Goal: Task Accomplishment & Management: Use online tool/utility

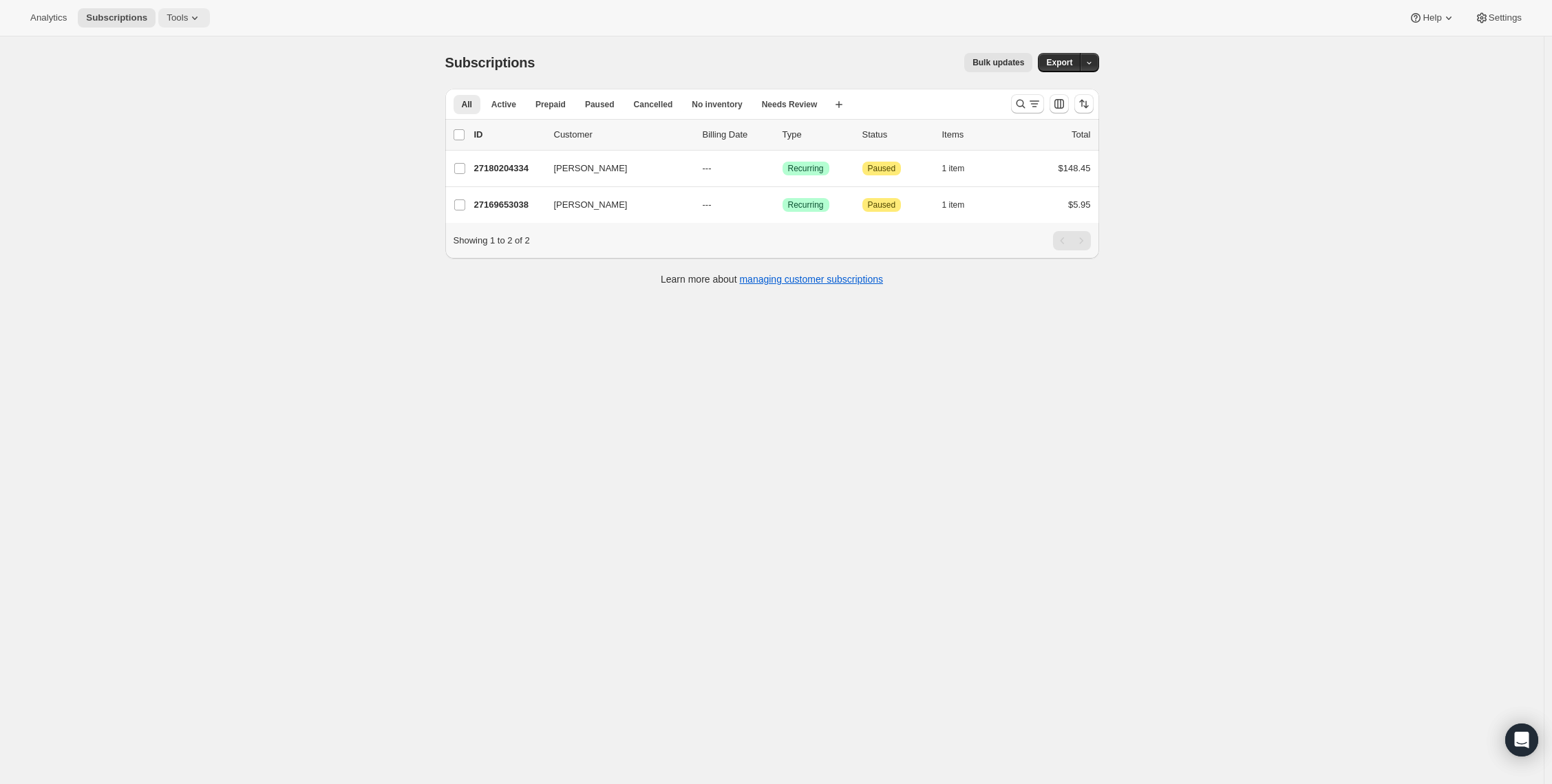
click at [185, 16] on span "Tools" at bounding box center [177, 18] width 21 height 11
click at [182, 87] on span "Bundles" at bounding box center [194, 94] width 122 height 14
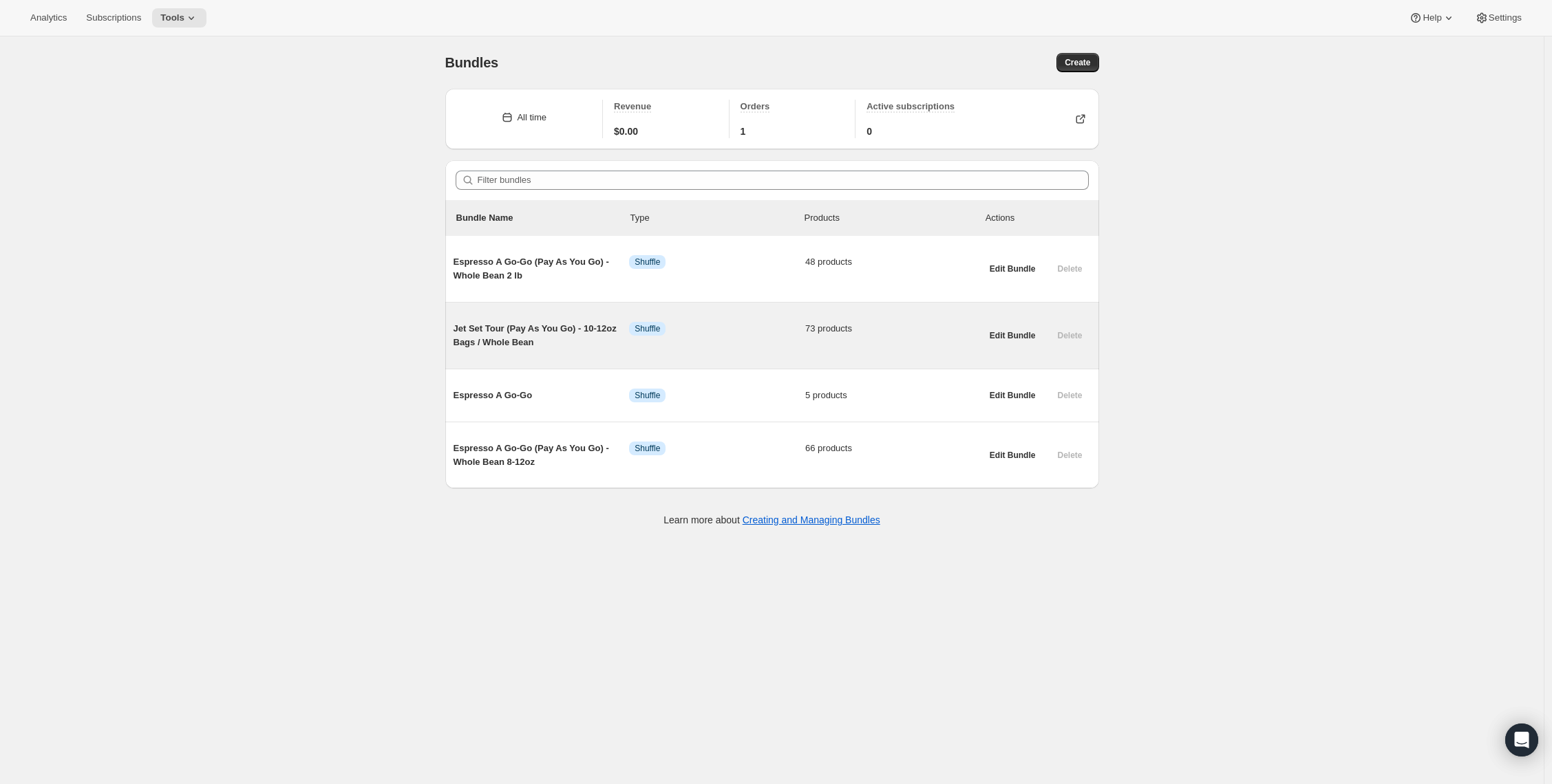
click at [517, 332] on span "Jet Set Tour (Pay As You Go) - 10-12oz Bags / Whole Bean" at bounding box center [541, 335] width 176 height 28
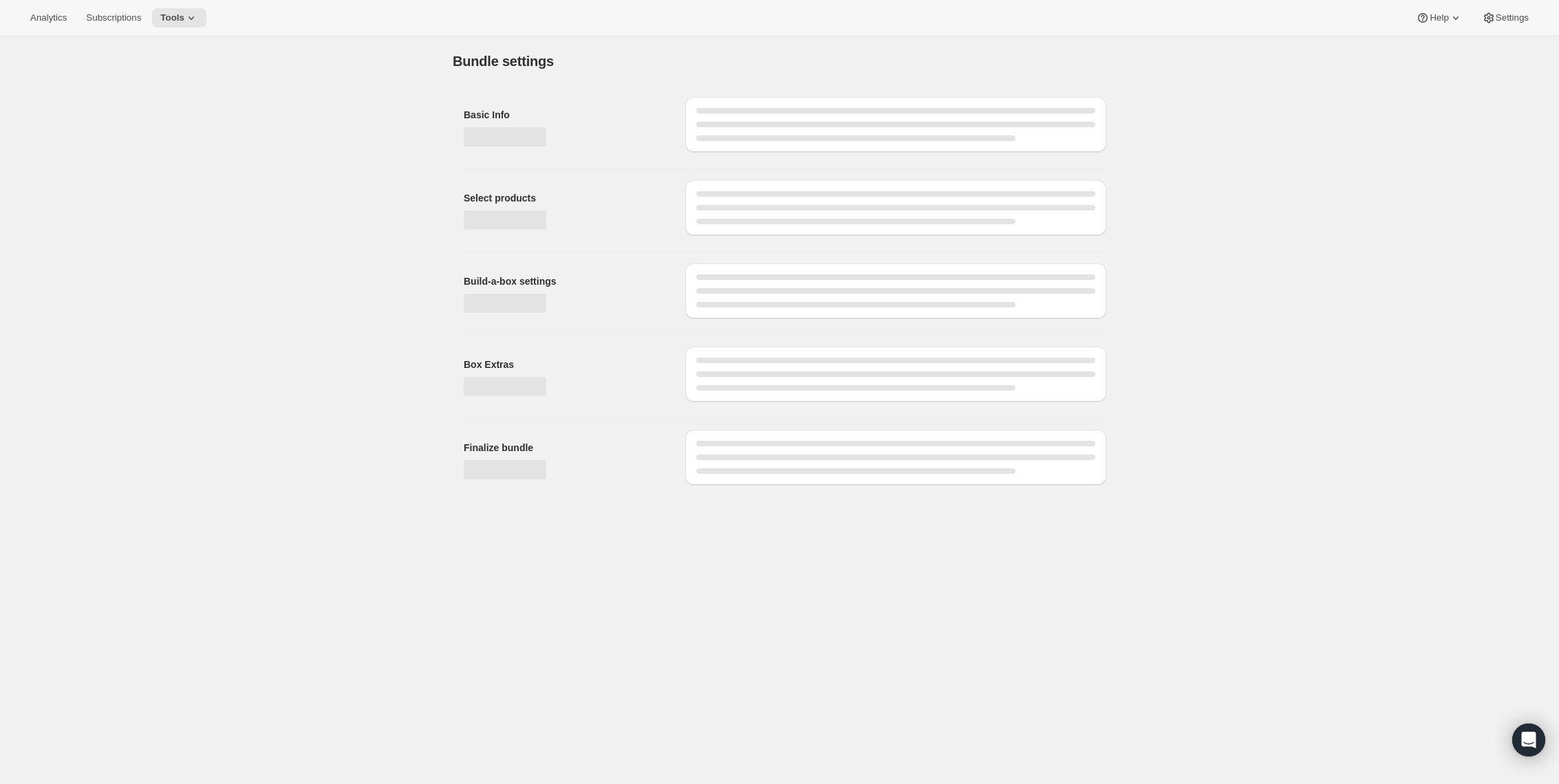
type input "Jet Set Tour (Pay As You Go) - 10-12oz Bags / Whole Bean"
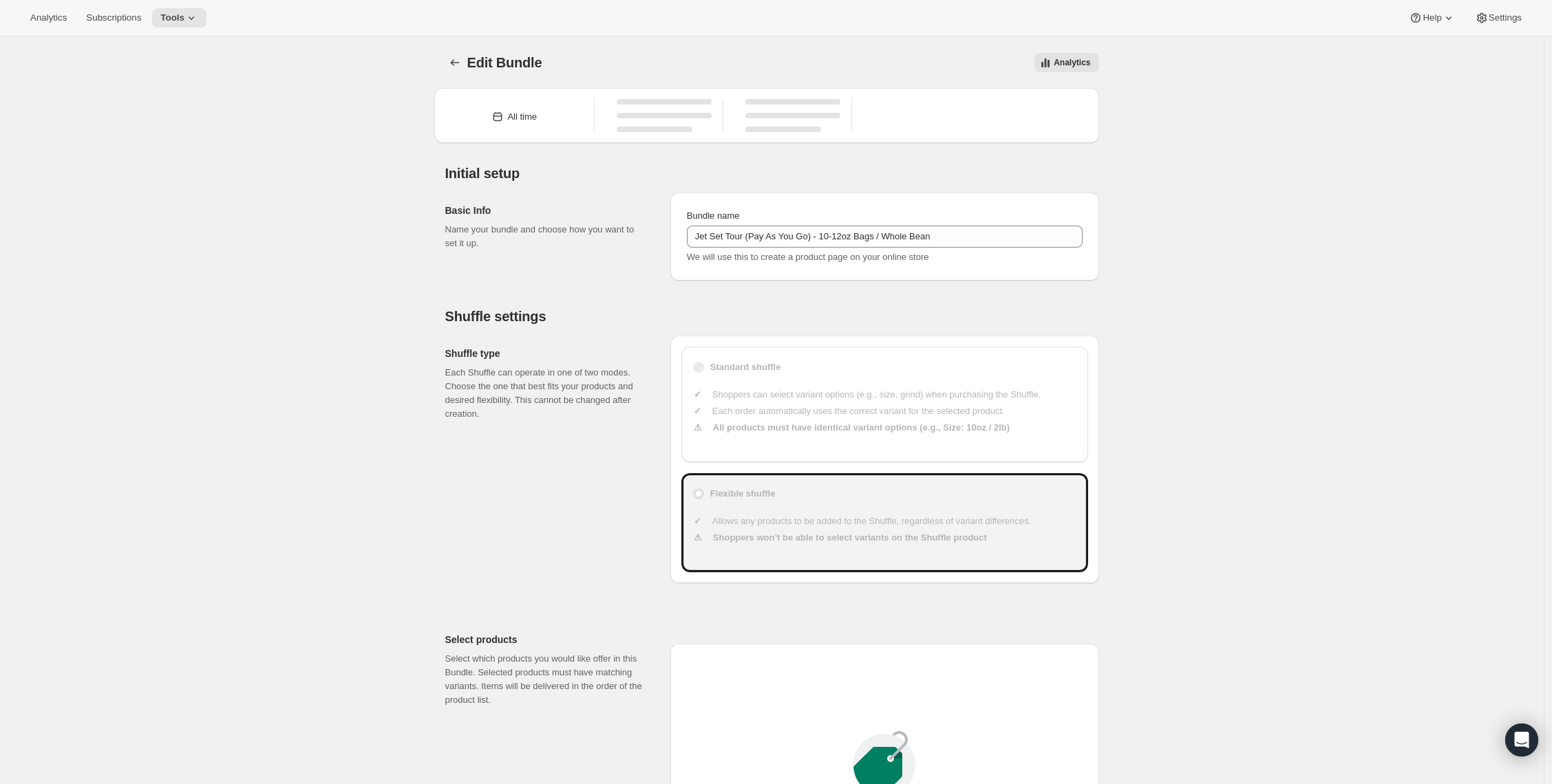
type input "20"
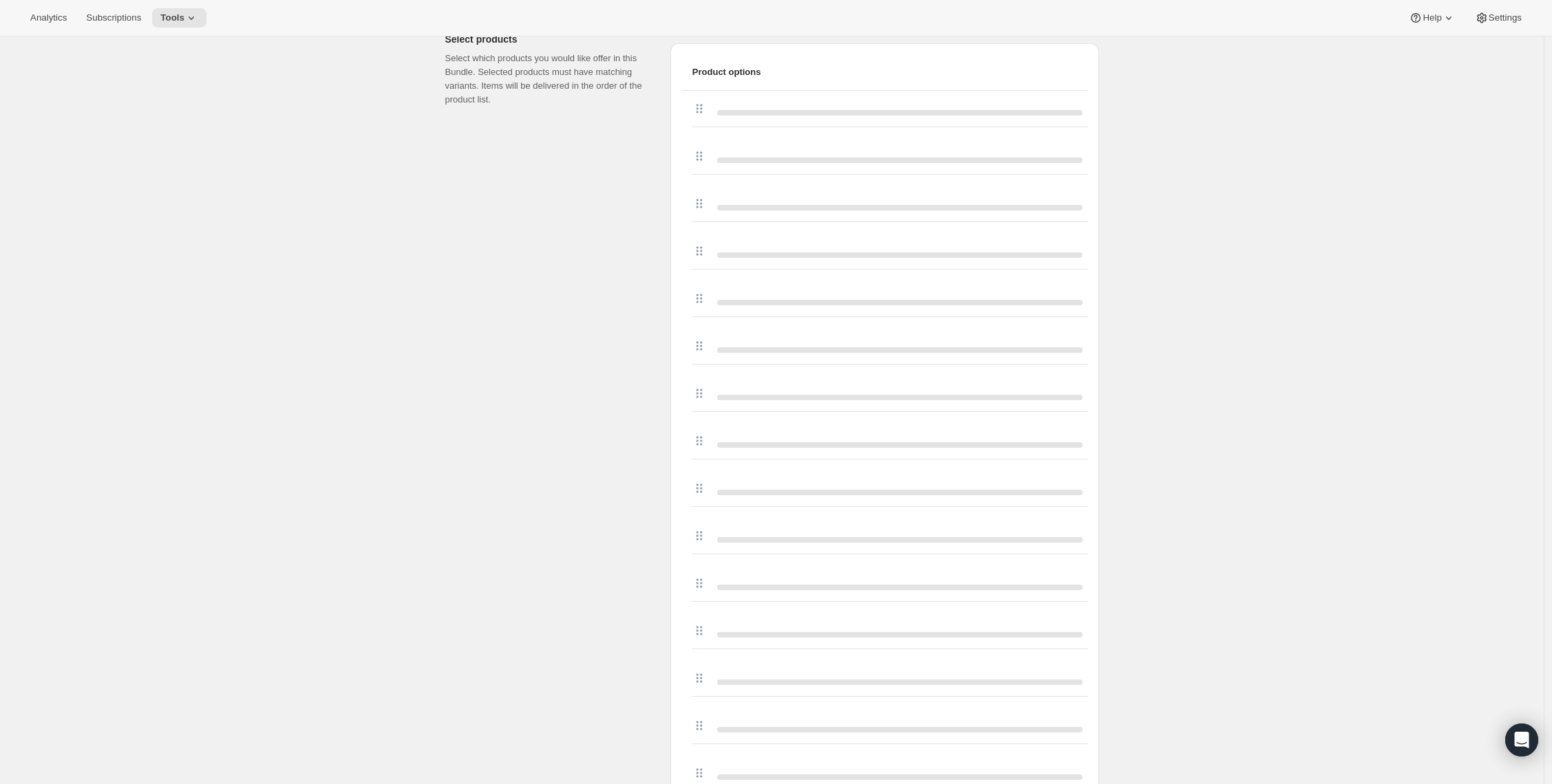
scroll to position [582, 0]
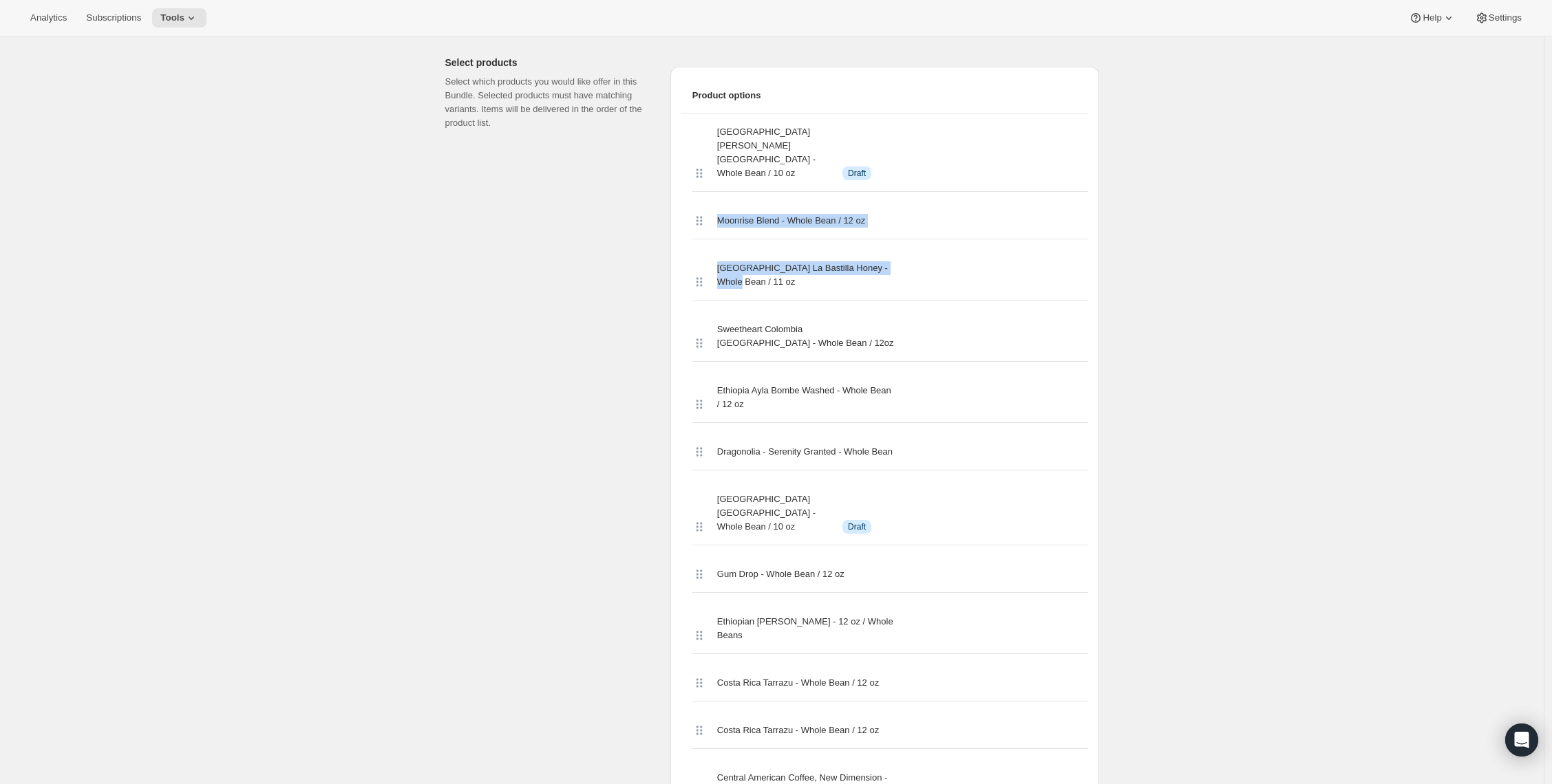
drag, startPoint x: 1551, startPoint y: 168, endPoint x: 1561, endPoint y: 235, distance: 67.7
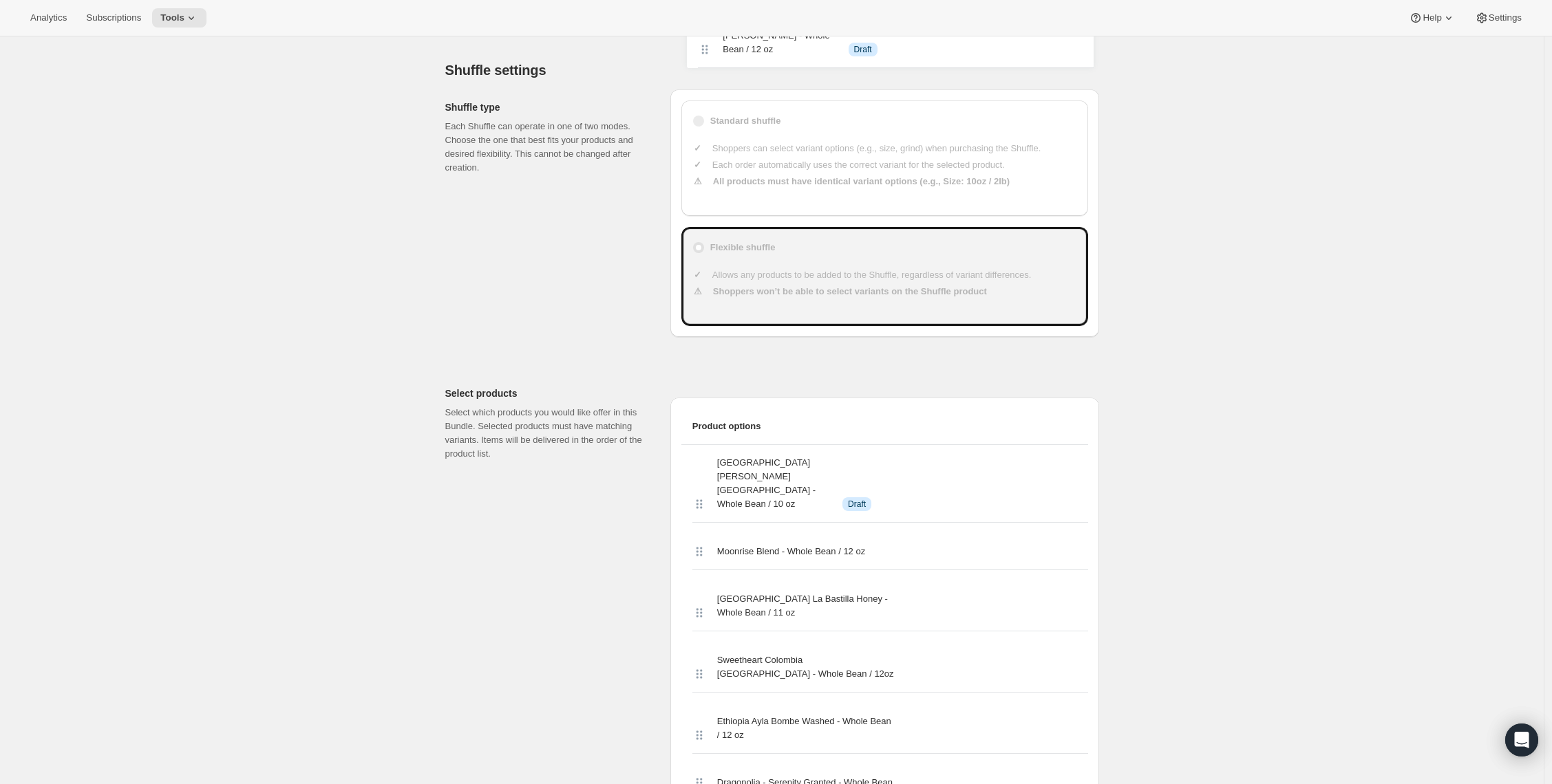
scroll to position [208, 0]
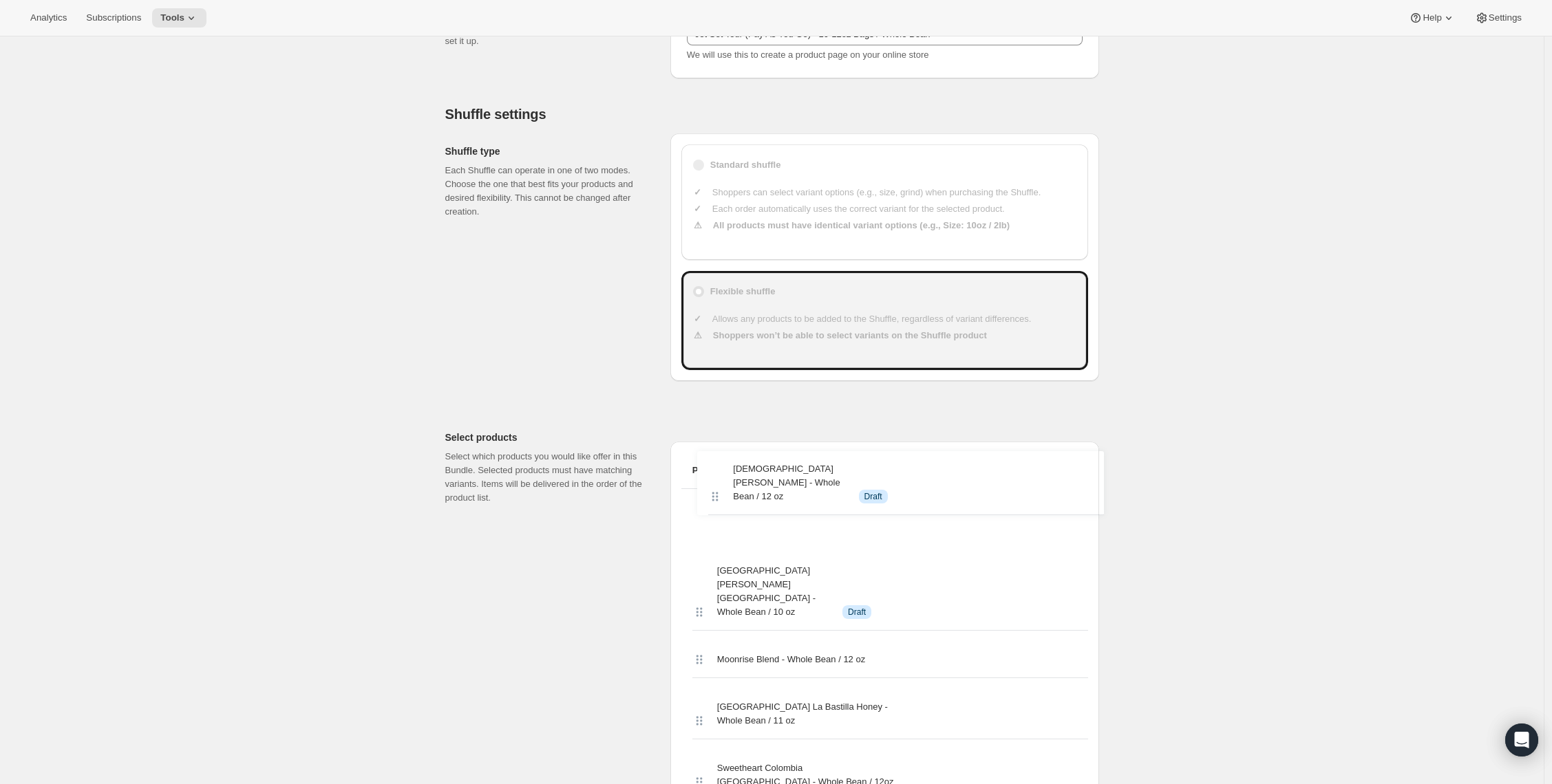
drag, startPoint x: 703, startPoint y: 359, endPoint x: 715, endPoint y: 487, distance: 128.6
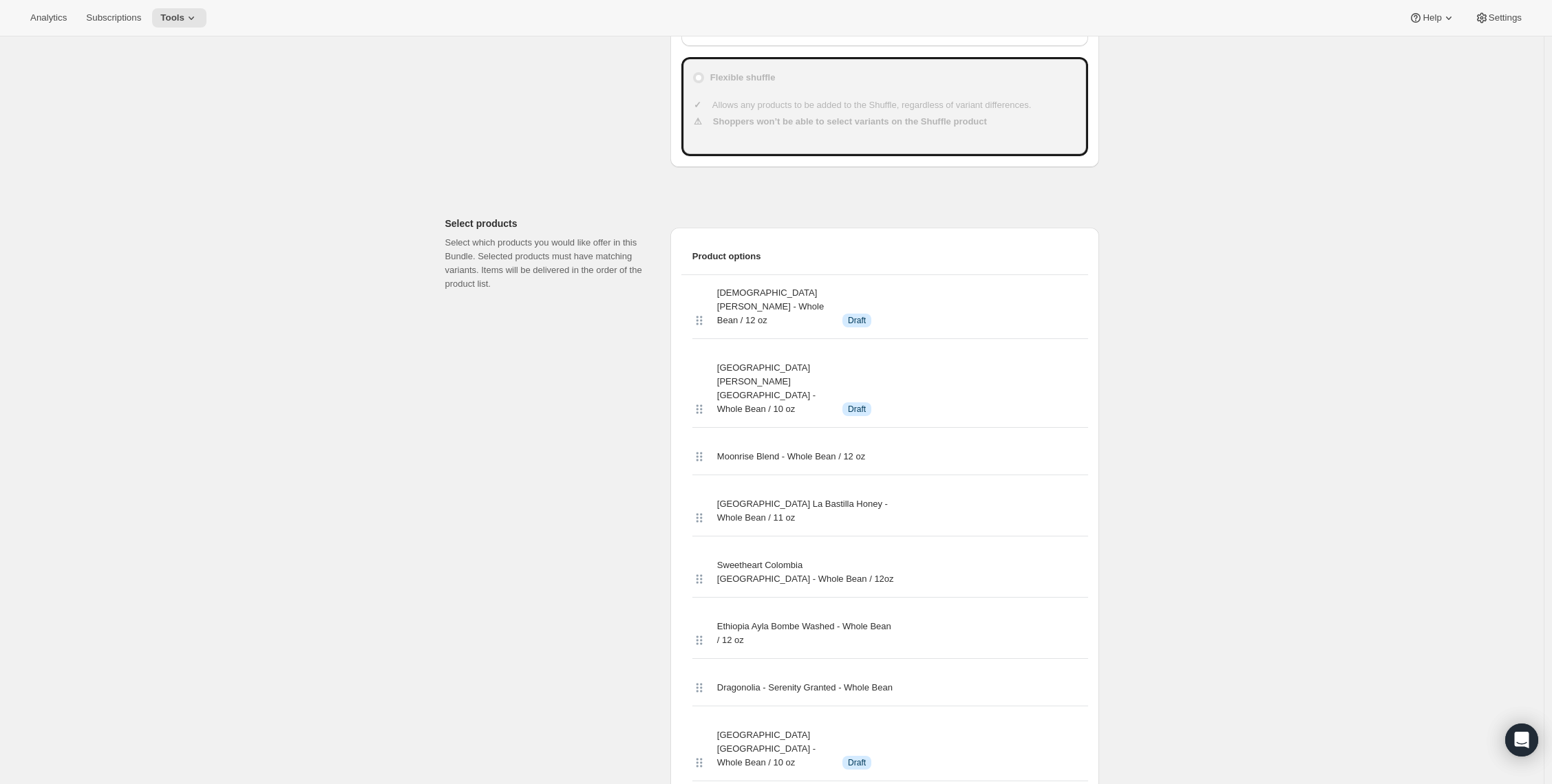
scroll to position [484, 0]
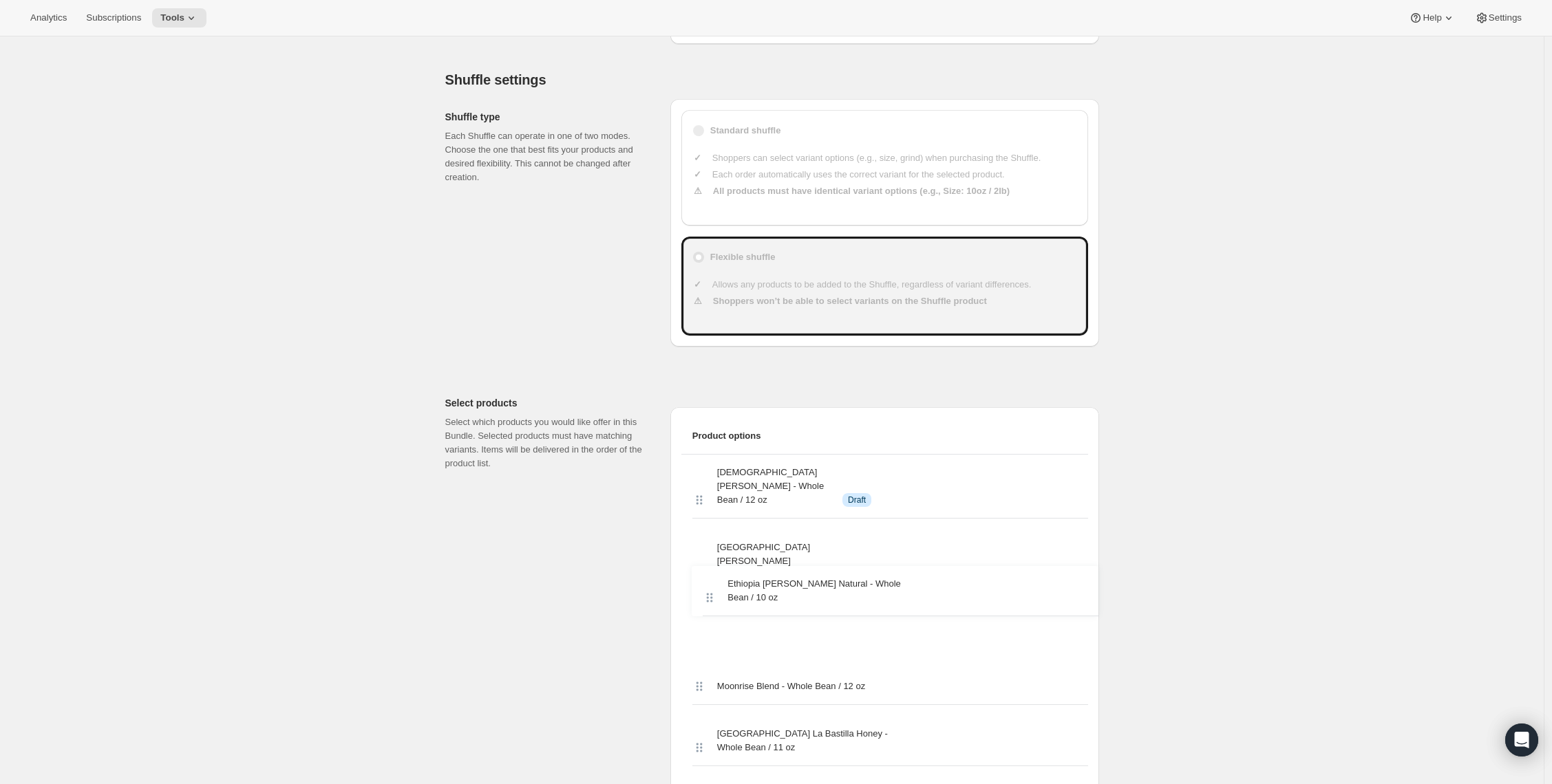
scroll to position [244, 0]
drag, startPoint x: 706, startPoint y: 404, endPoint x: 706, endPoint y: 546, distance: 142.0
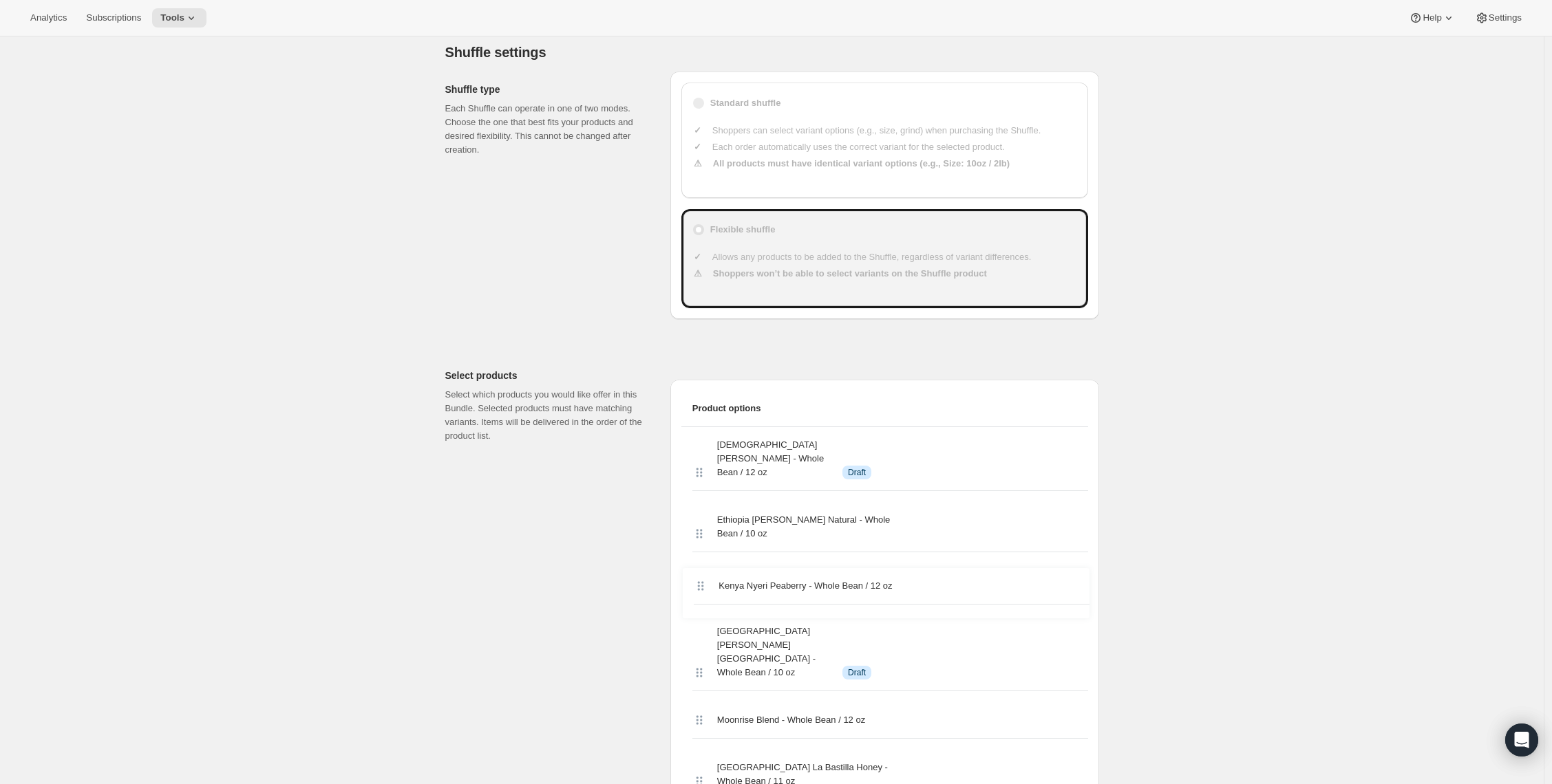
scroll to position [274, 0]
drag, startPoint x: 703, startPoint y: 401, endPoint x: 699, endPoint y: 583, distance: 182.0
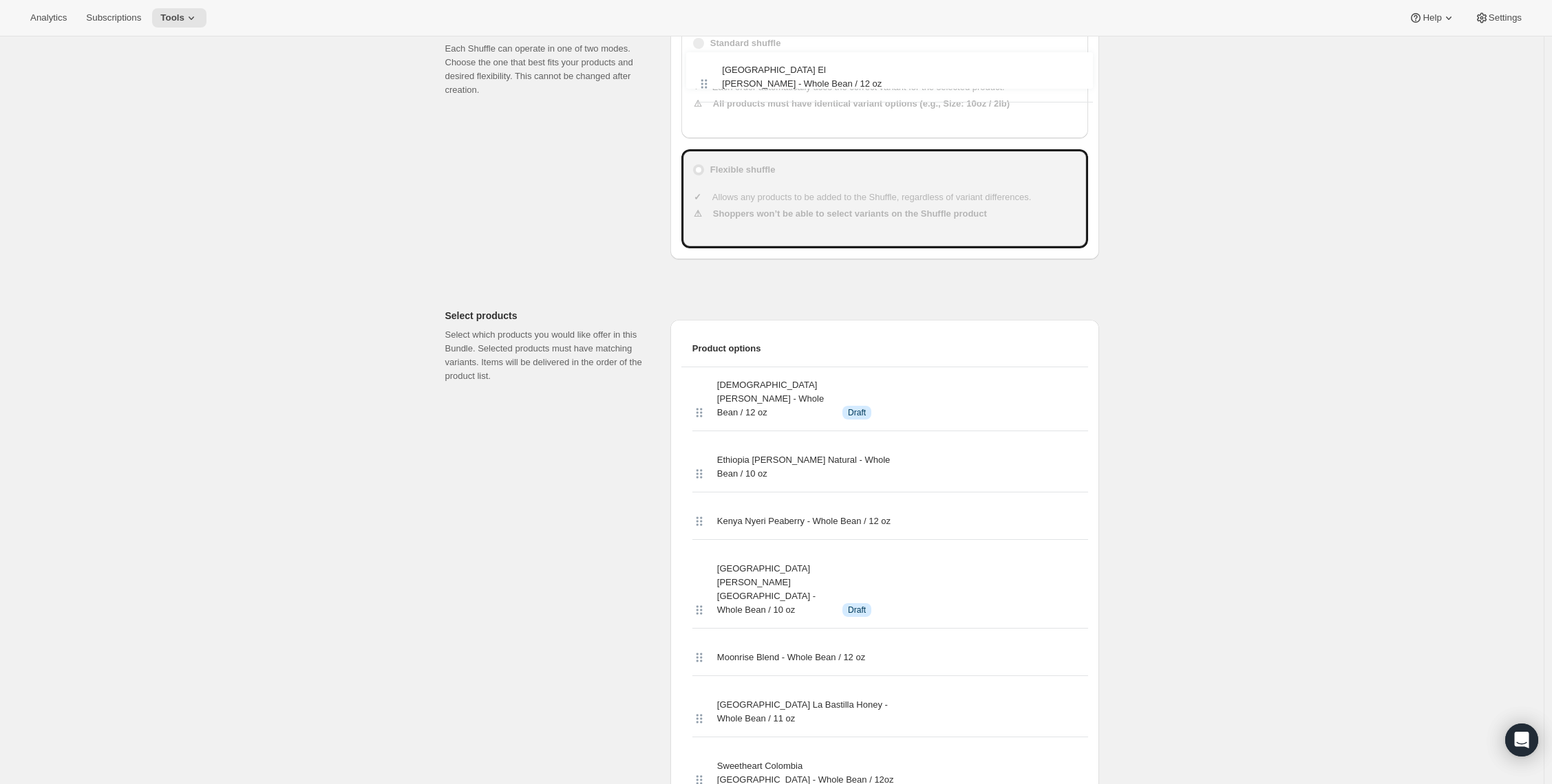
scroll to position [324, 0]
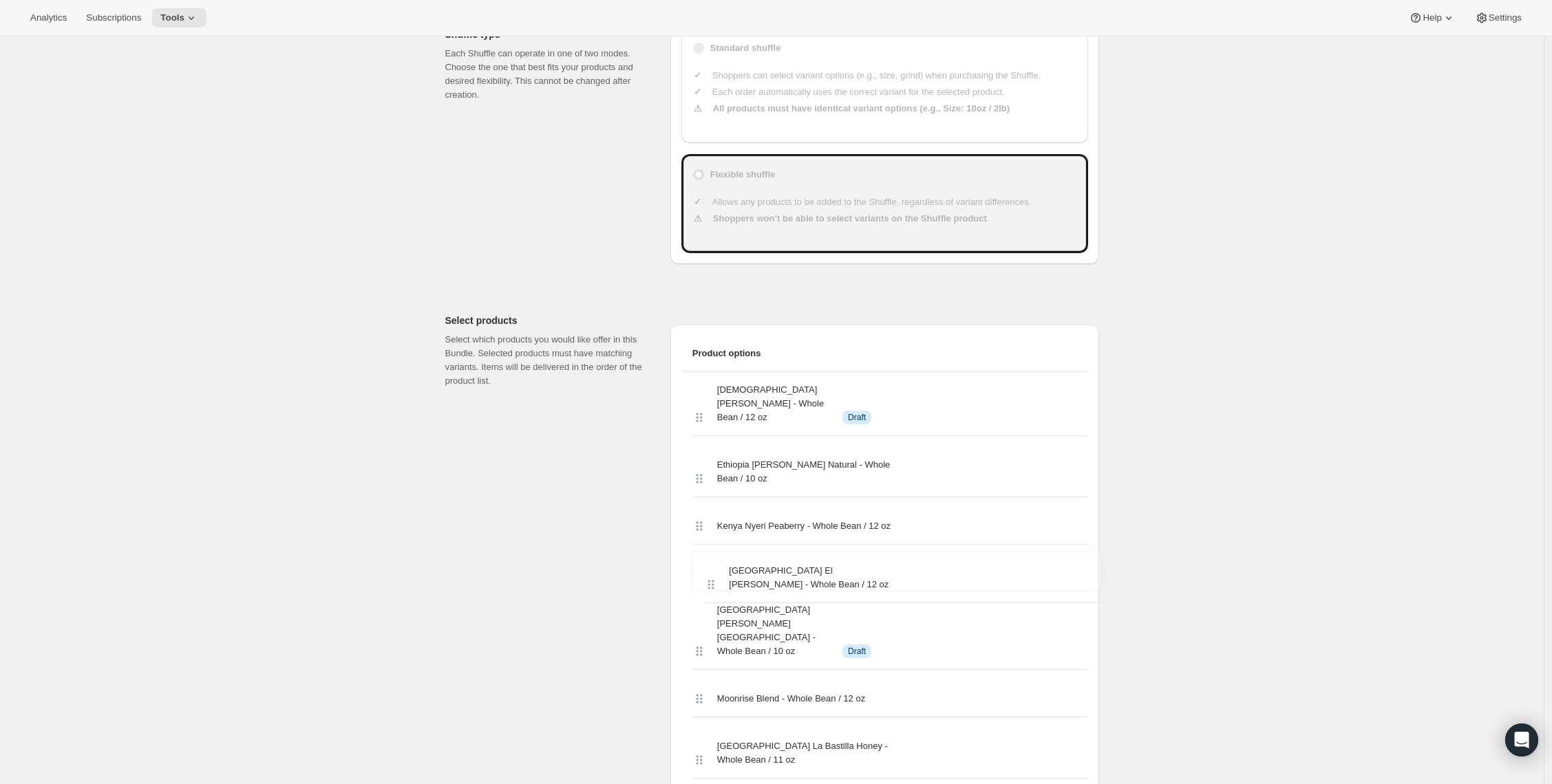
drag, startPoint x: 707, startPoint y: 333, endPoint x: 714, endPoint y: 562, distance: 229.1
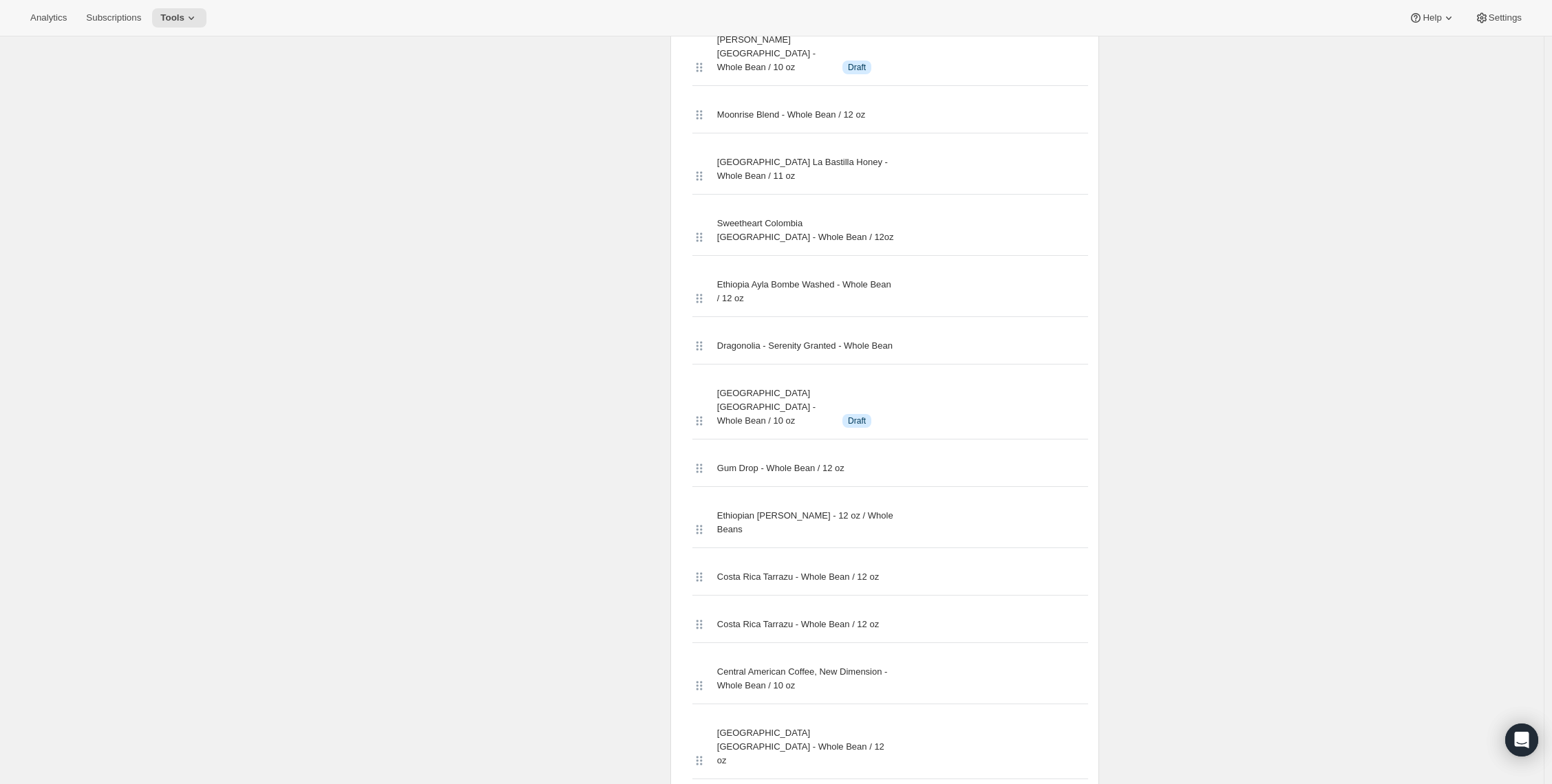
scroll to position [945, 0]
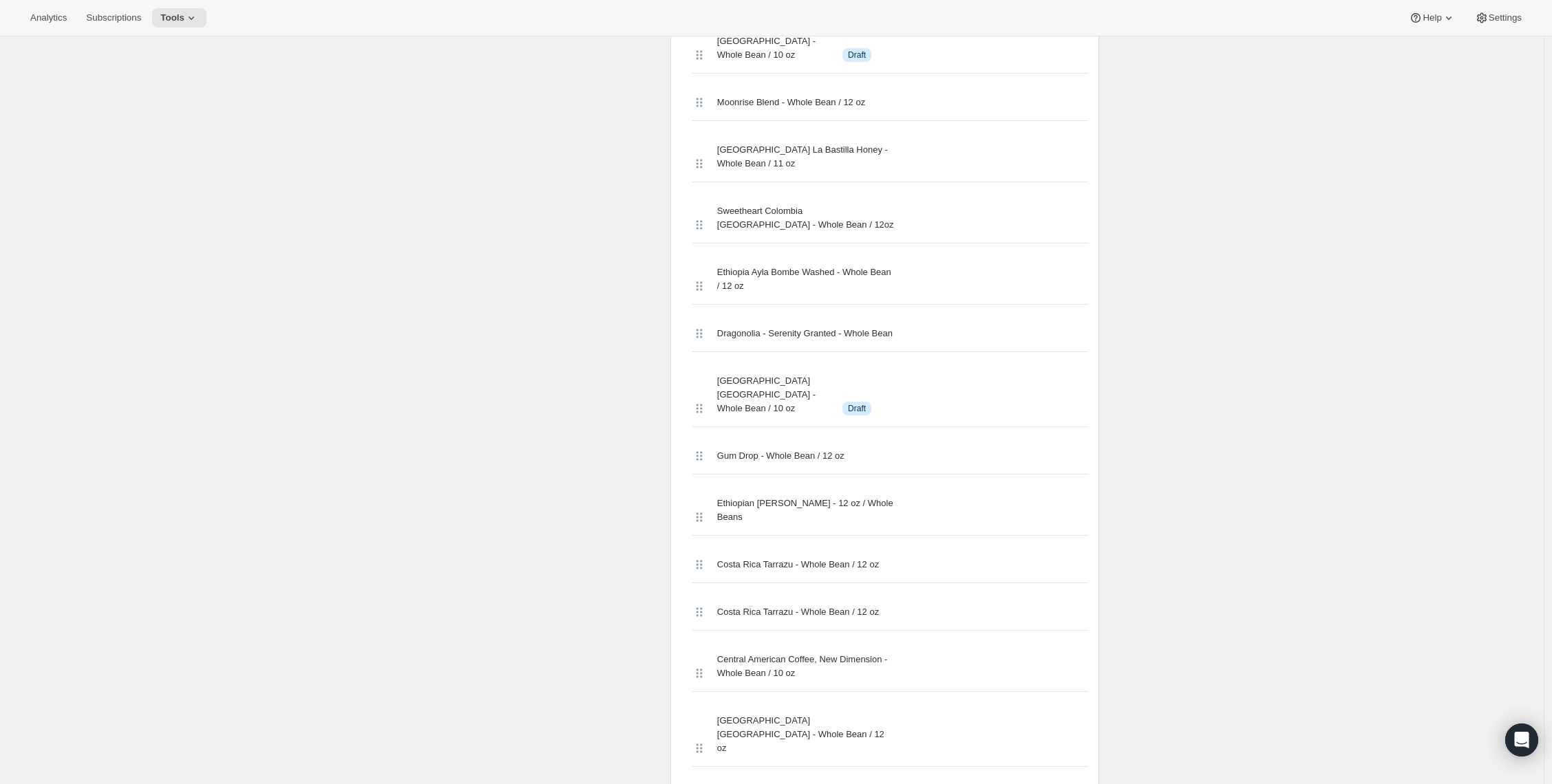
click at [699, 611] on icon at bounding box center [697, 612] width 2 height 2
click at [736, 605] on span "Costa Rica Tarrazu - Whole Bean / 12 oz" at bounding box center [798, 612] width 162 height 14
click at [706, 605] on icon at bounding box center [699, 612] width 14 height 14
click at [756, 605] on span "Costa Rica Tarrazu - Whole Bean / 12 oz" at bounding box center [798, 612] width 162 height 14
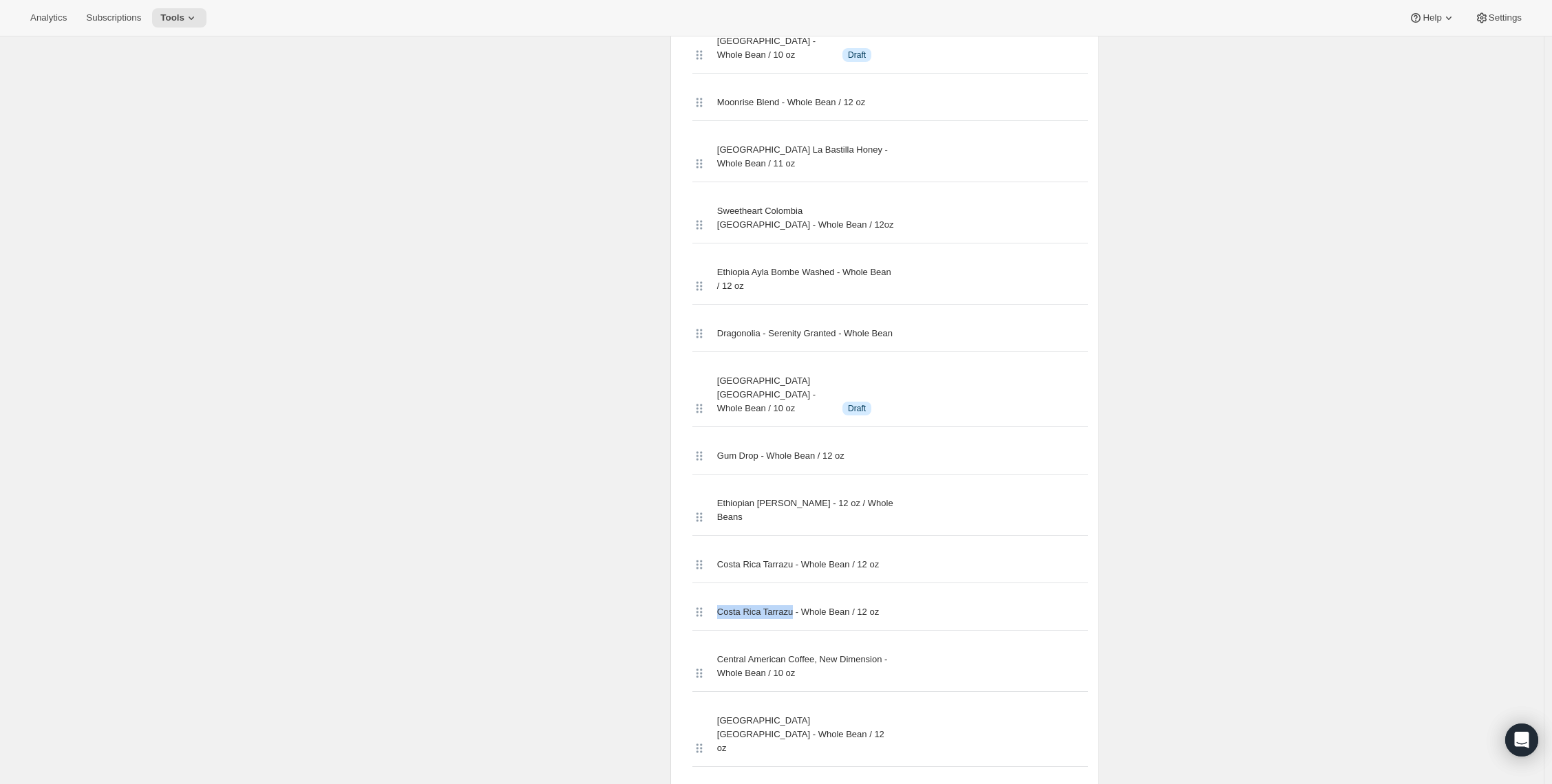
drag, startPoint x: 720, startPoint y: 584, endPoint x: 801, endPoint y: 588, distance: 81.1
click at [801, 594] on div "Costa Rica Tarrazu - Whole Bean / 12 oz" at bounding box center [890, 612] width 396 height 37
copy span "Costa Rica Tarrazu"
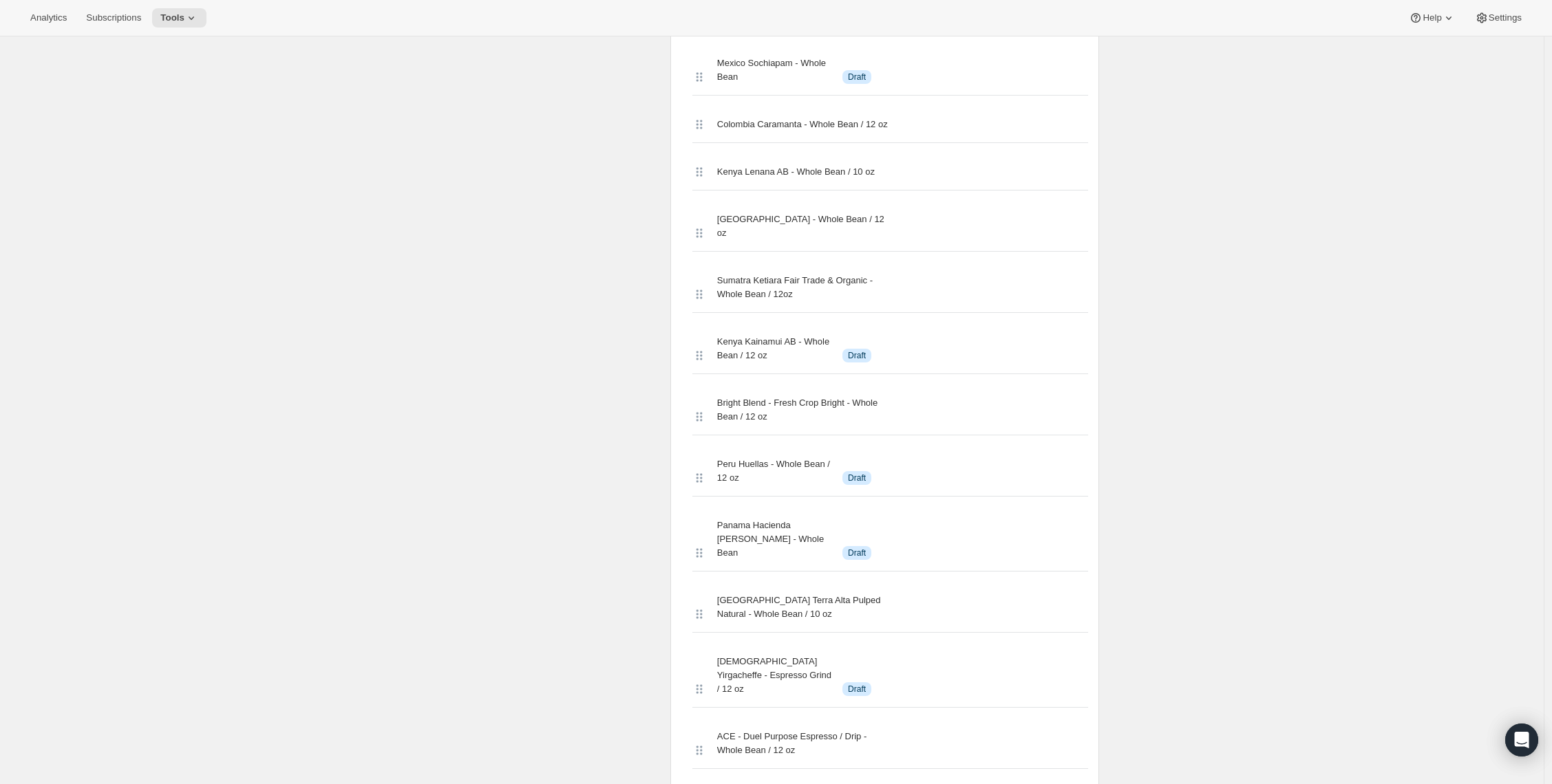
scroll to position [4708, 0]
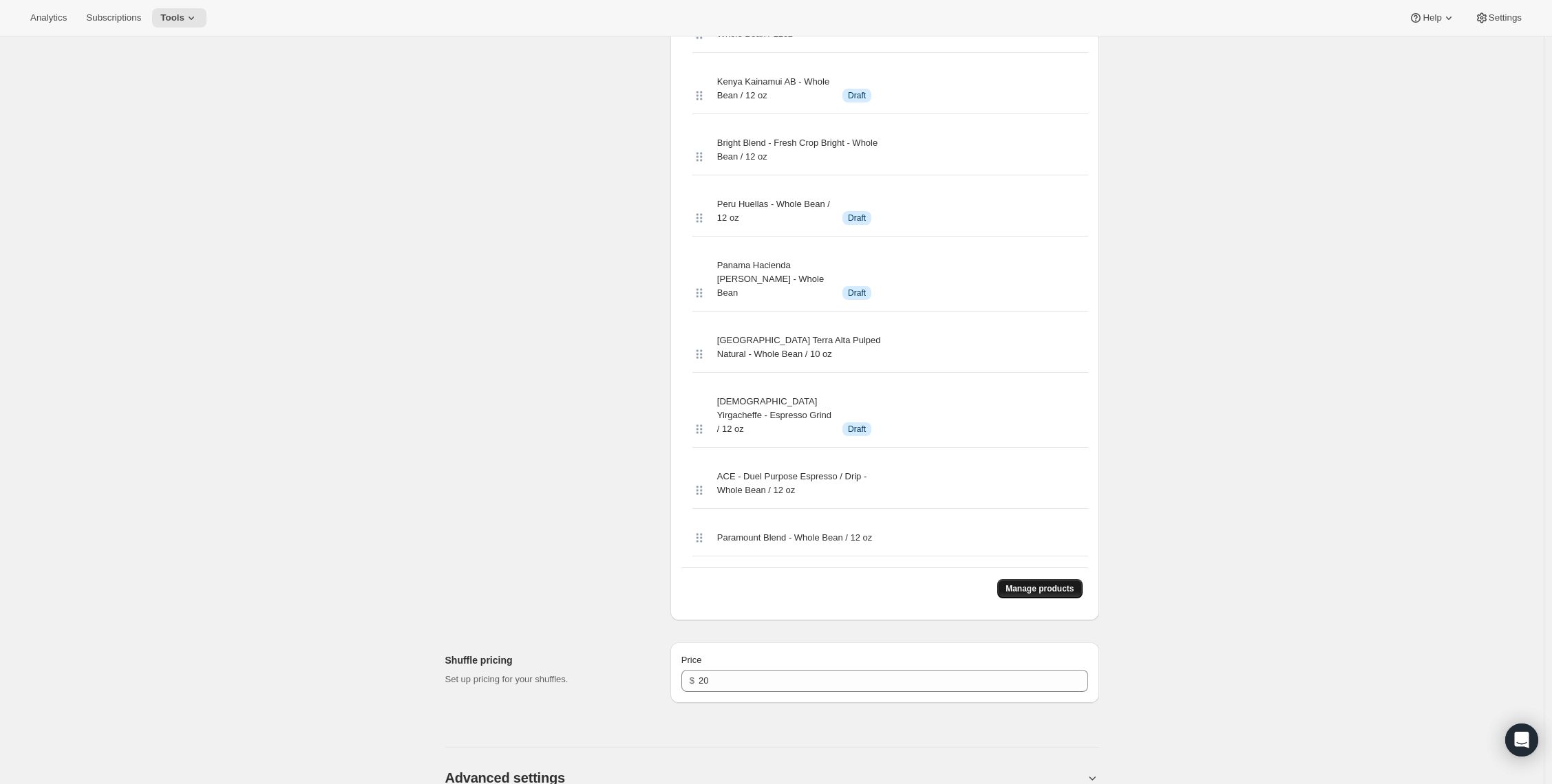
drag, startPoint x: 1040, startPoint y: 365, endPoint x: 1036, endPoint y: 357, distance: 8.9
click at [1038, 567] on div "Manage products" at bounding box center [884, 588] width 407 height 42
click at [1035, 583] on span "Manage products" at bounding box center [1039, 589] width 68 height 11
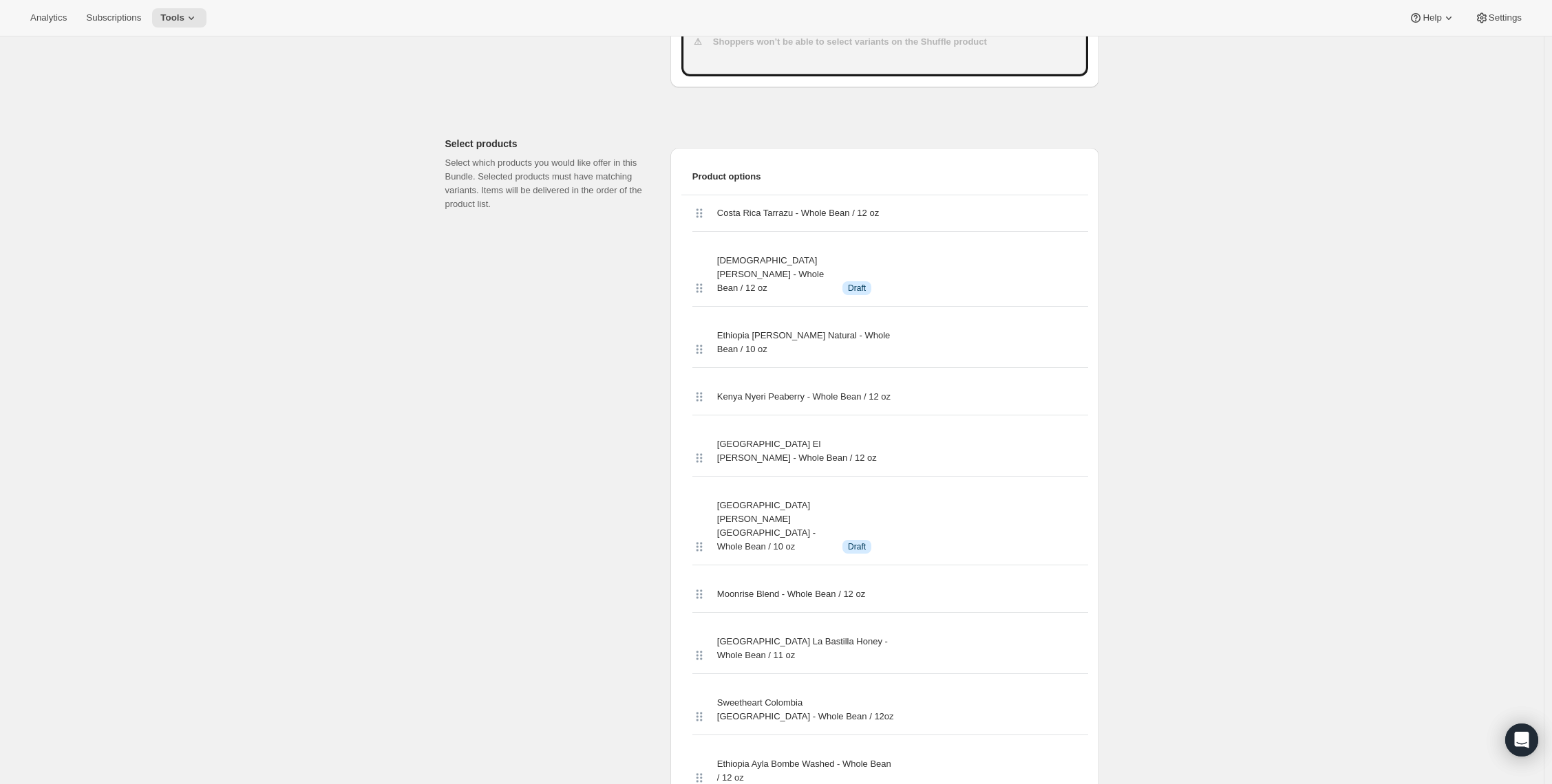
scroll to position [618, 0]
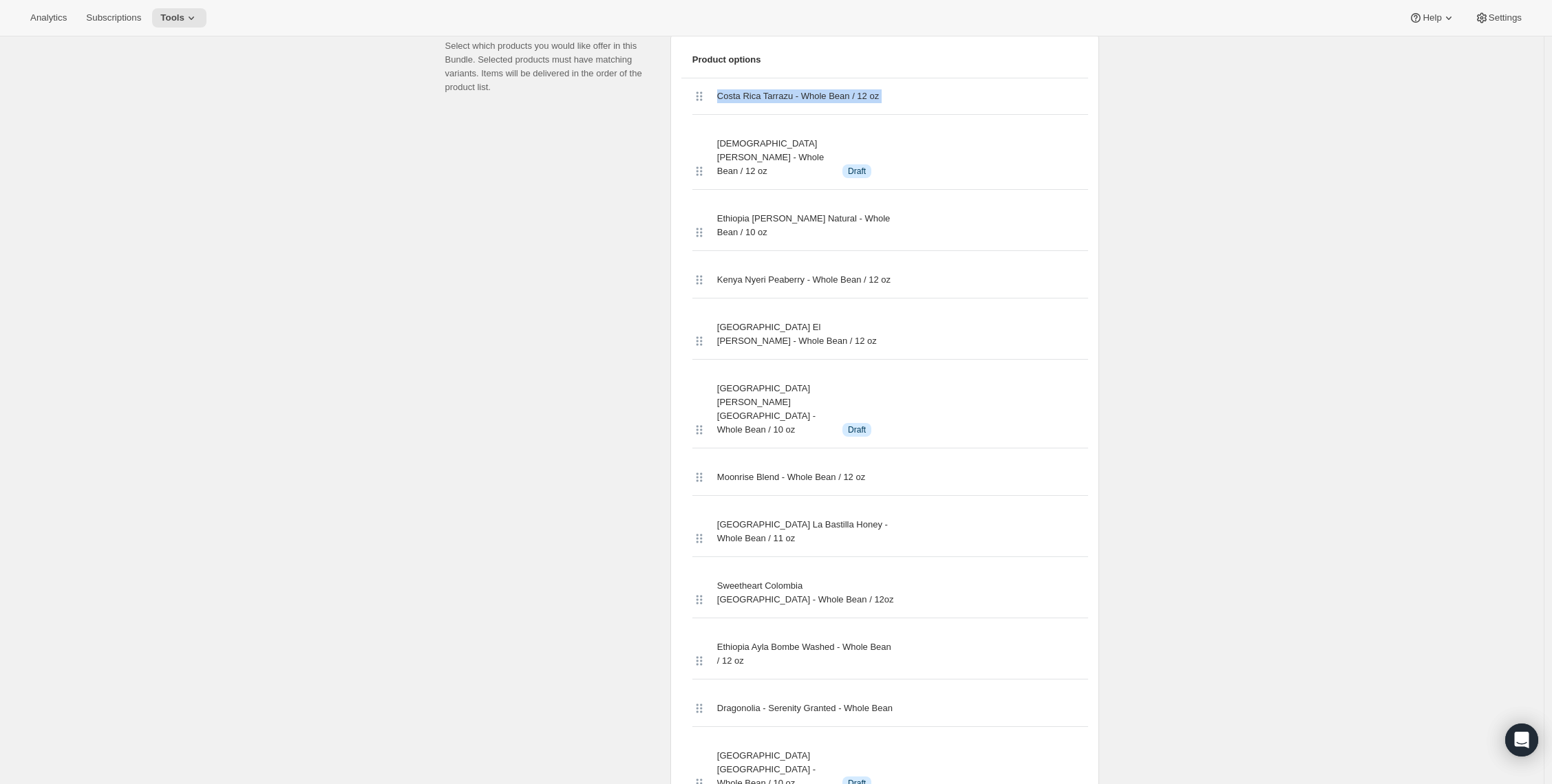
drag, startPoint x: 694, startPoint y: 91, endPoint x: 695, endPoint y: 118, distance: 27.0
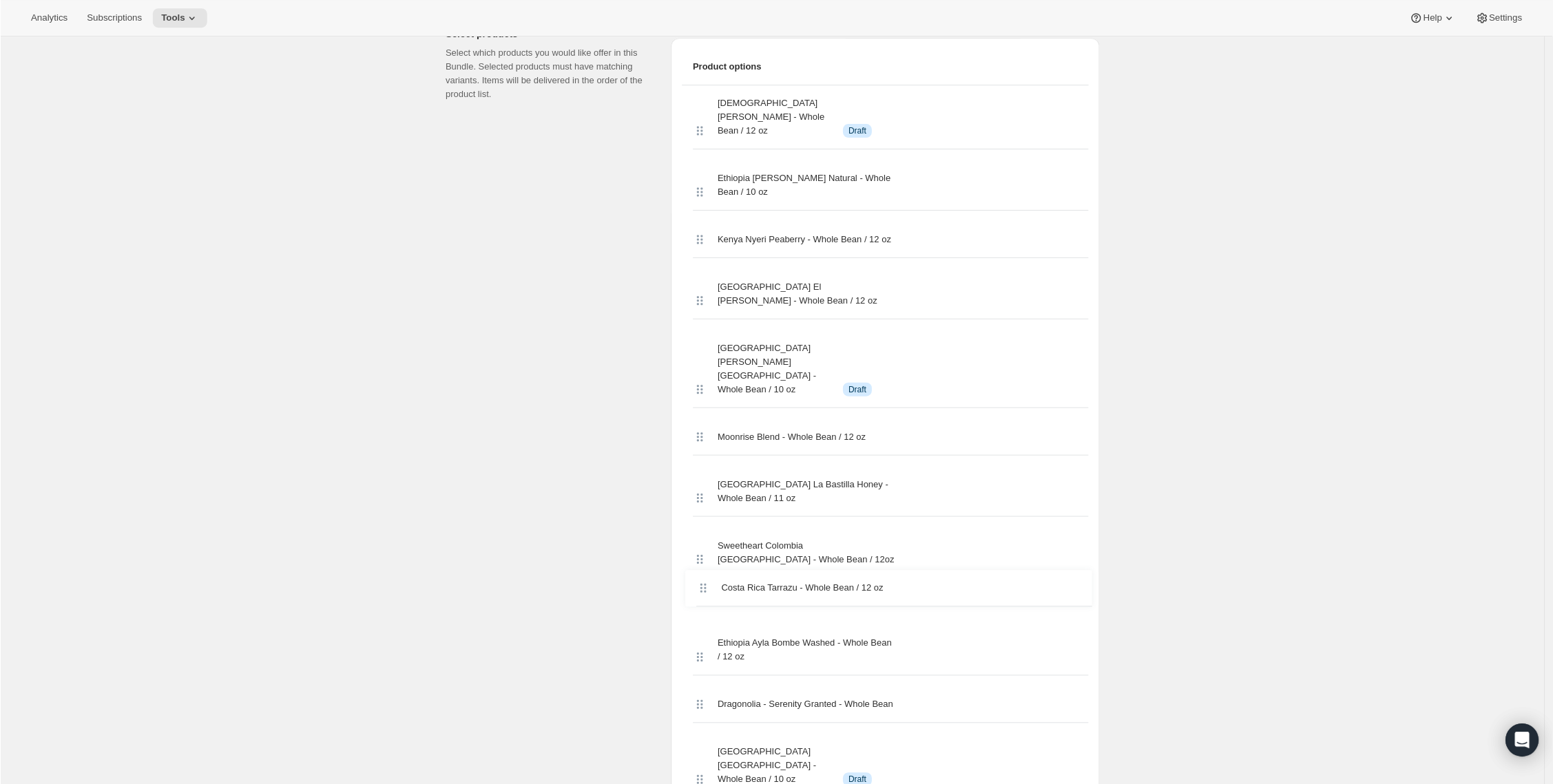
scroll to position [613, 0]
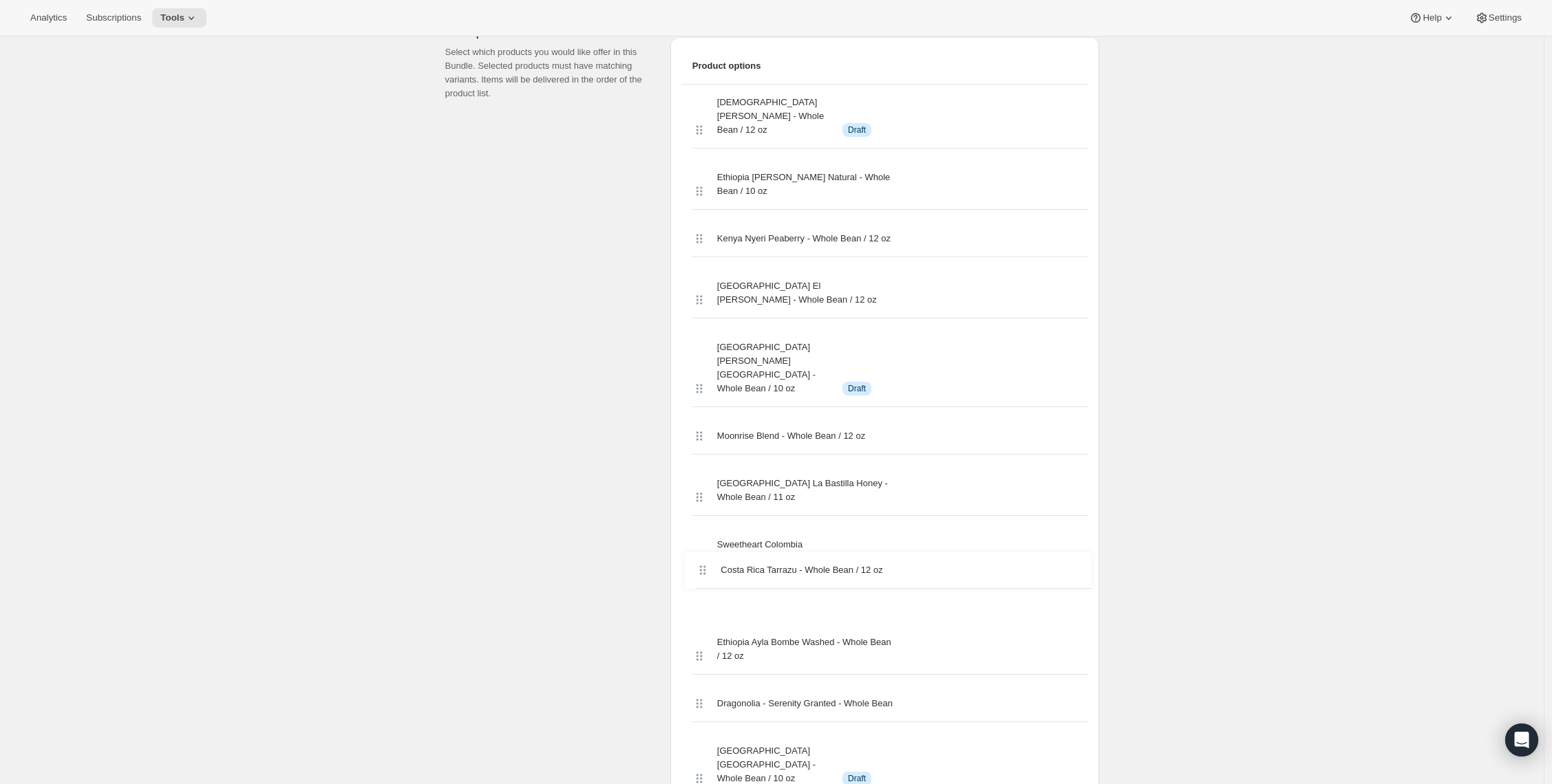
drag, startPoint x: 701, startPoint y: 94, endPoint x: 696, endPoint y: 565, distance: 471.0
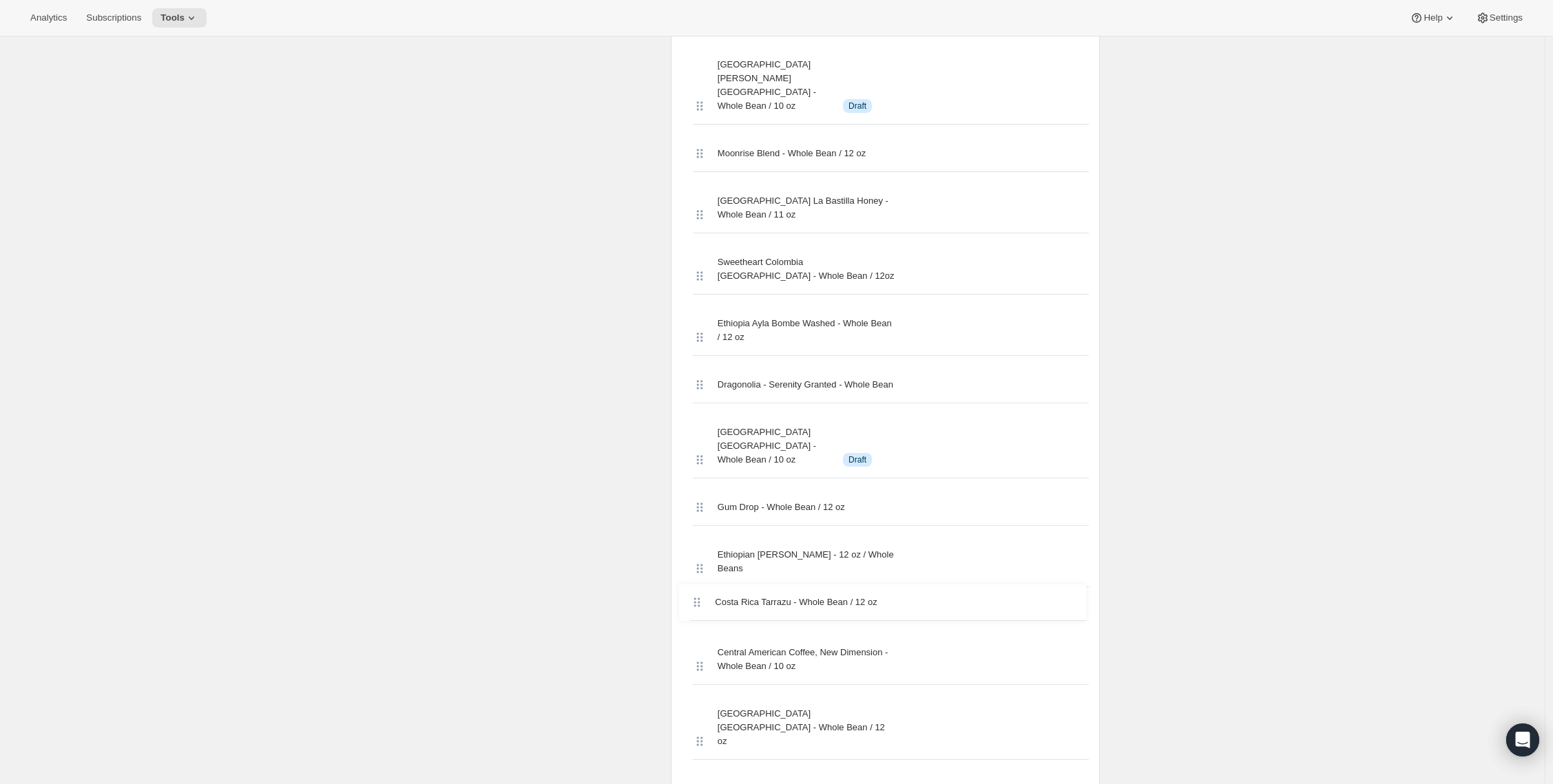
drag, startPoint x: 700, startPoint y: 573, endPoint x: 695, endPoint y: 600, distance: 27.5
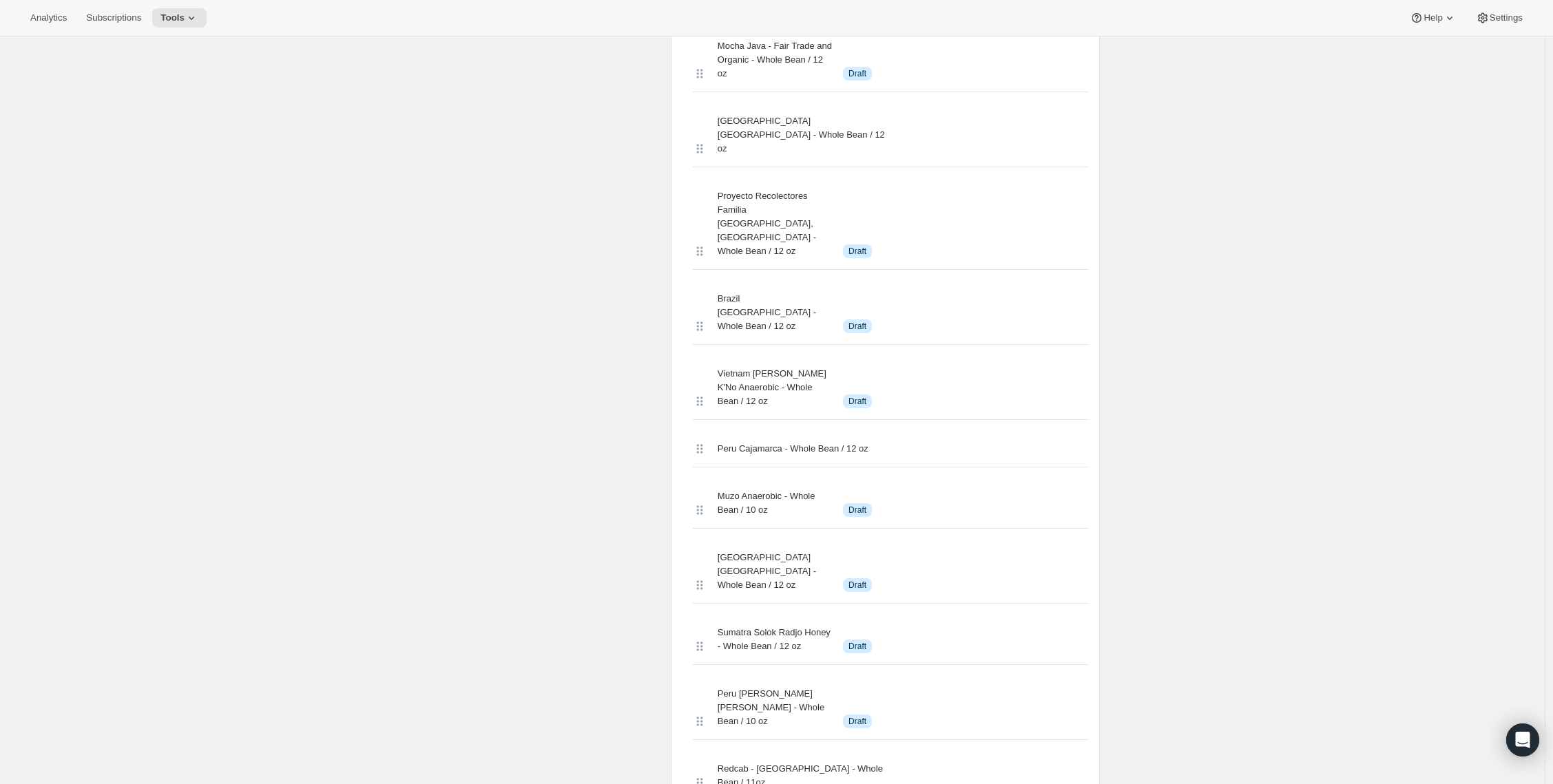
scroll to position [2127, 0]
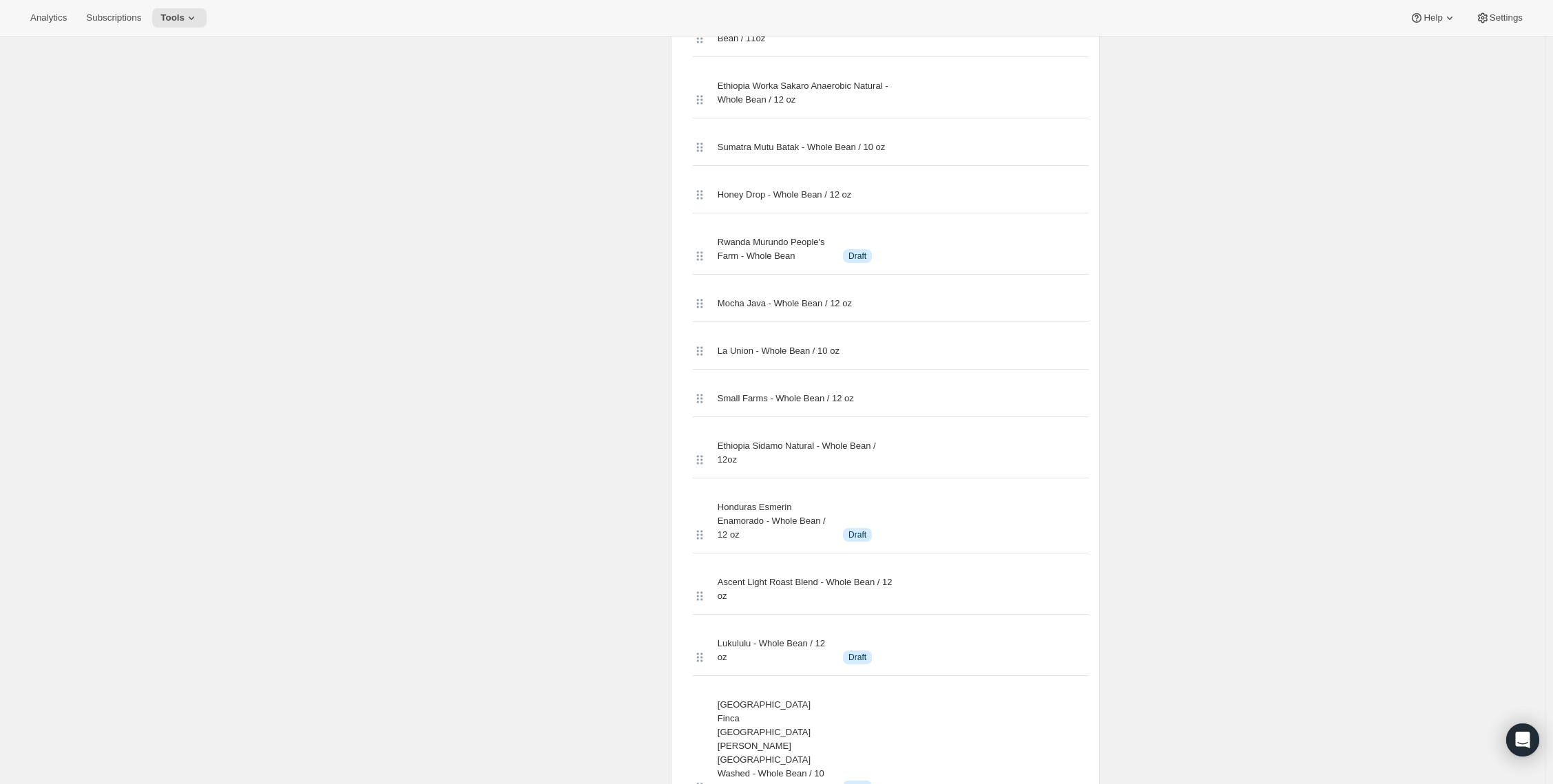
scroll to position [2846, 0]
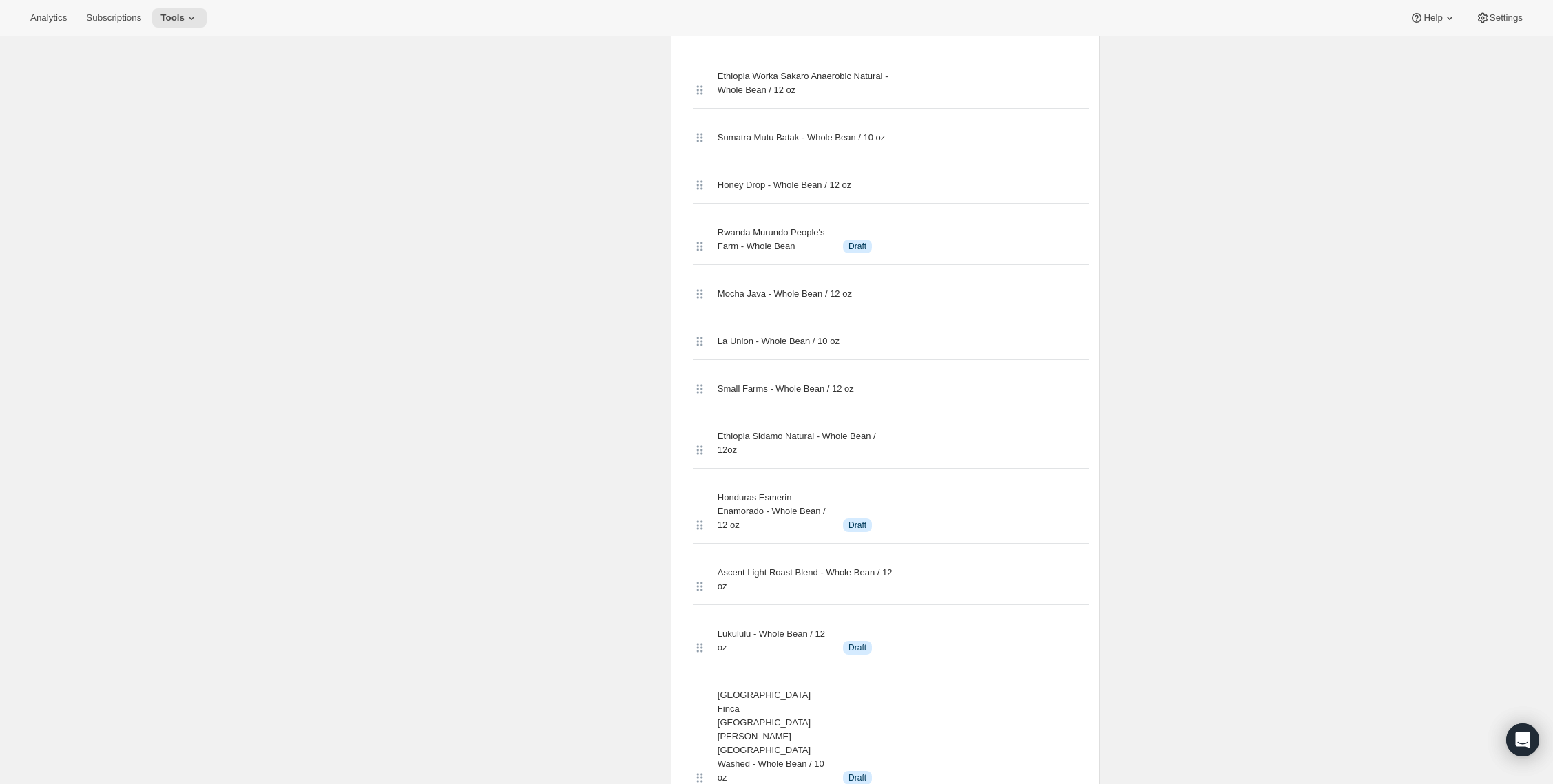
click at [360, 258] on div "Edit Bundle. This page is ready Edit Bundle Analytics More actions Analytics Al…" at bounding box center [772, 99] width 1545 height 5818
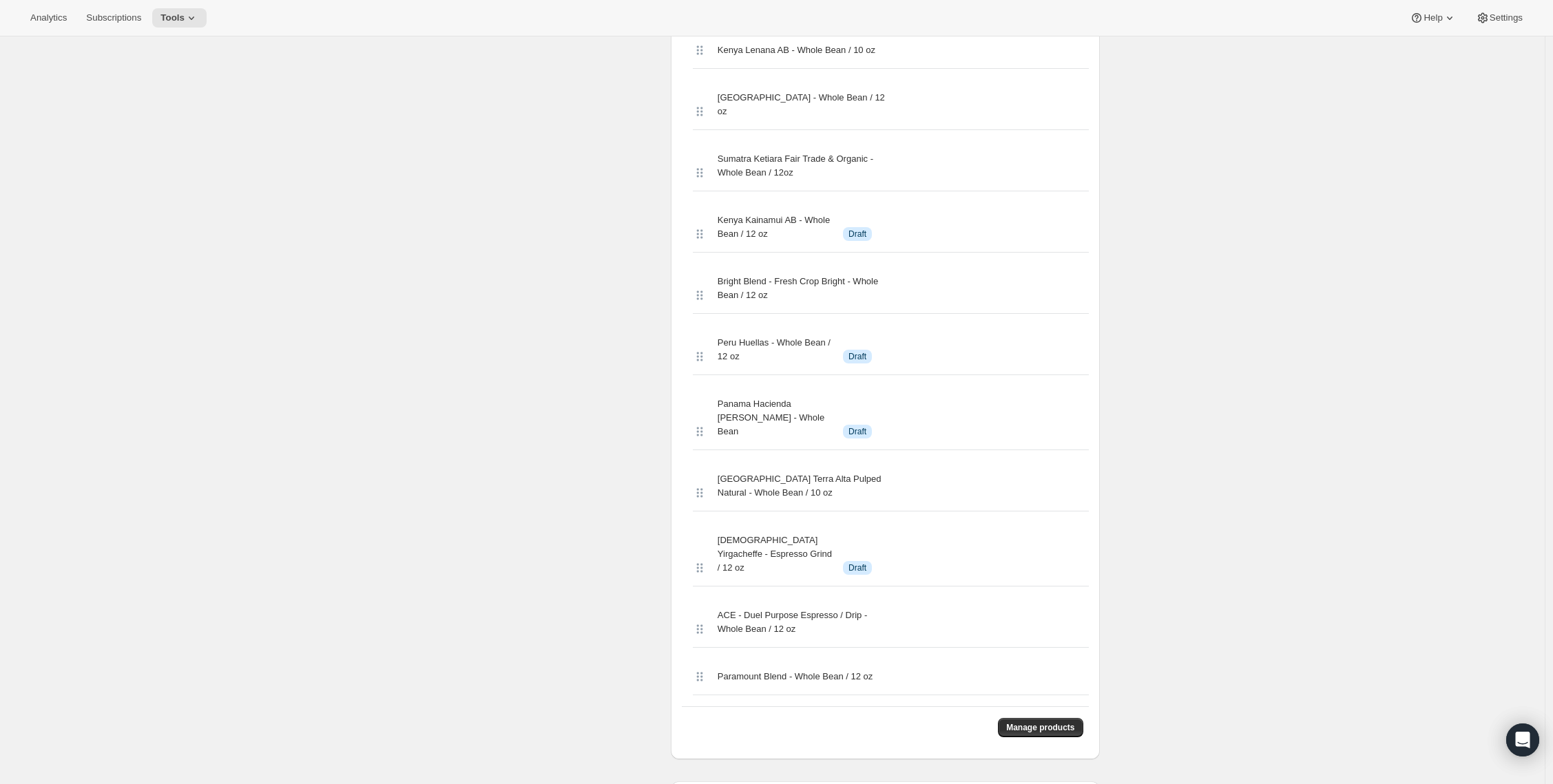
scroll to position [4666, 0]
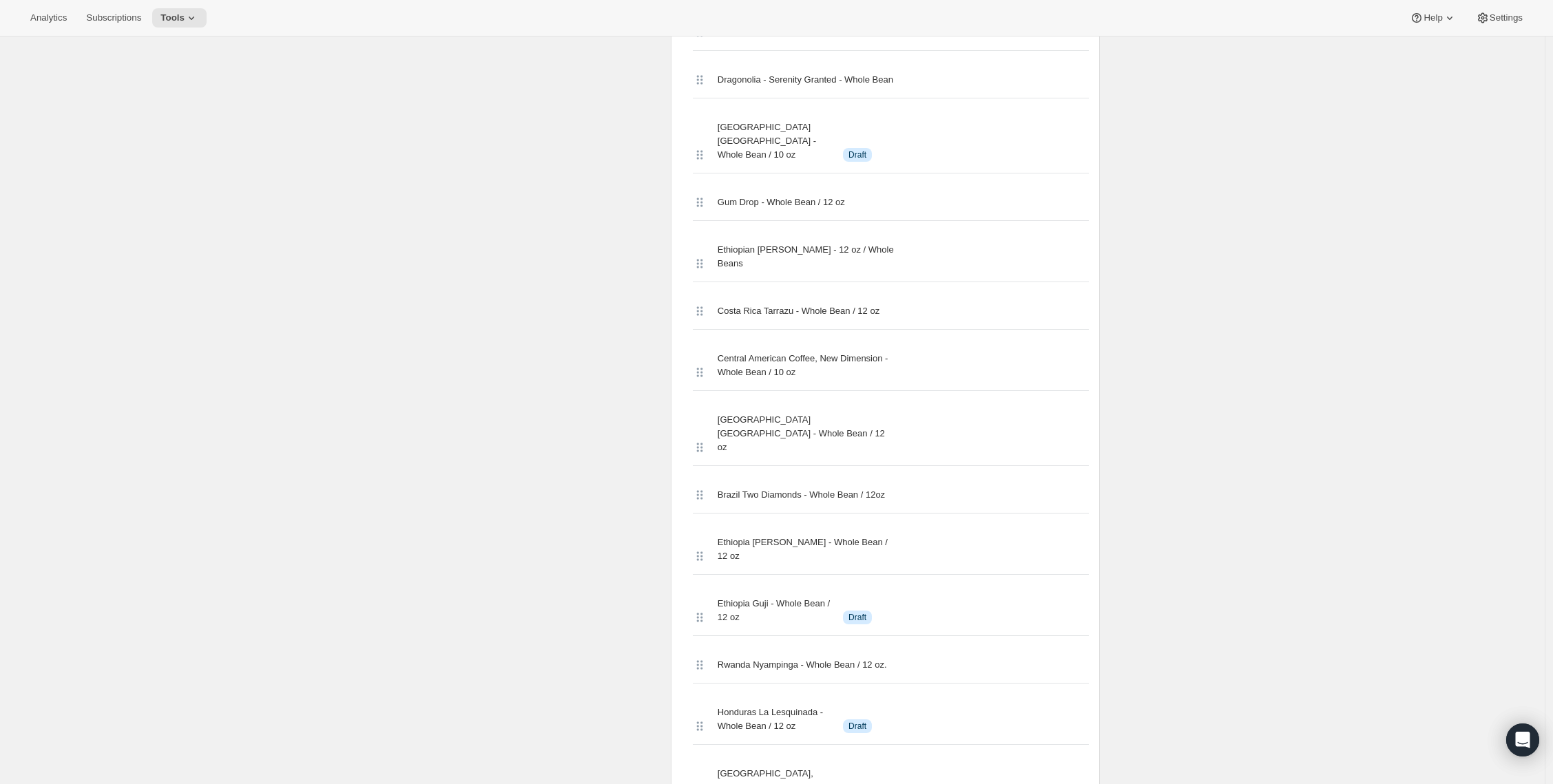
scroll to position [0, 0]
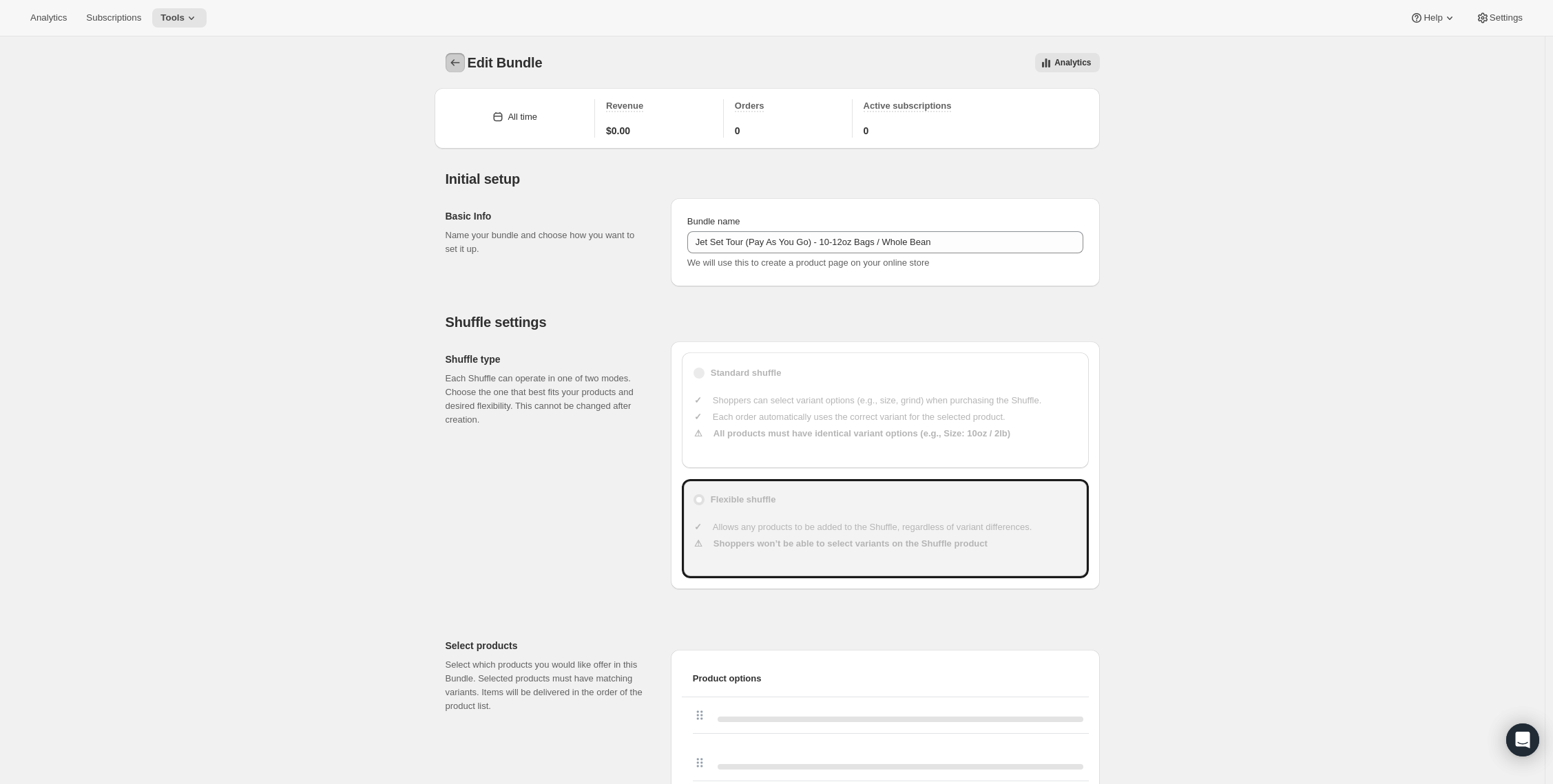
click at [455, 64] on icon "Bundles" at bounding box center [455, 63] width 14 height 14
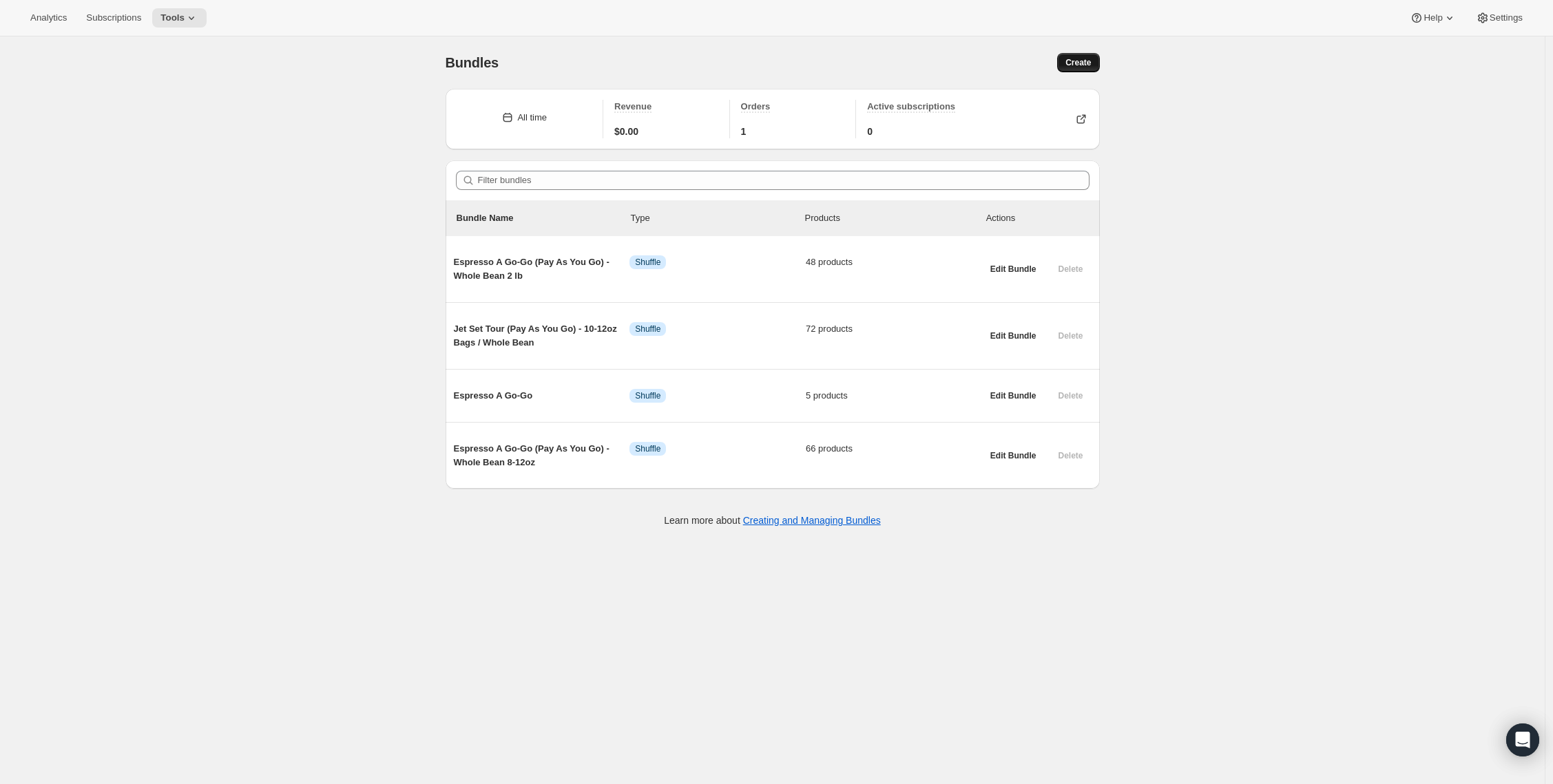
click at [1069, 59] on span "Create" at bounding box center [1078, 63] width 26 height 11
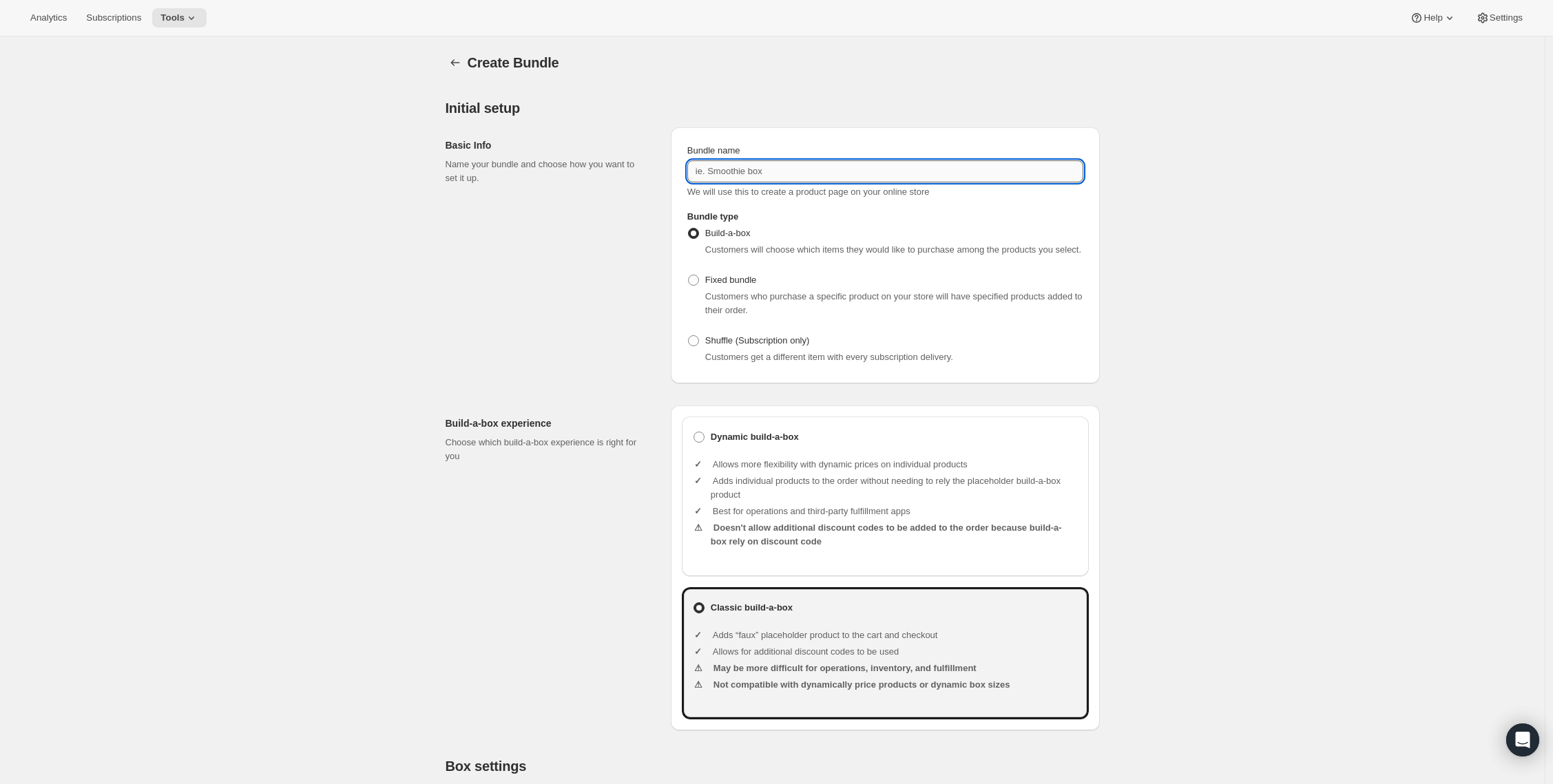
click at [723, 173] on input "Bundle name" at bounding box center [885, 171] width 396 height 22
paste input "Jet Set Tour (Pay As You Go) - 10-12oz Bags"
drag, startPoint x: 865, startPoint y: 173, endPoint x: 830, endPoint y: 182, distance: 36.1
click at [864, 173] on input "Jet Set Tour (Pay As You Go) - 10-12oz Bags" at bounding box center [885, 171] width 396 height 22
type input "Jet Set Tour (Pay As You Go) - 2lb Bags"
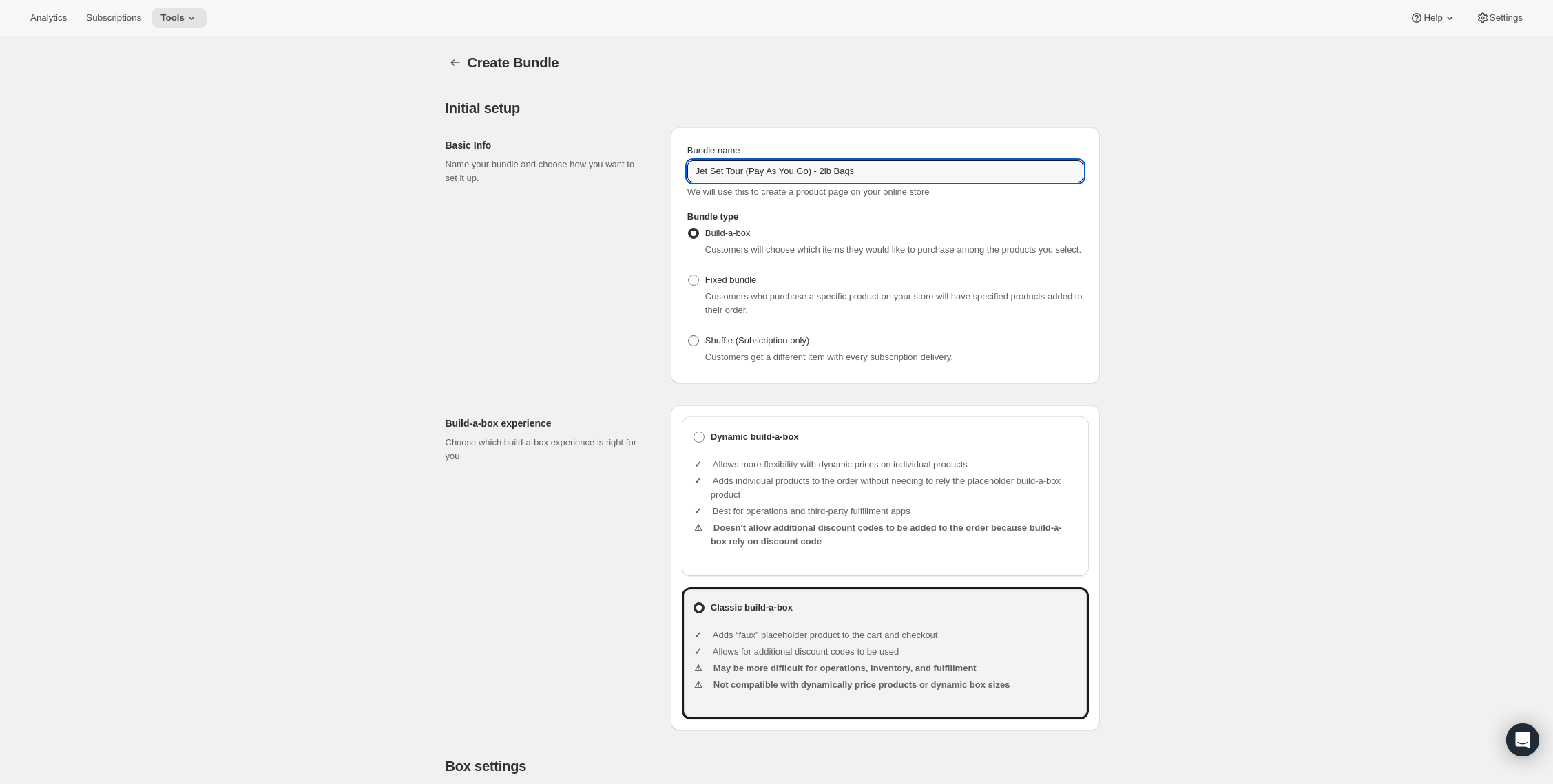
click at [706, 350] on label "Shuffle (Subscription only)" at bounding box center [748, 341] width 122 height 19
click at [689, 336] on input "Shuffle (Subscription only)" at bounding box center [688, 335] width 1 height 1
radio input "true"
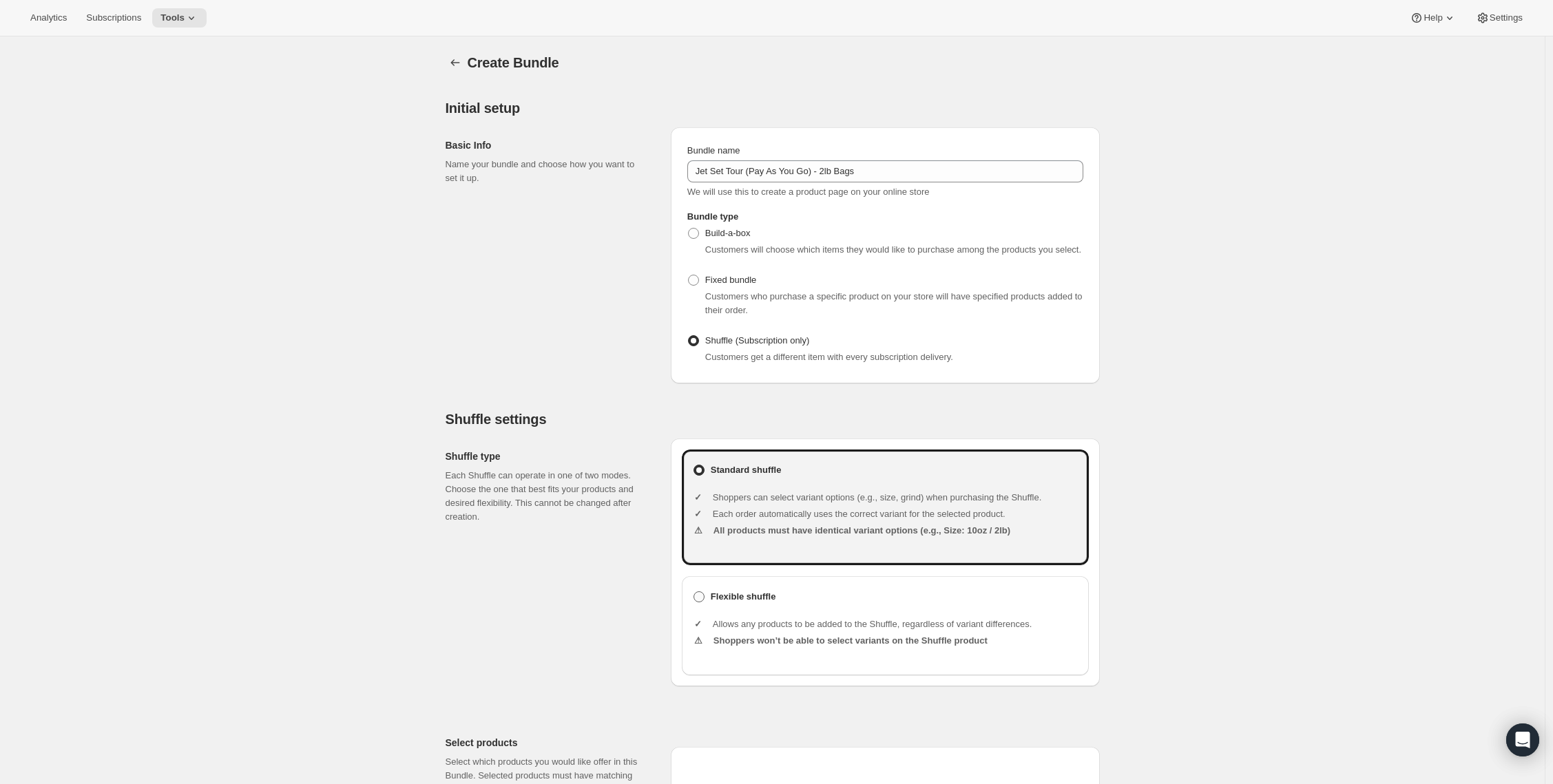
click at [775, 604] on b "Flexible shuffle" at bounding box center [743, 597] width 66 height 14
click at [694, 592] on input "Flexible shuffle" at bounding box center [694, 591] width 1 height 1
radio input "true"
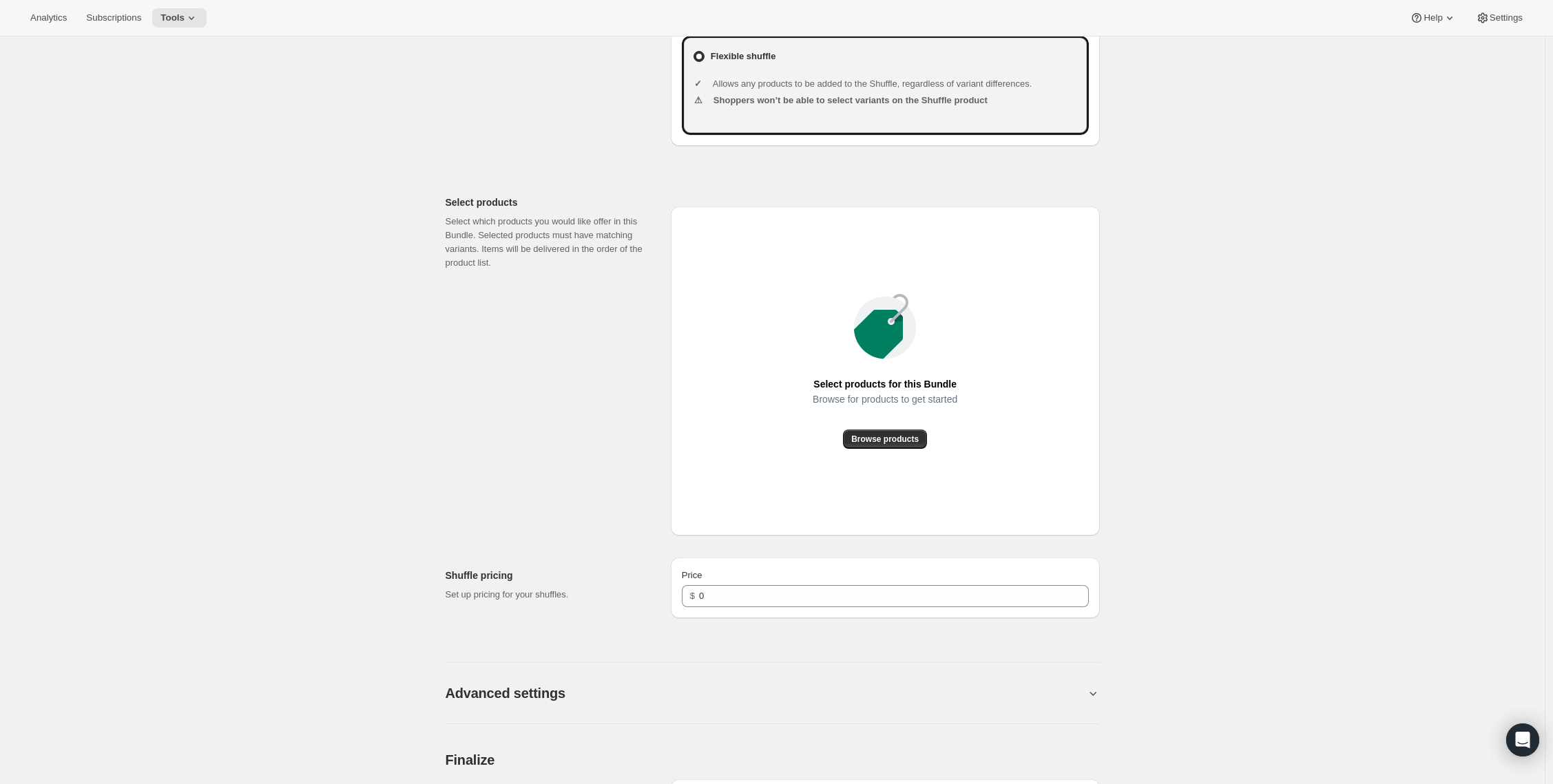
scroll to position [769, 0]
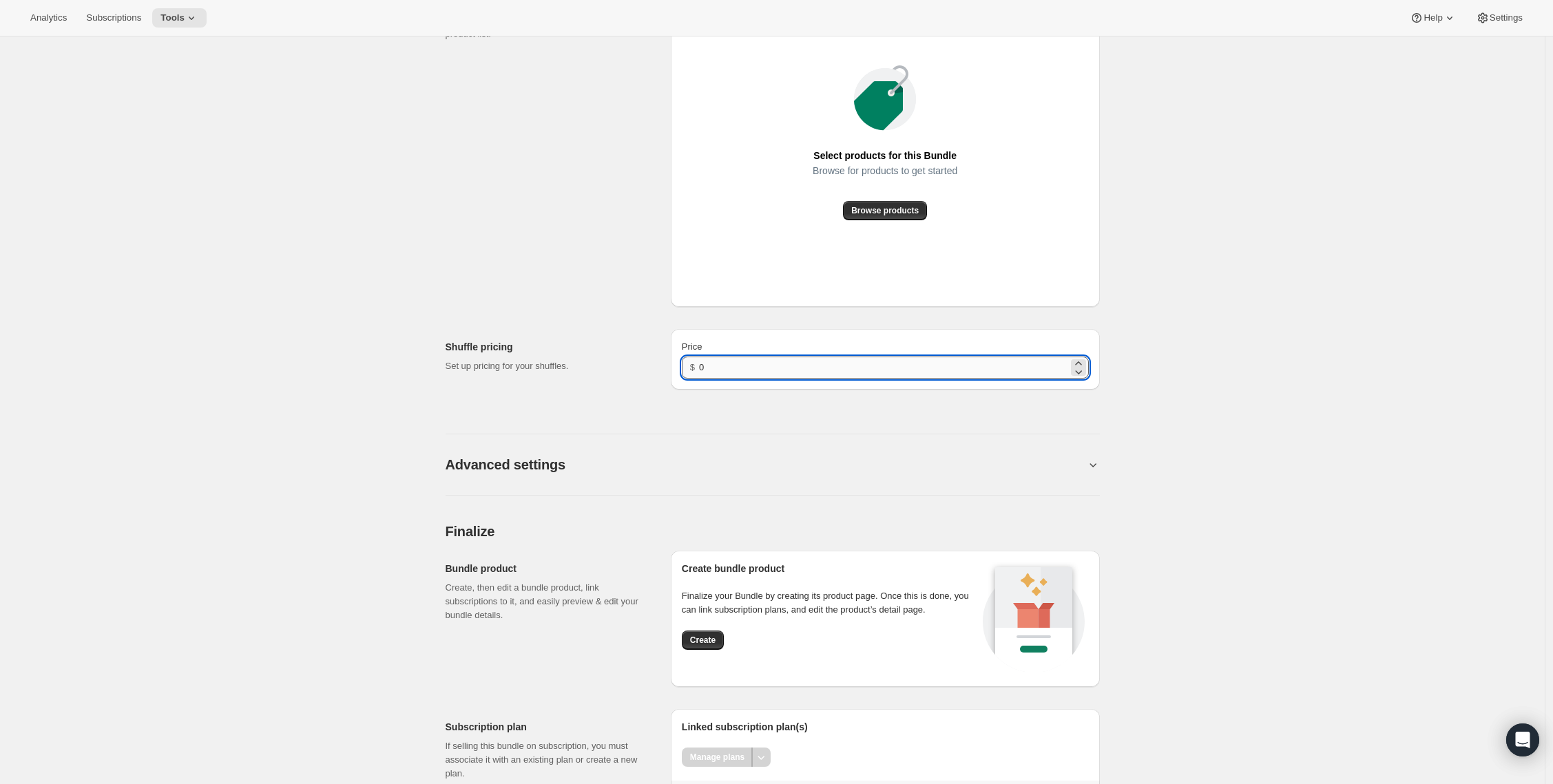
click at [705, 379] on input "0" at bounding box center [883, 367] width 368 height 22
click at [716, 646] on span "Create" at bounding box center [703, 640] width 26 height 11
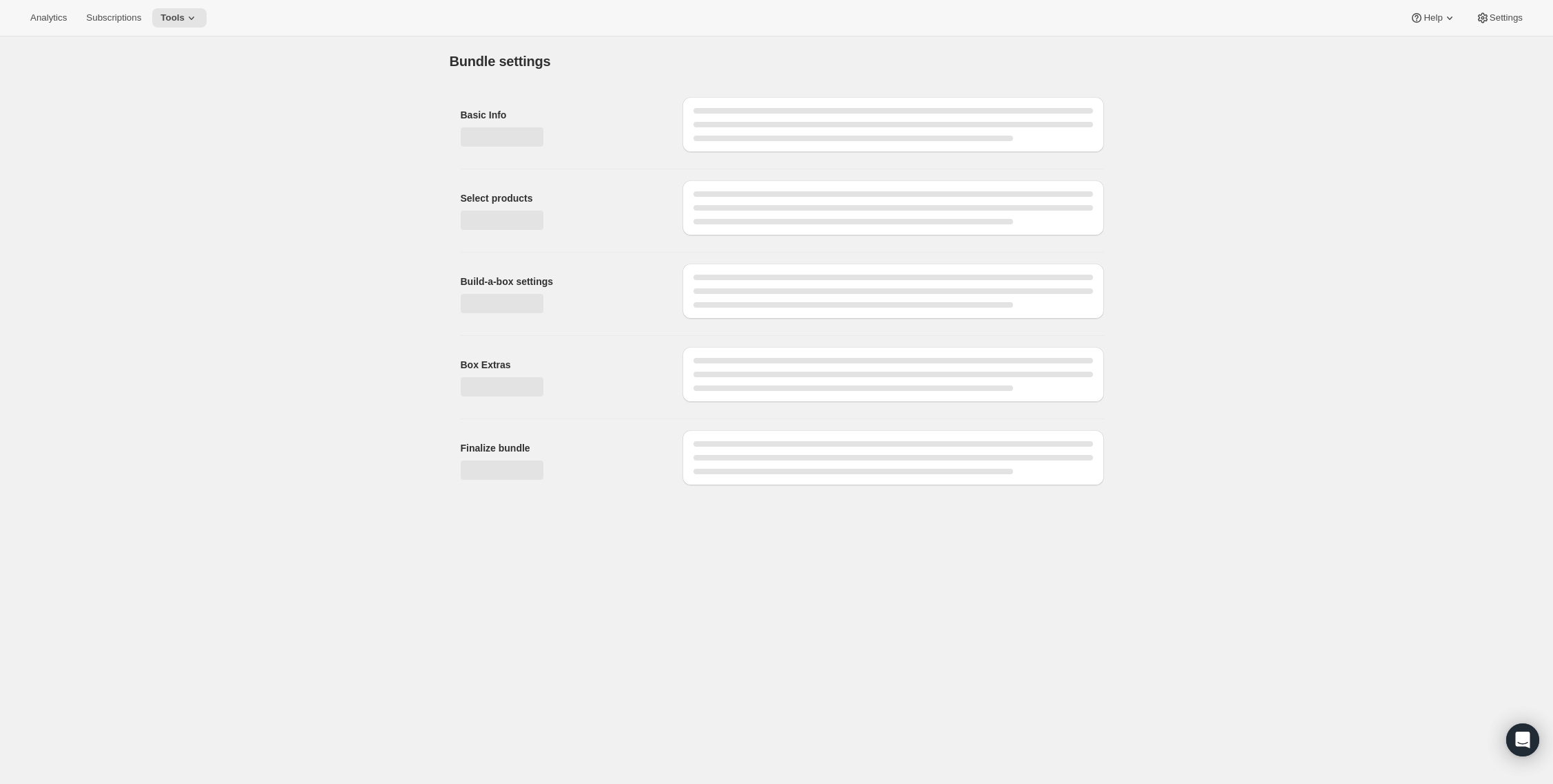
scroll to position [0, 0]
type input "0"
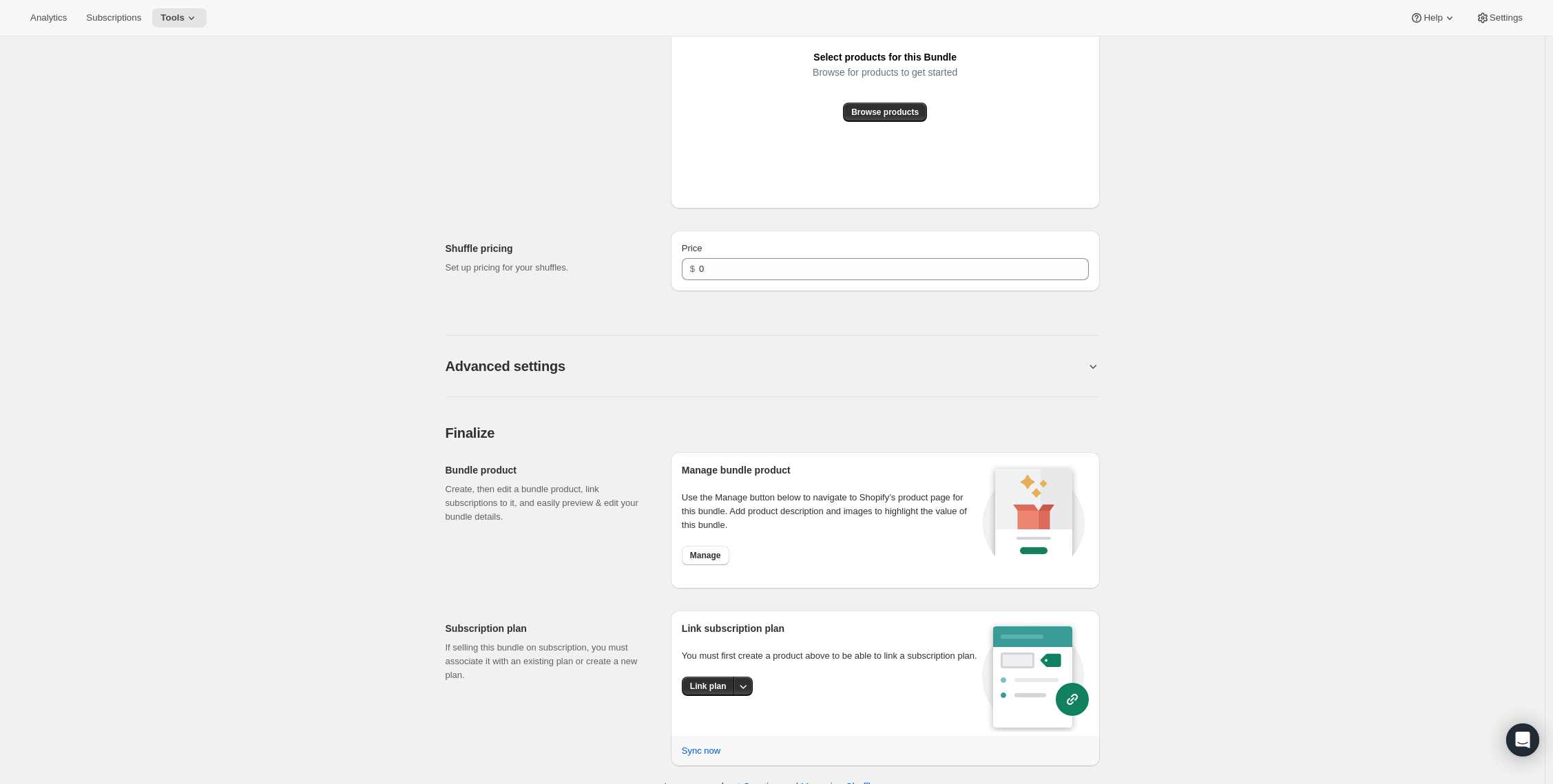
scroll to position [793, 0]
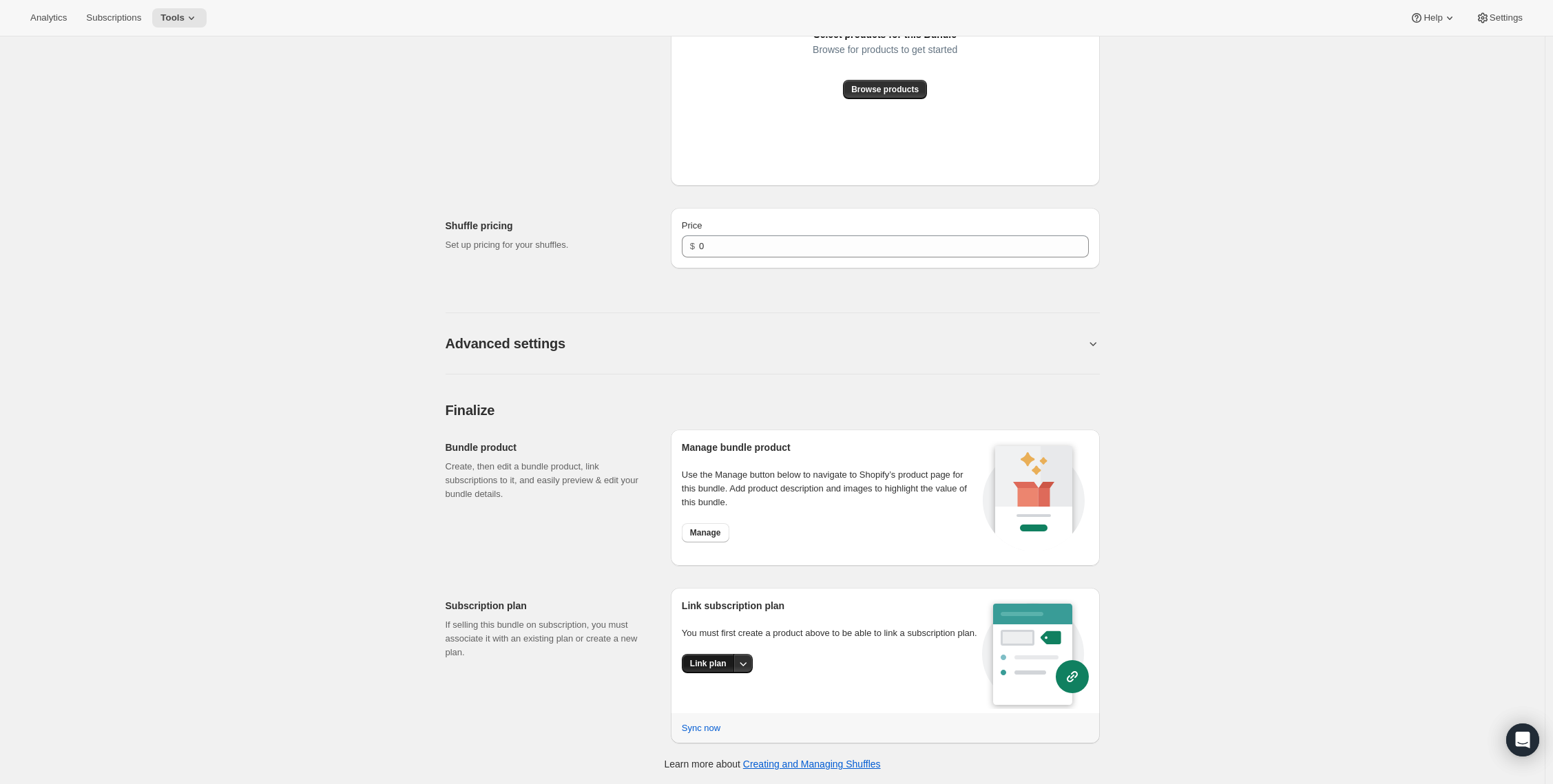
click at [696, 673] on button "Link plan" at bounding box center [708, 664] width 53 height 19
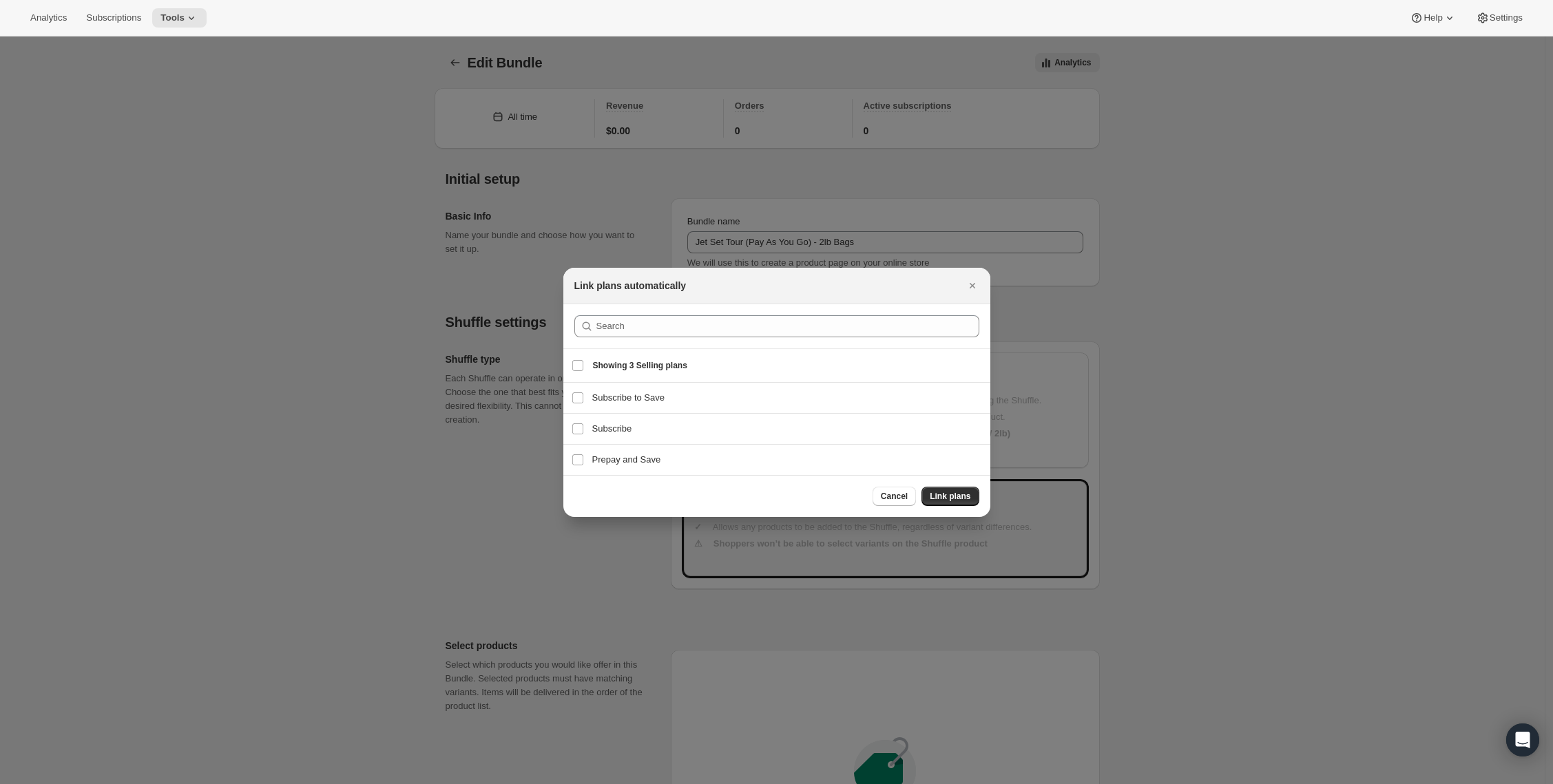
scroll to position [0, 0]
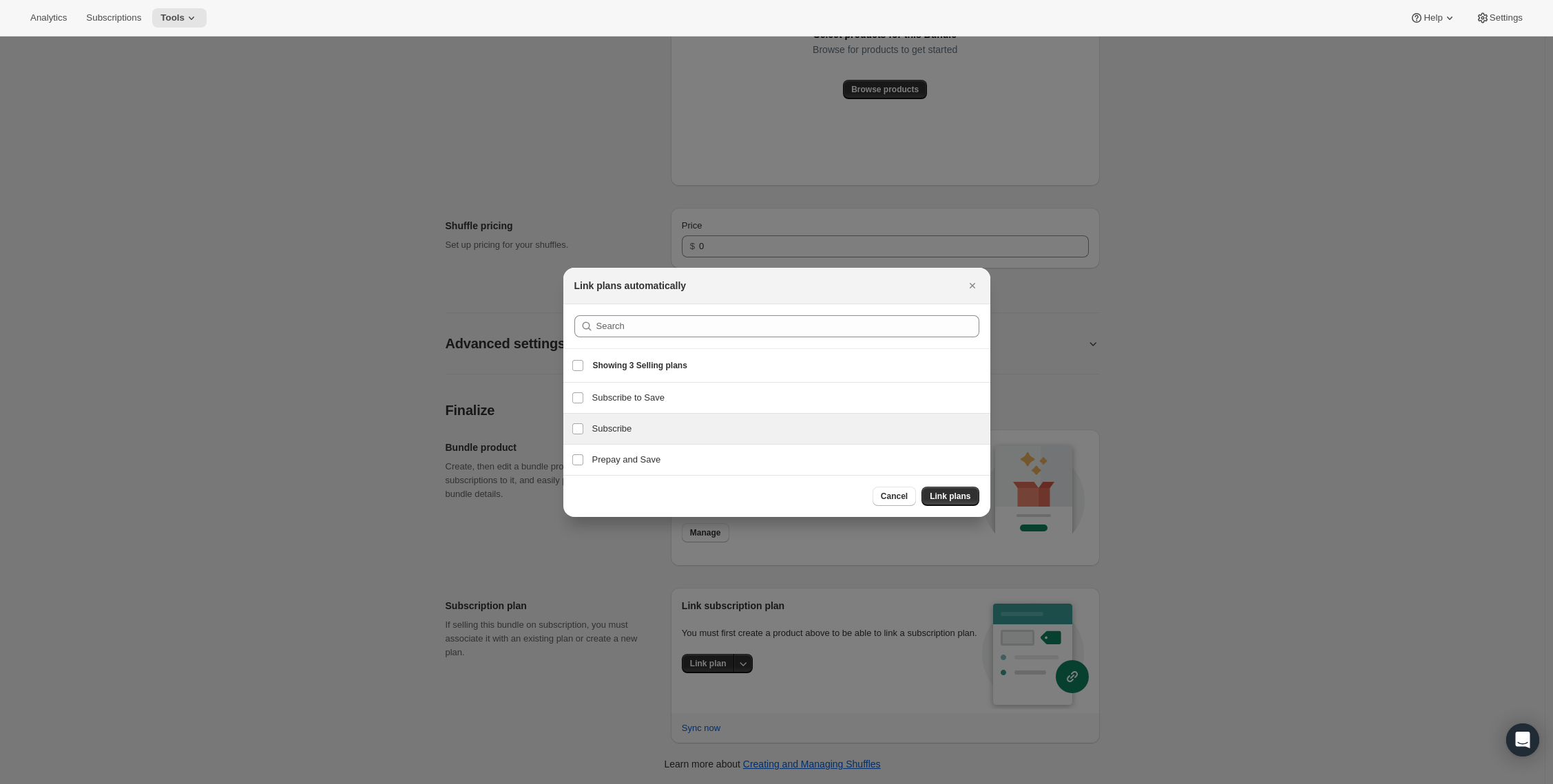
drag, startPoint x: 591, startPoint y: 429, endPoint x: 598, endPoint y: 435, distance: 9.2
click at [591, 430] on label "Subscribe" at bounding box center [578, 429] width 29 height 30
click at [583, 430] on input "Subscribe" at bounding box center [578, 429] width 11 height 11
checkbox input "true"
click at [956, 495] on span "Link plans" at bounding box center [950, 497] width 41 height 11
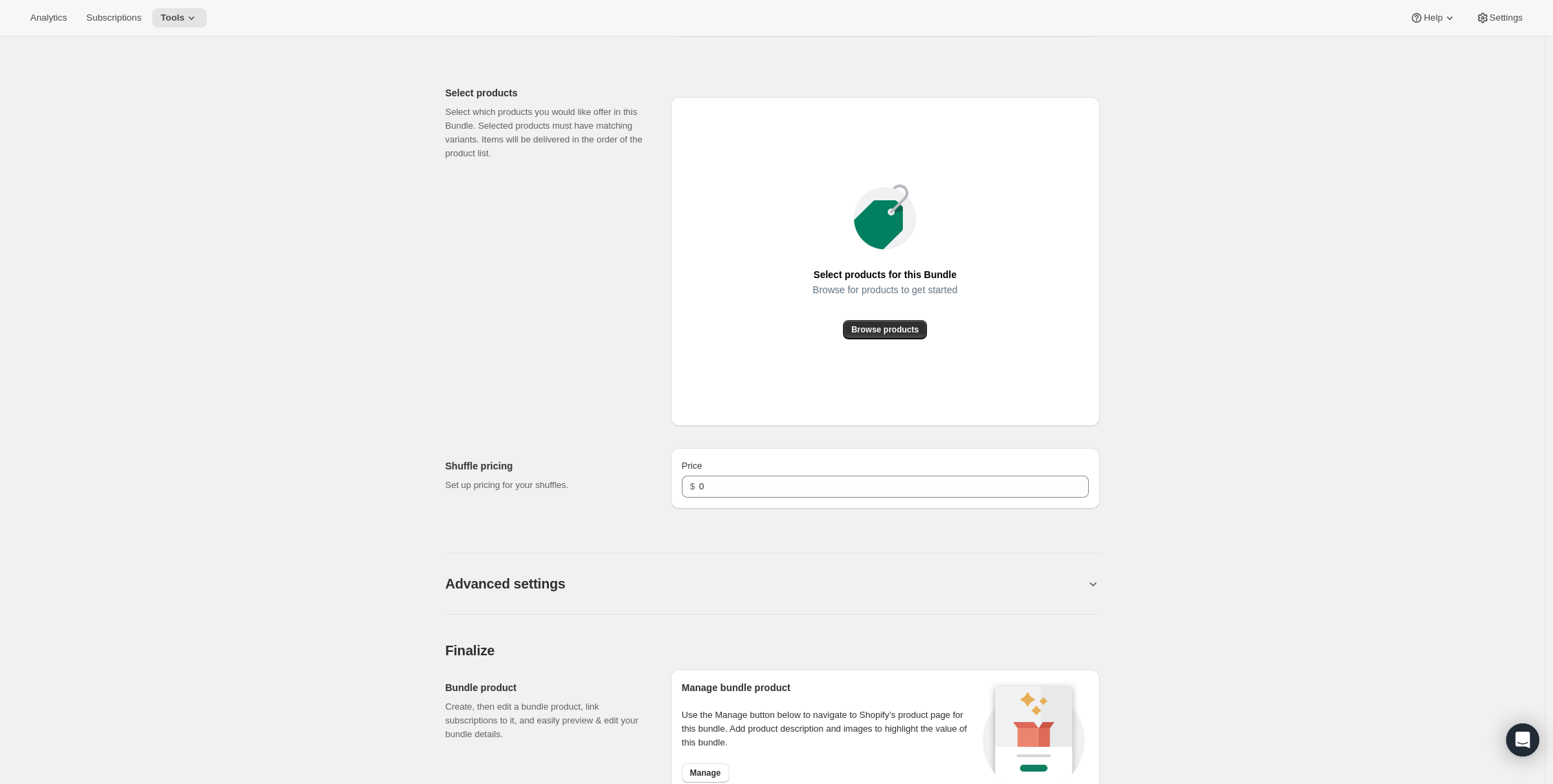
scroll to position [501, 0]
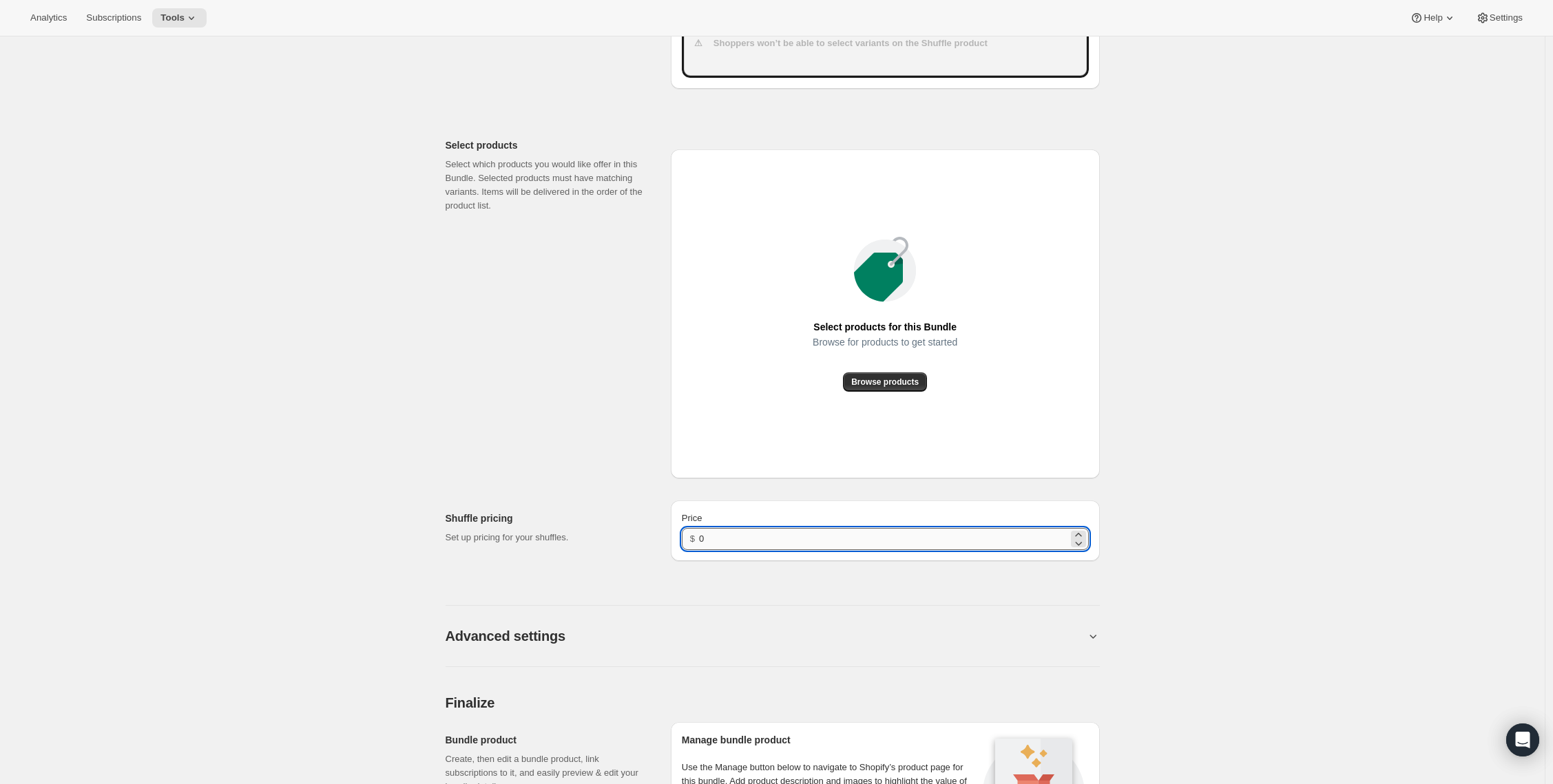
click at [704, 538] on input "0" at bounding box center [883, 539] width 368 height 22
type input "30"
click at [882, 382] on span "Browse products" at bounding box center [885, 382] width 68 height 11
click at [875, 374] on button "Browse products" at bounding box center [885, 382] width 84 height 19
click at [867, 382] on span "Browse products" at bounding box center [885, 382] width 68 height 11
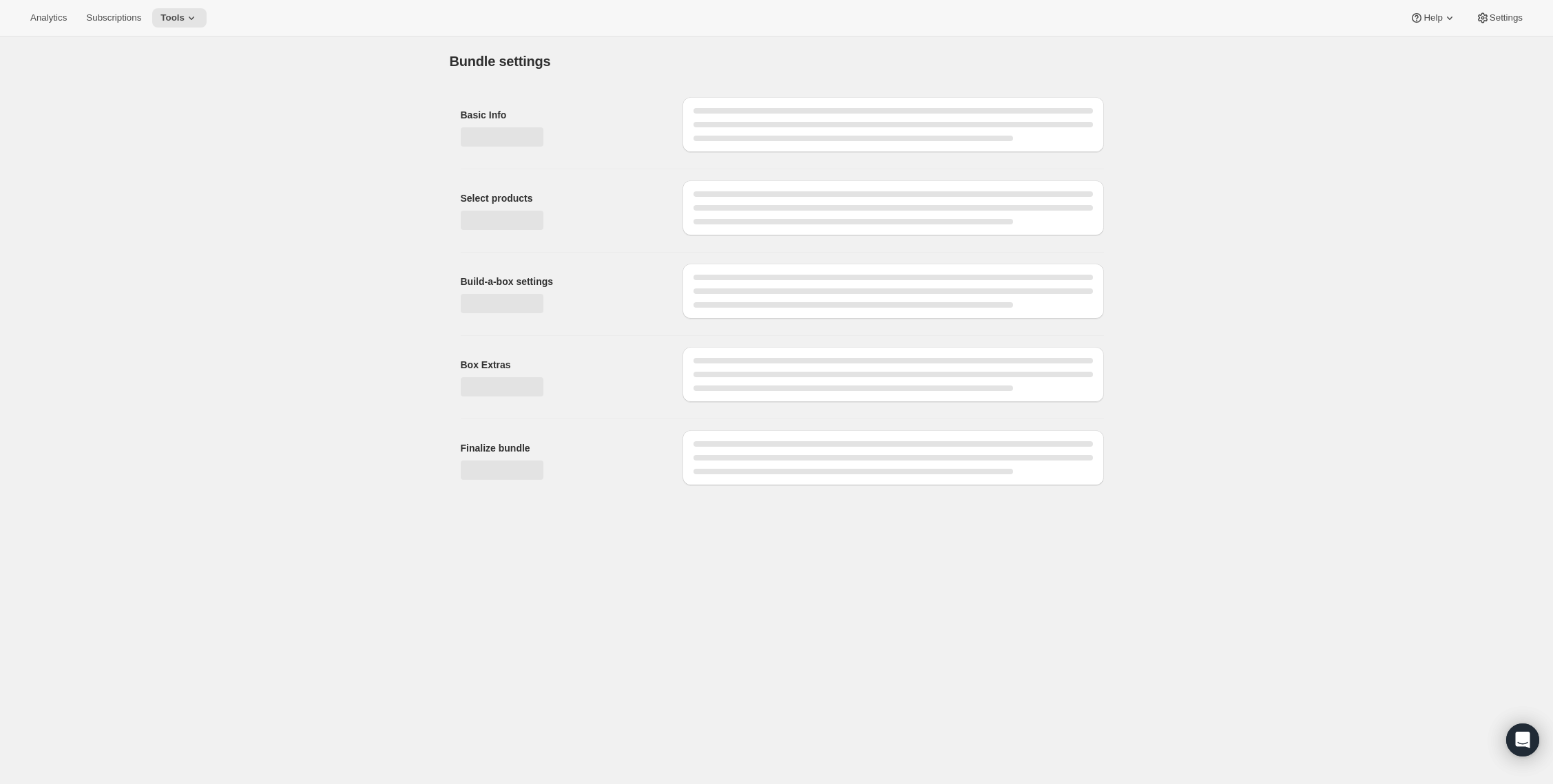
scroll to position [0, 0]
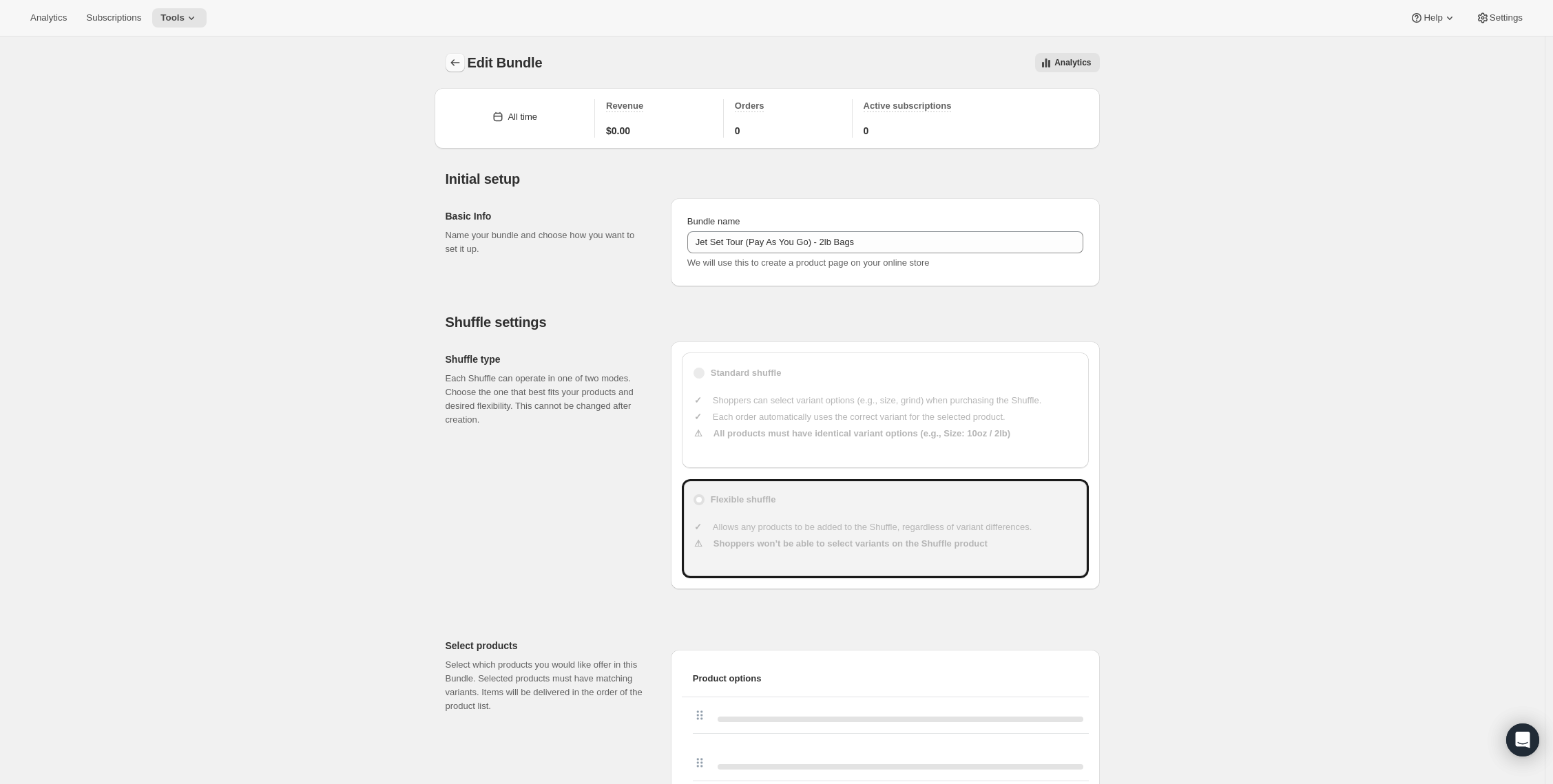
click at [455, 60] on icon "Bundles" at bounding box center [455, 63] width 14 height 14
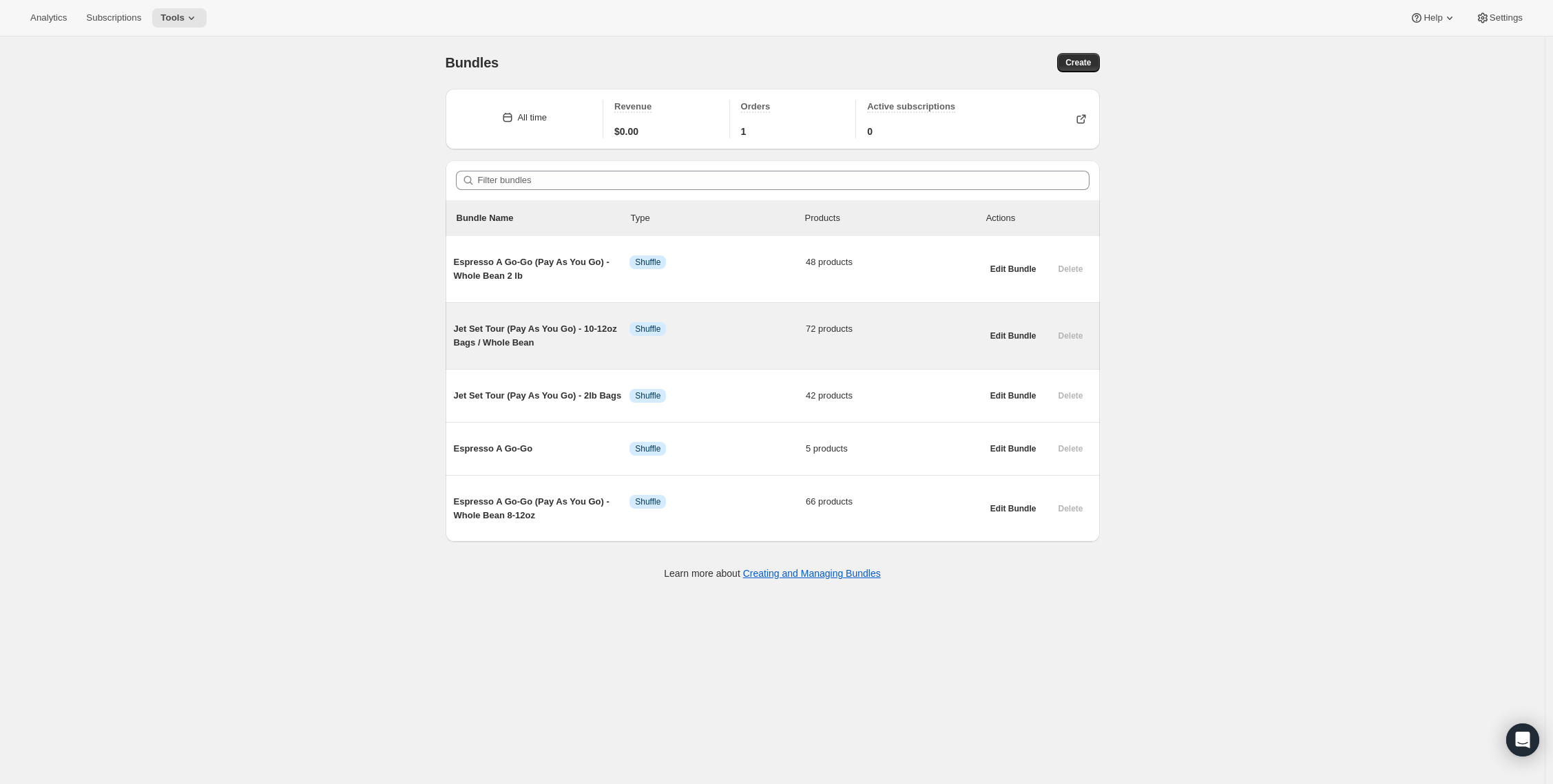
click at [518, 346] on span "Jet Set Tour (Pay As You Go) - 10-12oz Bags / Whole Bean" at bounding box center [542, 336] width 176 height 28
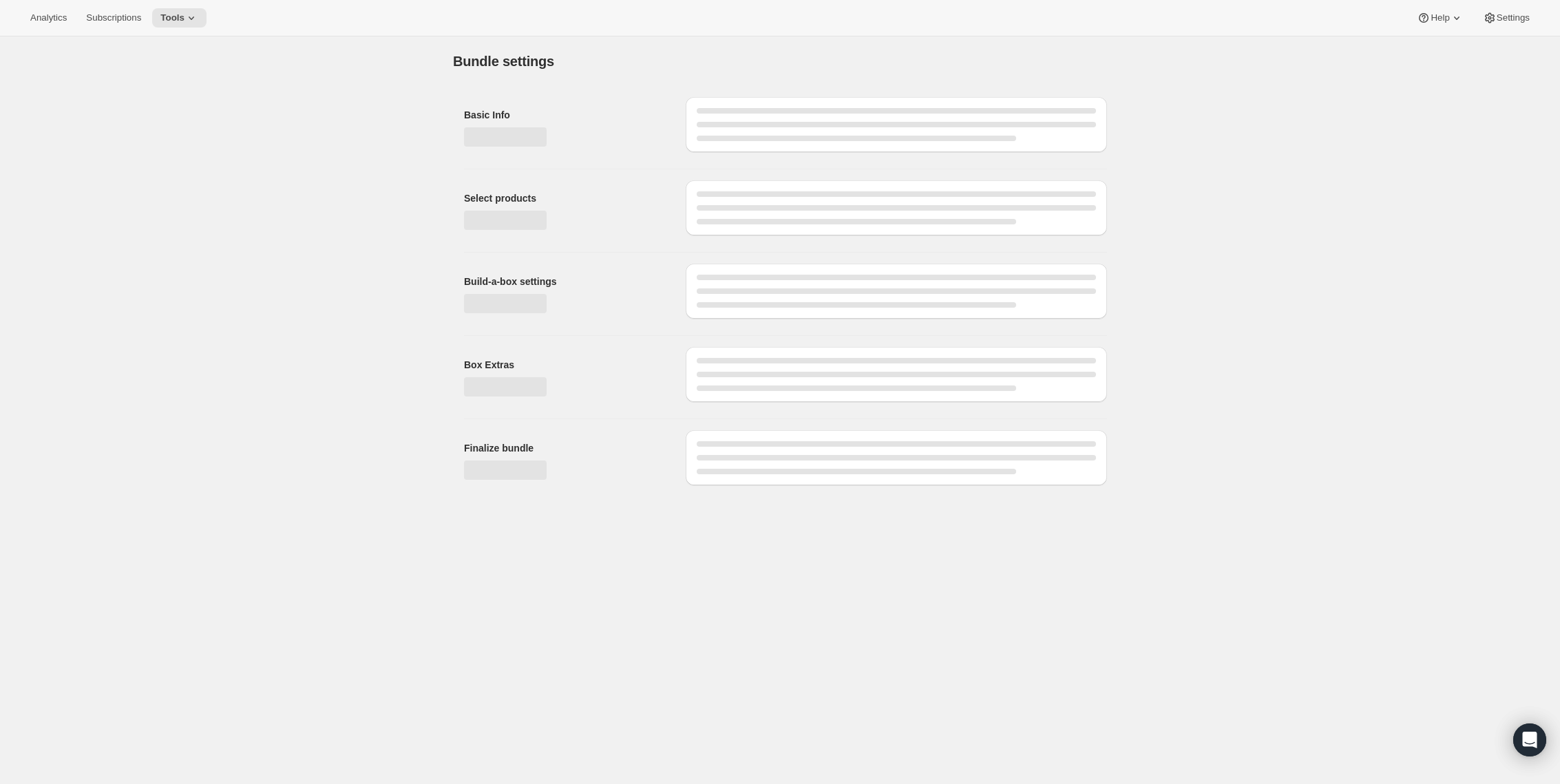
type input "Jet Set Tour (Pay As You Go) - 10-12oz Bags / Whole Bean"
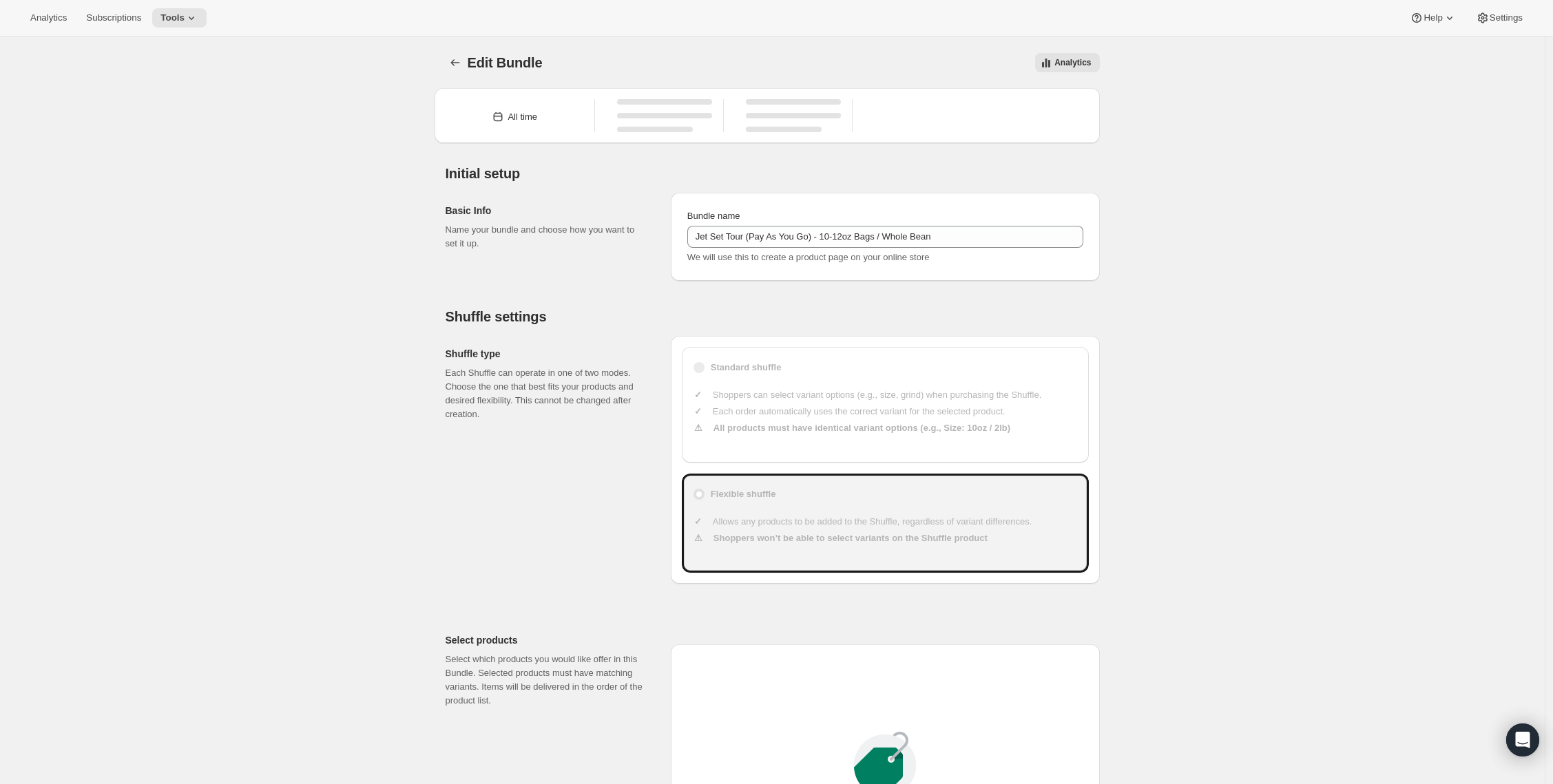
type input "20"
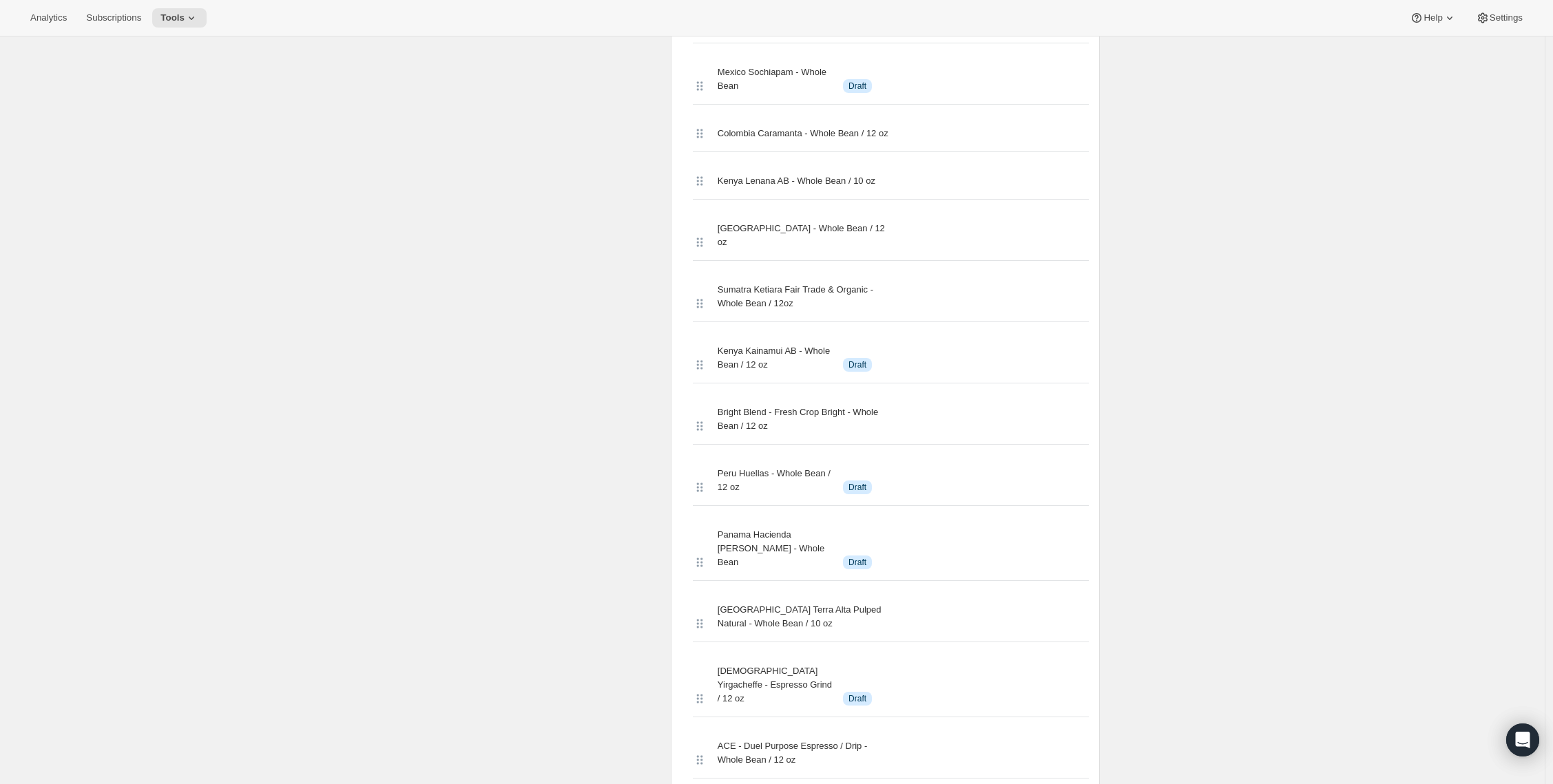
scroll to position [4391, 0]
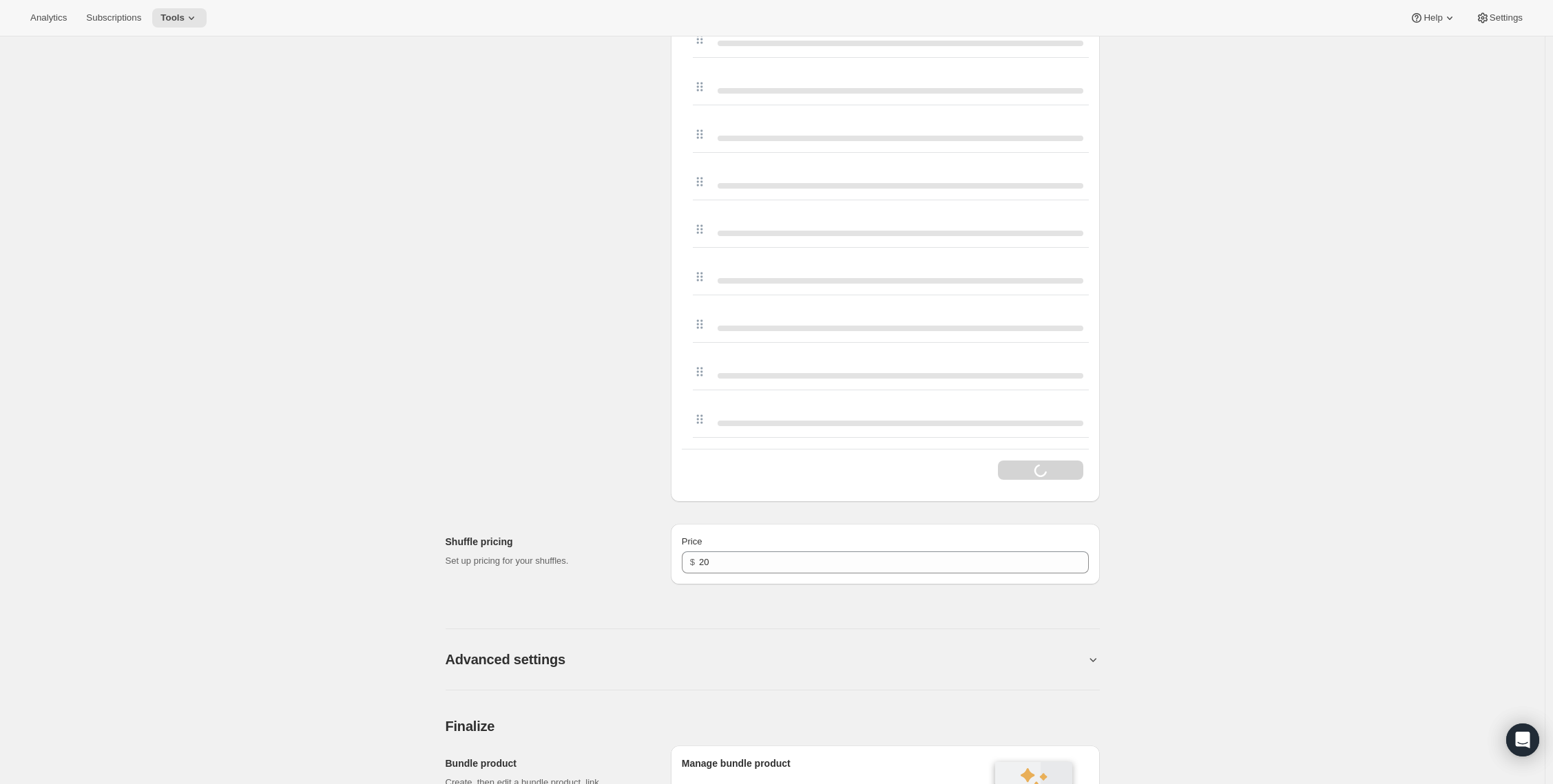
scroll to position [3613, 0]
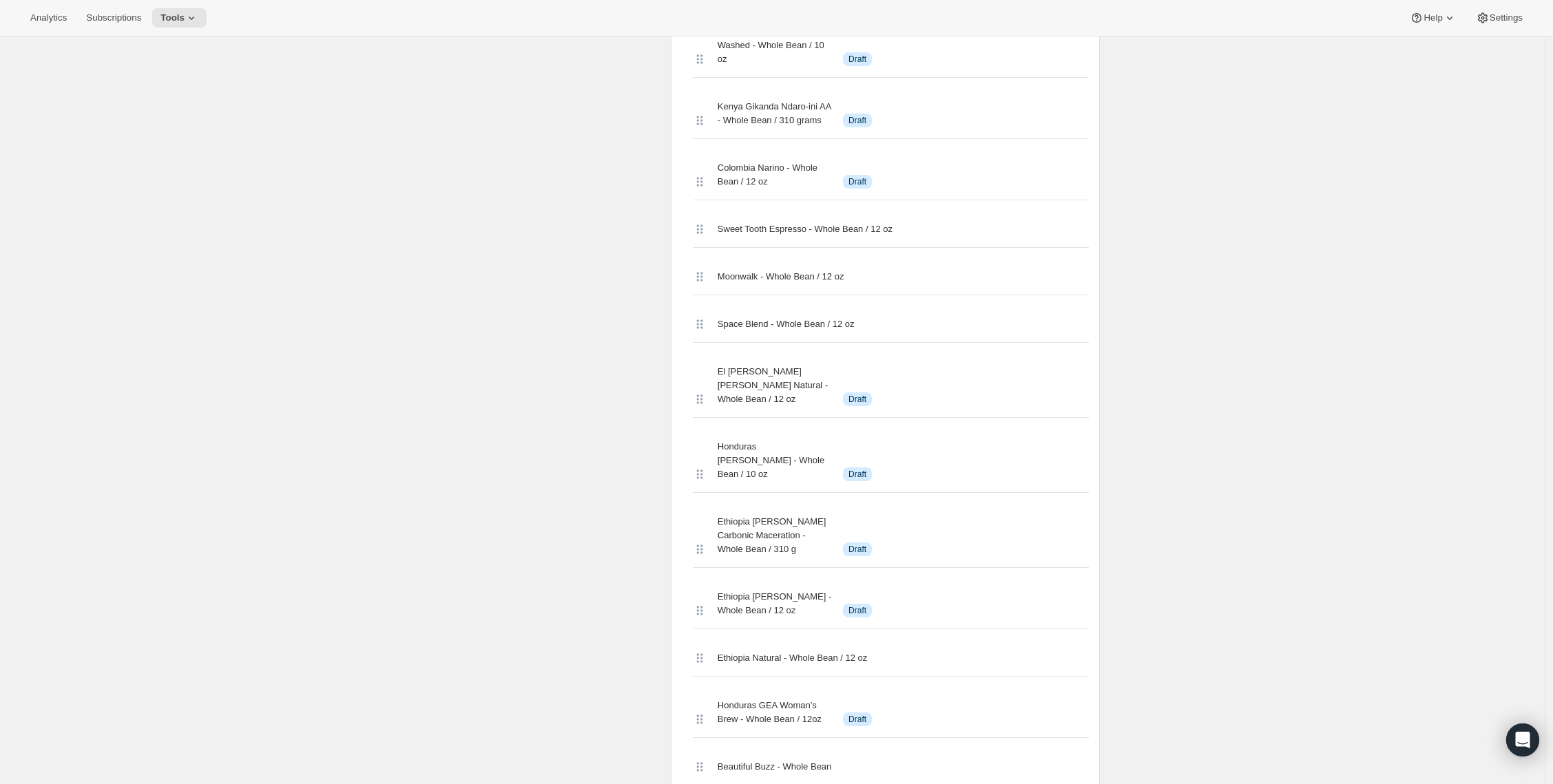
drag, startPoint x: 1551, startPoint y: 583, endPoint x: 1557, endPoint y: 591, distance: 10.0
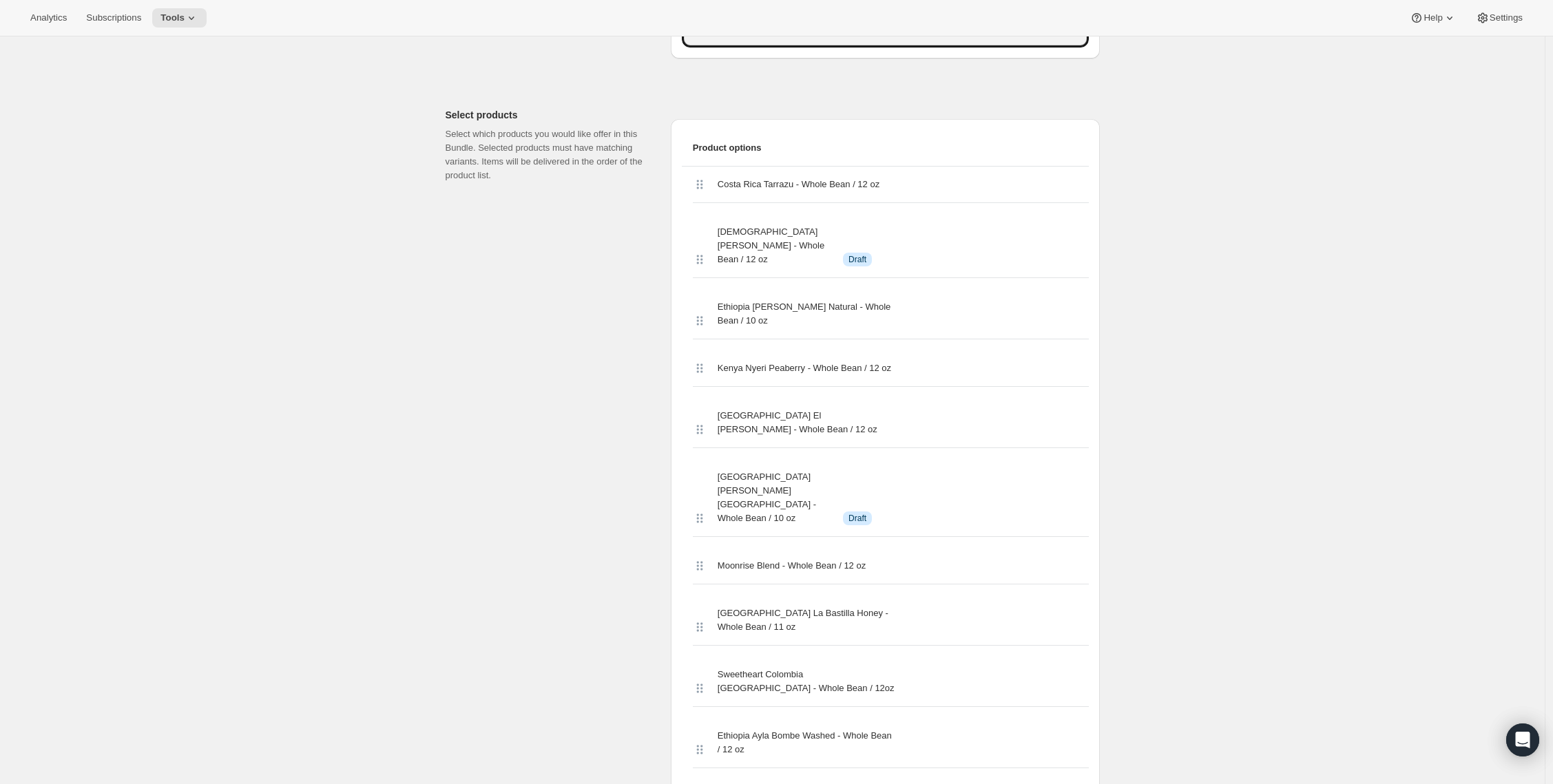
scroll to position [323, 0]
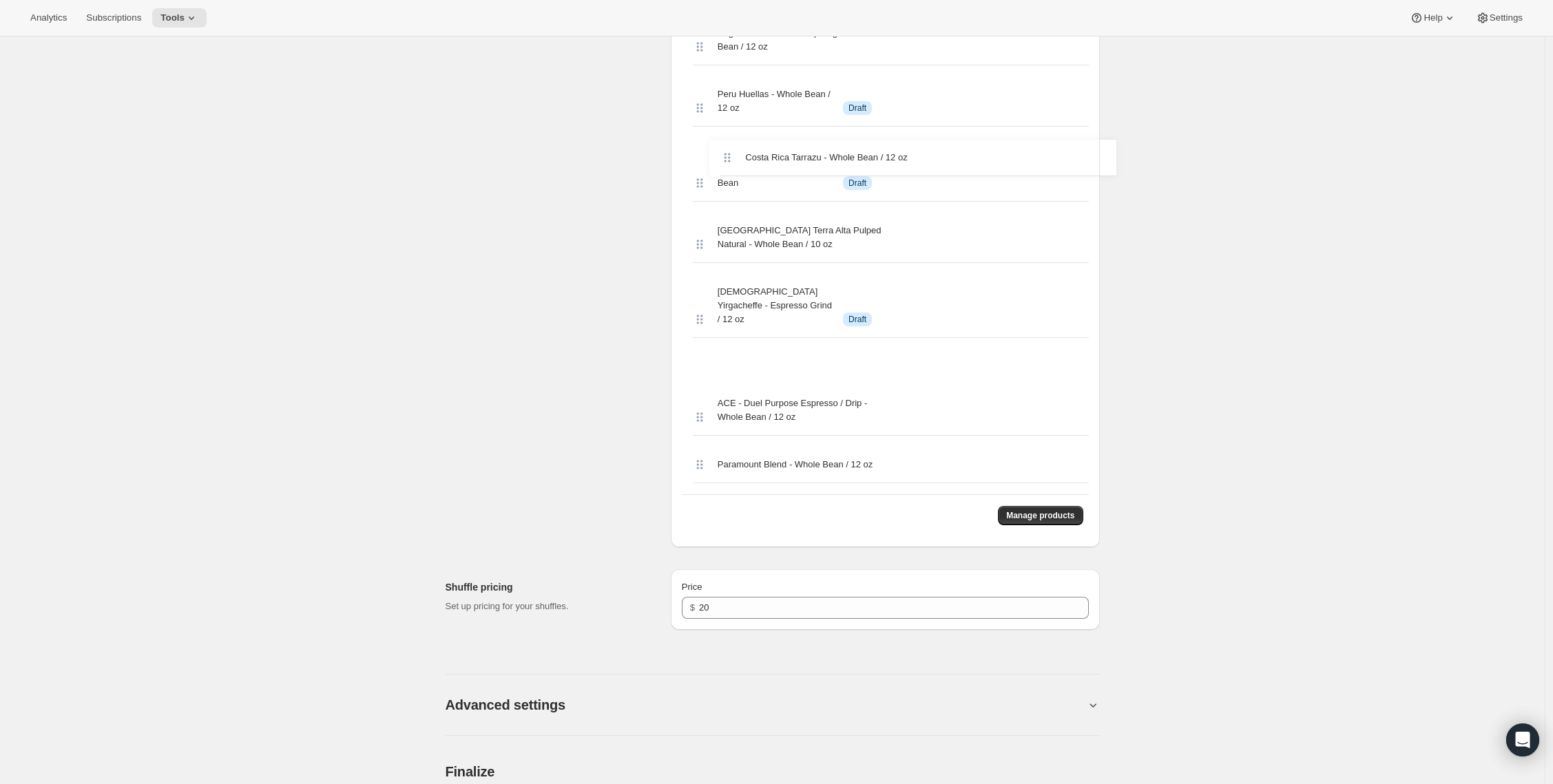
drag, startPoint x: 703, startPoint y: 388, endPoint x: 727, endPoint y: 163, distance: 226.3
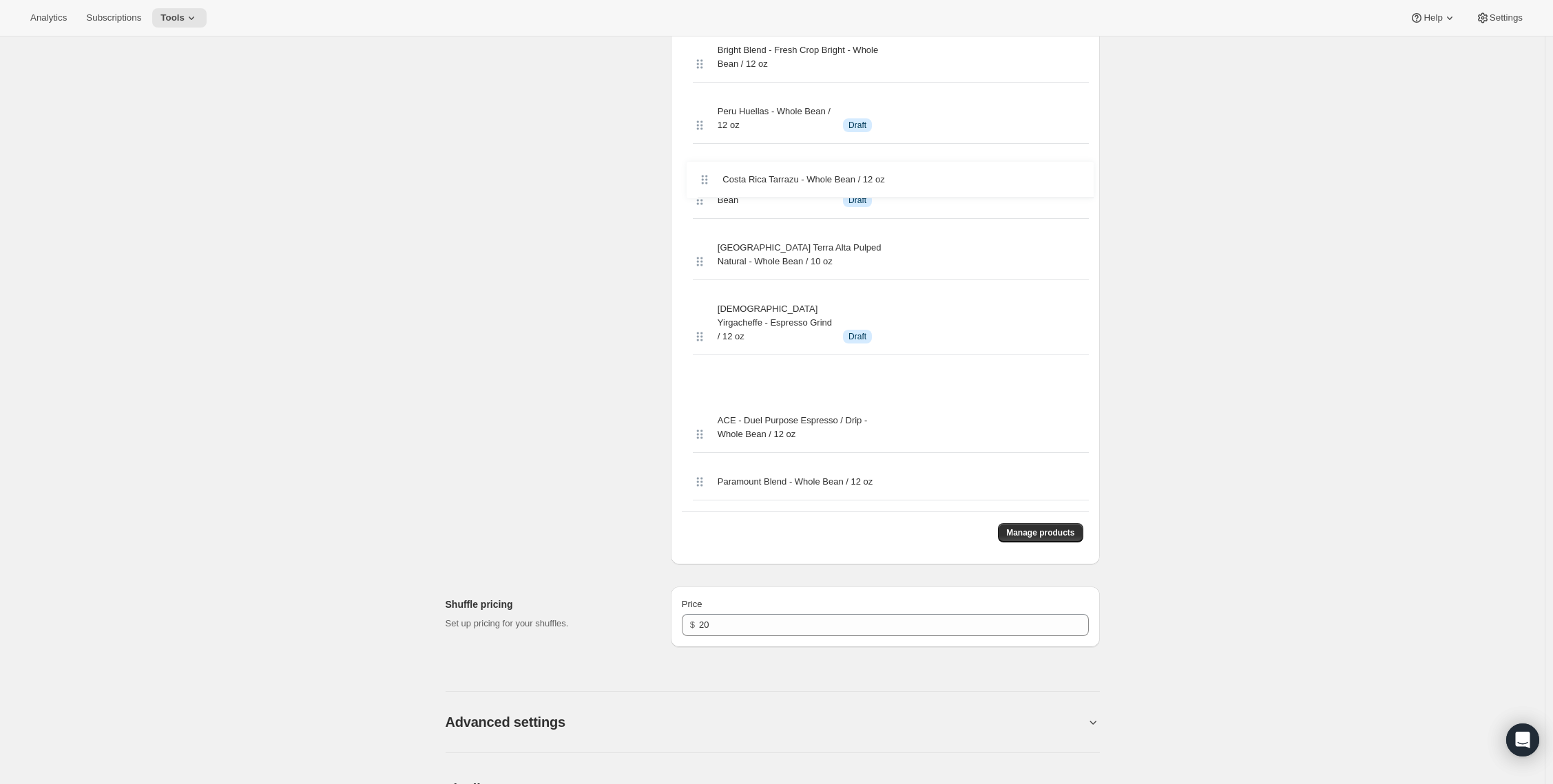
drag, startPoint x: 703, startPoint y: 138, endPoint x: 705, endPoint y: 188, distance: 50.0
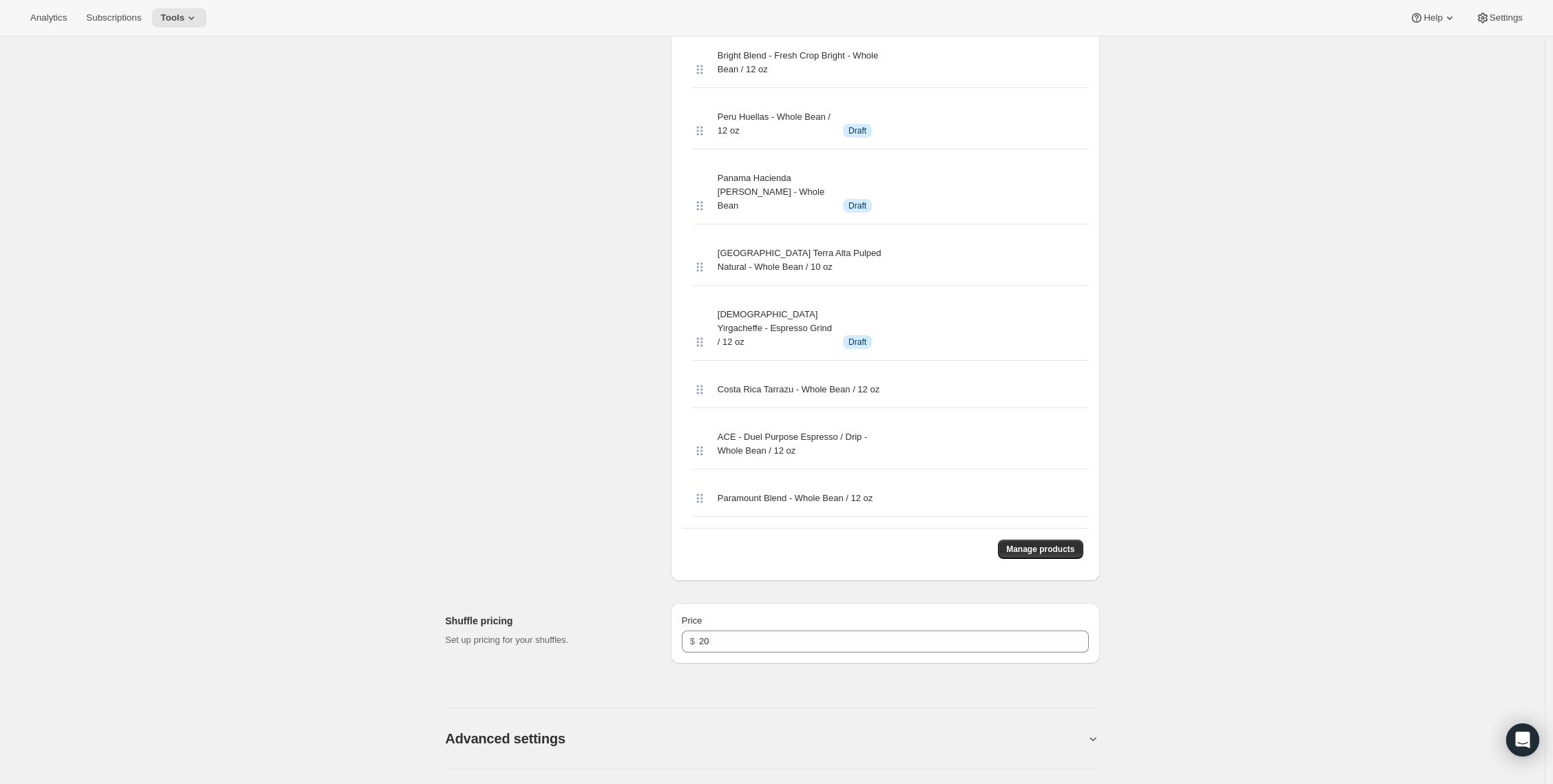
scroll to position [4752, 0]
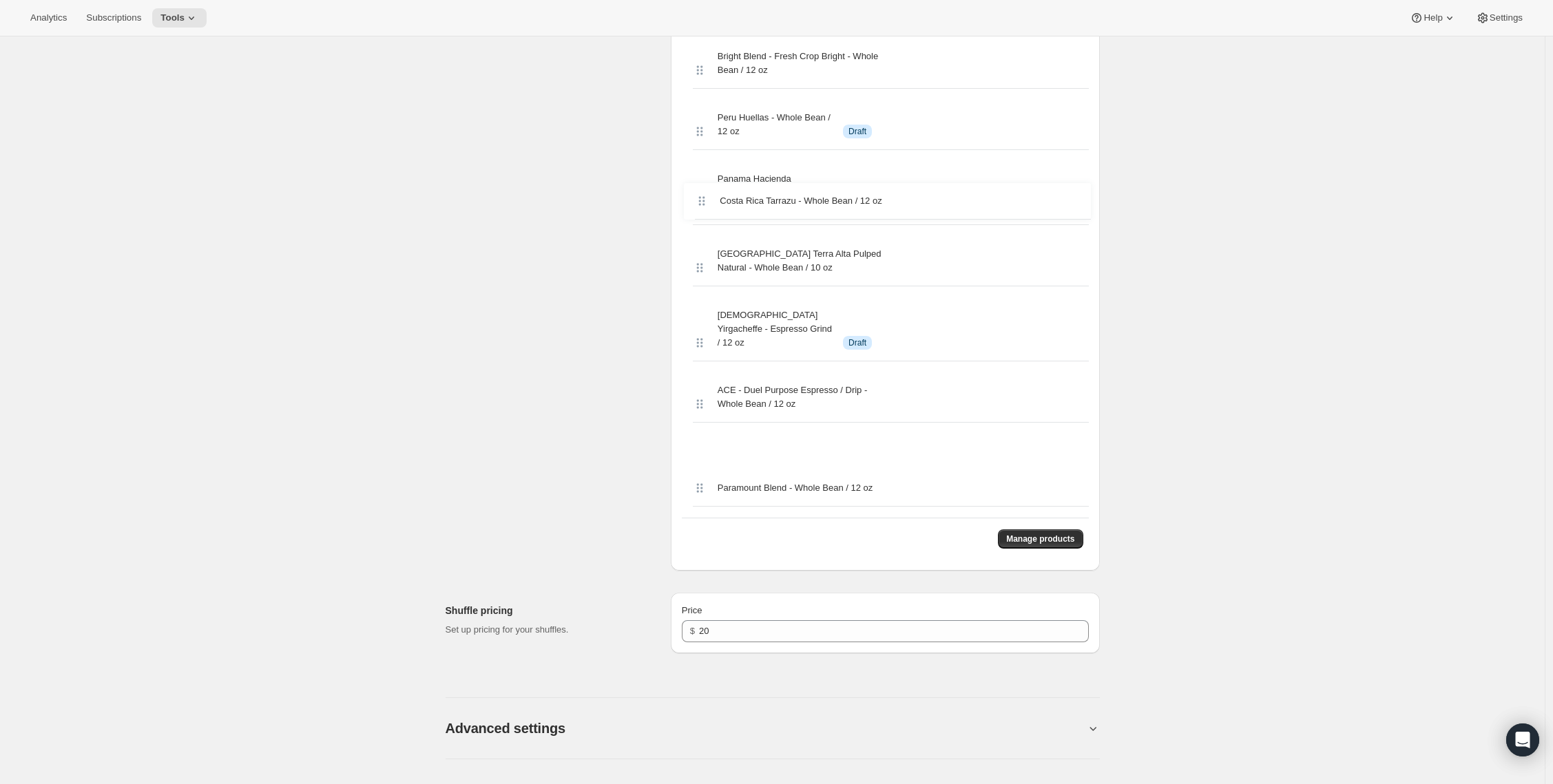
drag, startPoint x: 701, startPoint y: 151, endPoint x: 699, endPoint y: 205, distance: 54.0
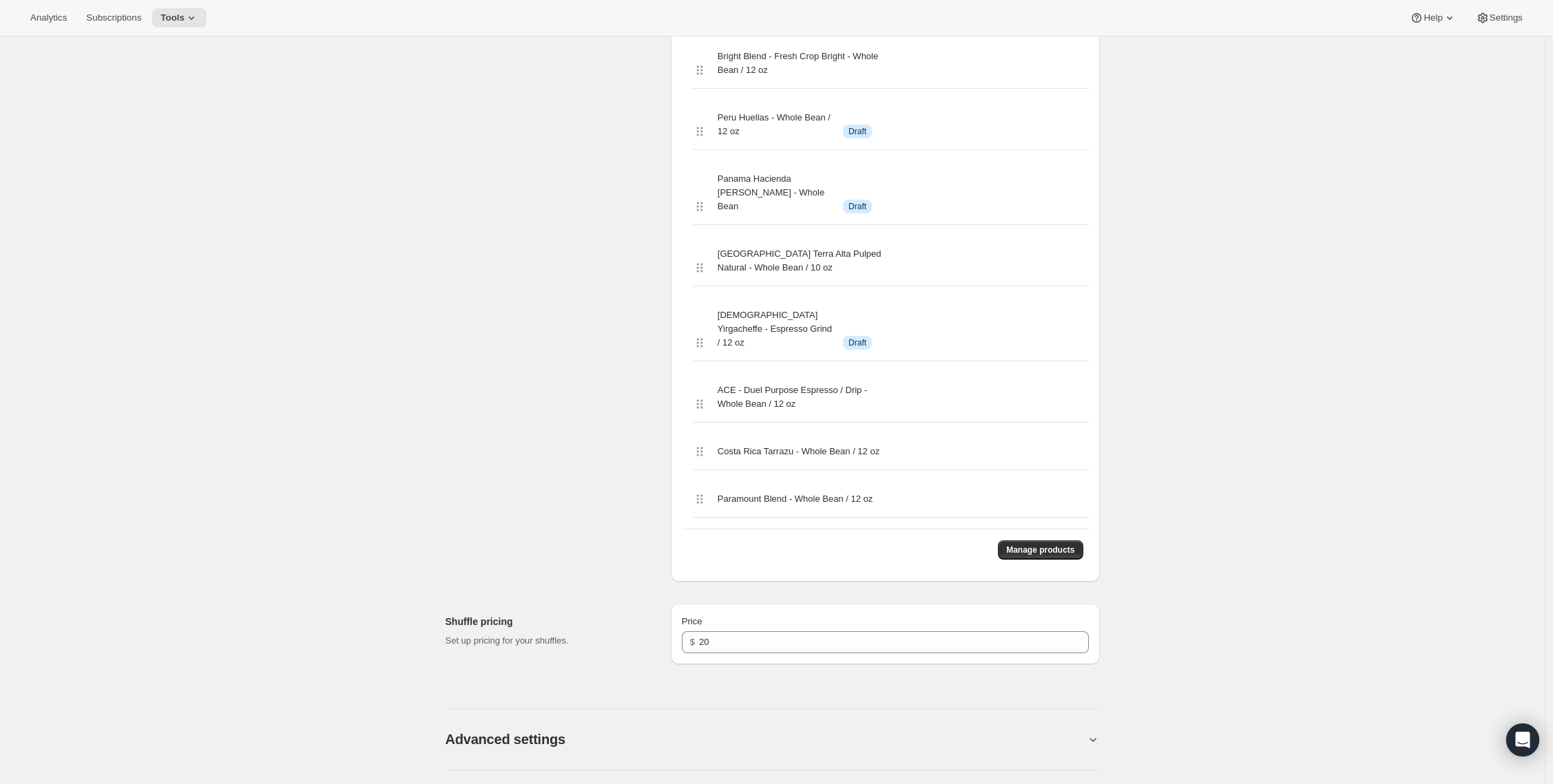
scroll to position [0, 0]
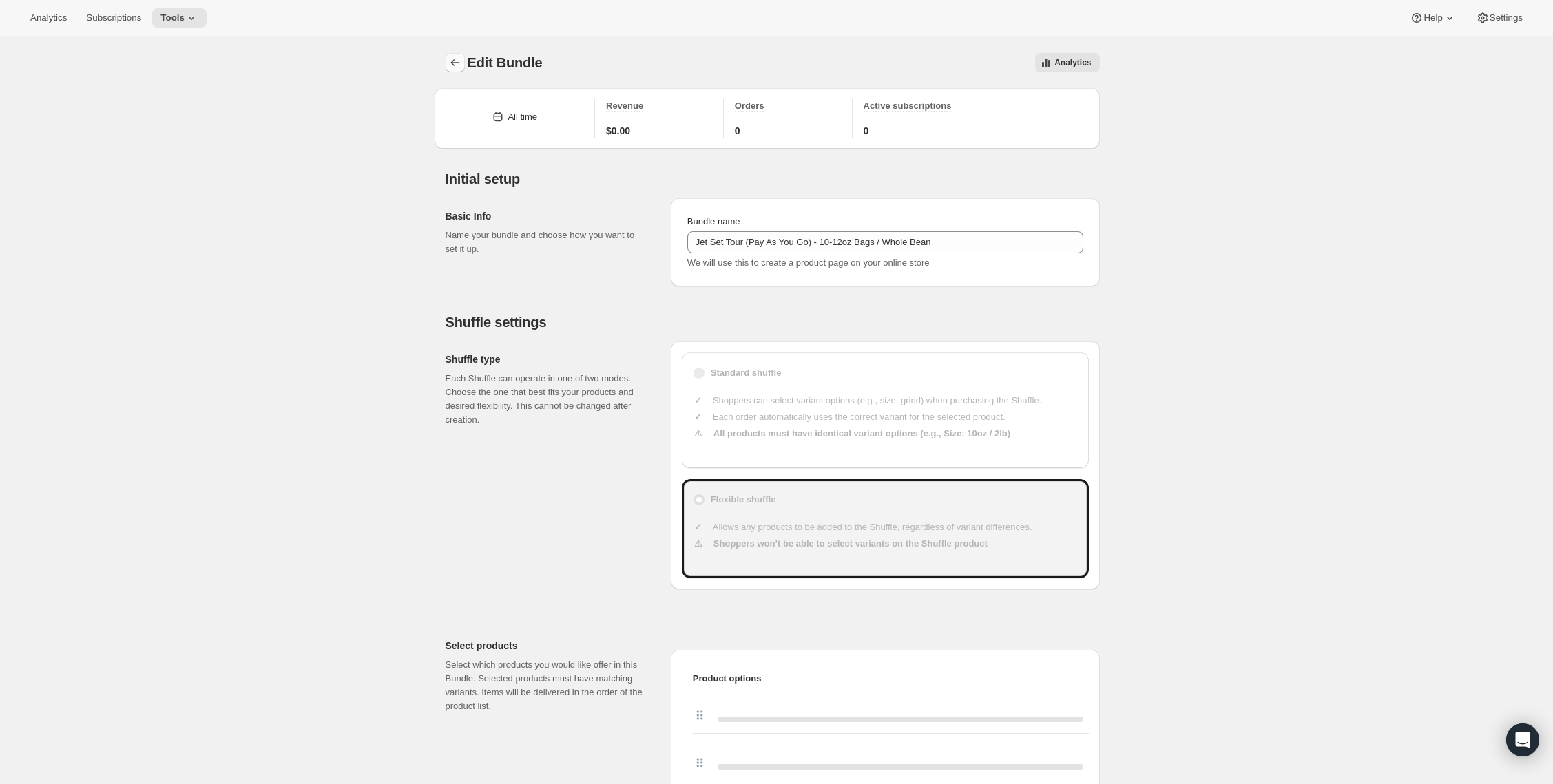
click at [468, 63] on div at bounding box center [457, 63] width 22 height 19
click at [452, 66] on icon "Bundles" at bounding box center [455, 63] width 14 height 14
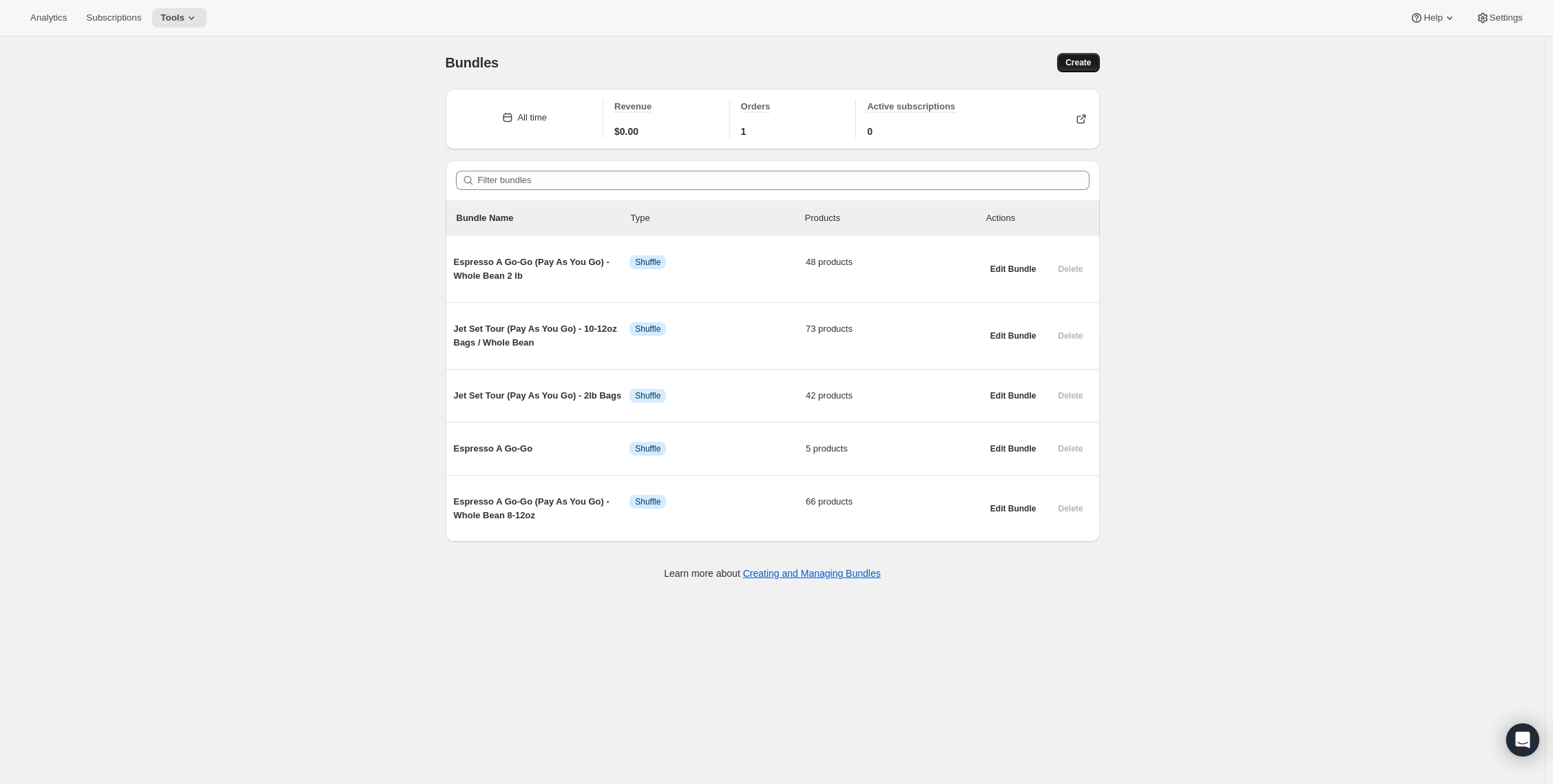
click at [1071, 63] on span "Create" at bounding box center [1078, 63] width 26 height 11
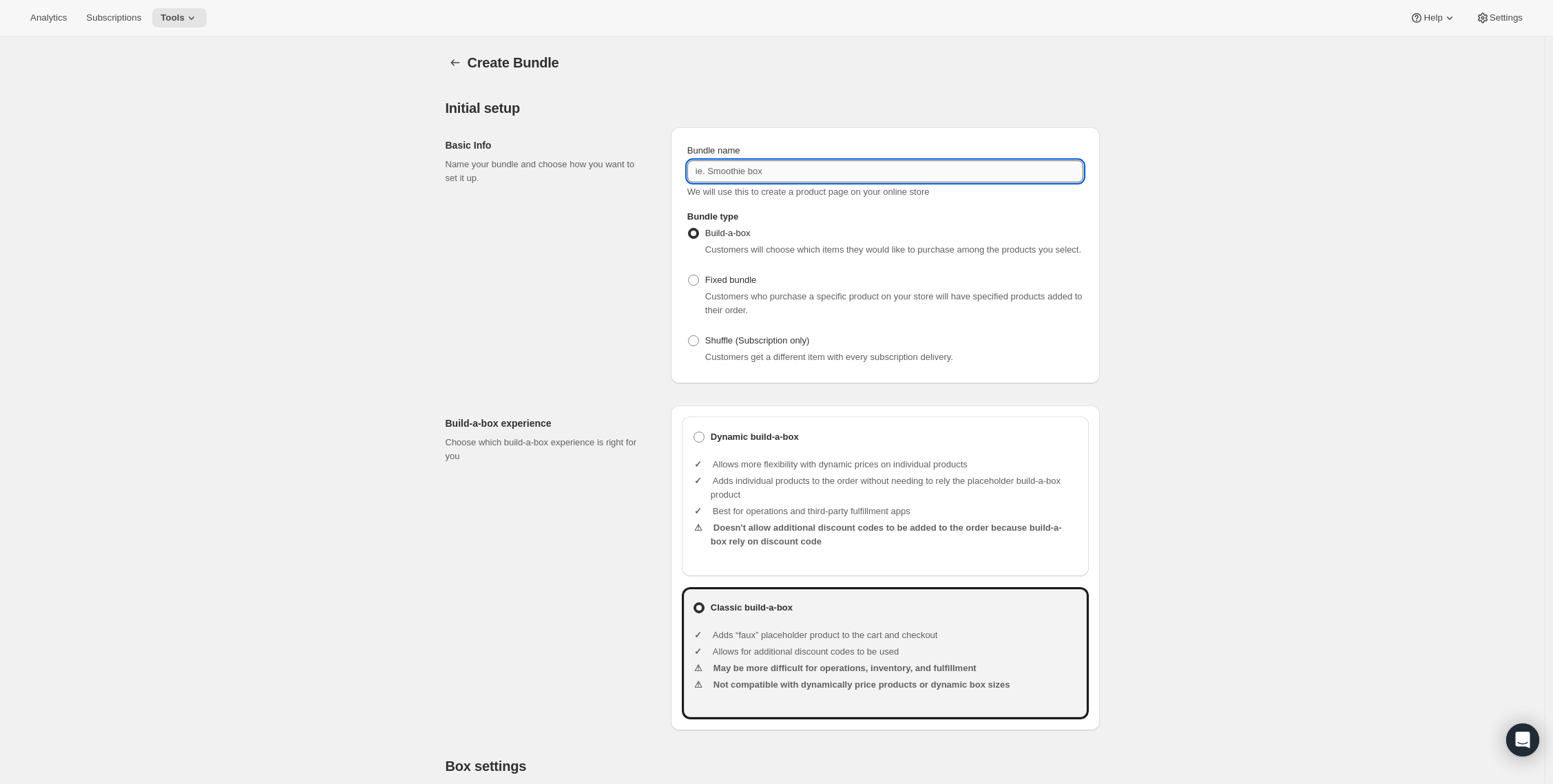
click at [753, 163] on input "Bundle name" at bounding box center [885, 171] width 396 height 22
paste input "Cyclone Tour (Pay As You Go) - 10-12oz Bags"
type input "Cyclone Tour (Pay As You Go) - 10-12oz Bags"
click at [699, 346] on span at bounding box center [694, 341] width 11 height 11
click at [689, 336] on input "Shuffle (Subscription only)" at bounding box center [688, 335] width 1 height 1
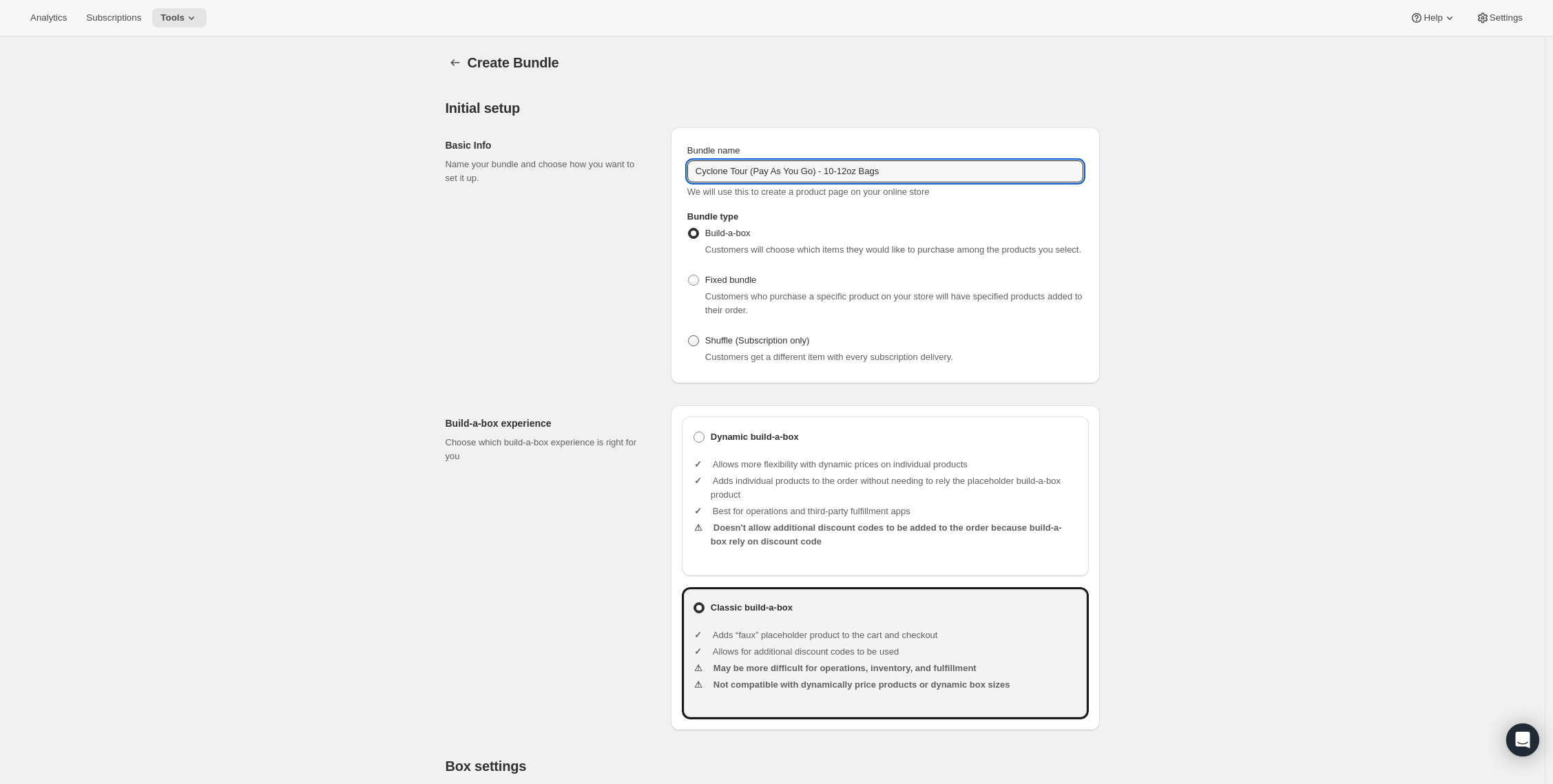
radio input "true"
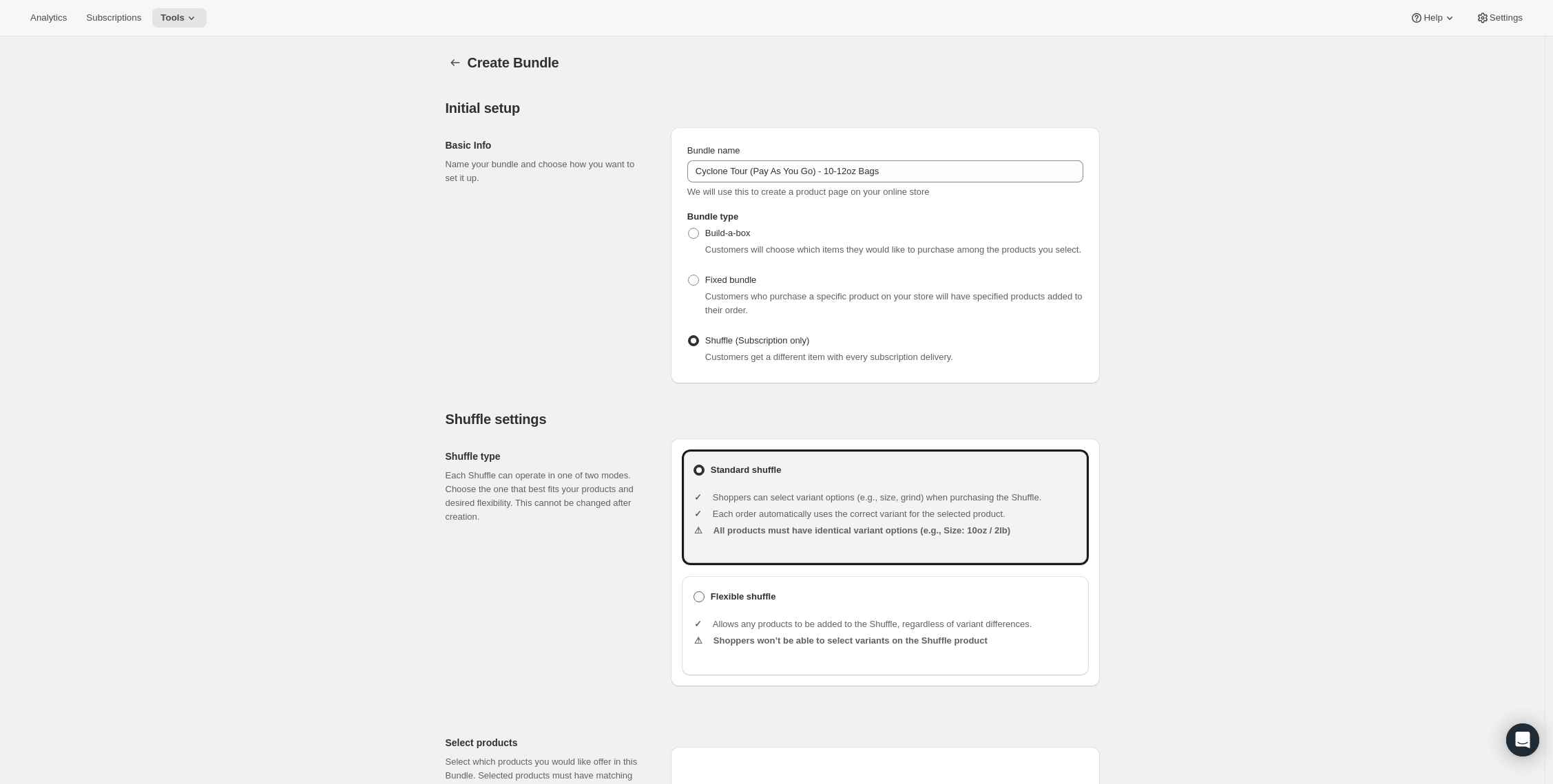
click at [736, 604] on b "Flexible shuffle" at bounding box center [743, 597] width 66 height 14
click at [694, 592] on input "Flexible shuffle" at bounding box center [694, 591] width 1 height 1
radio input "true"
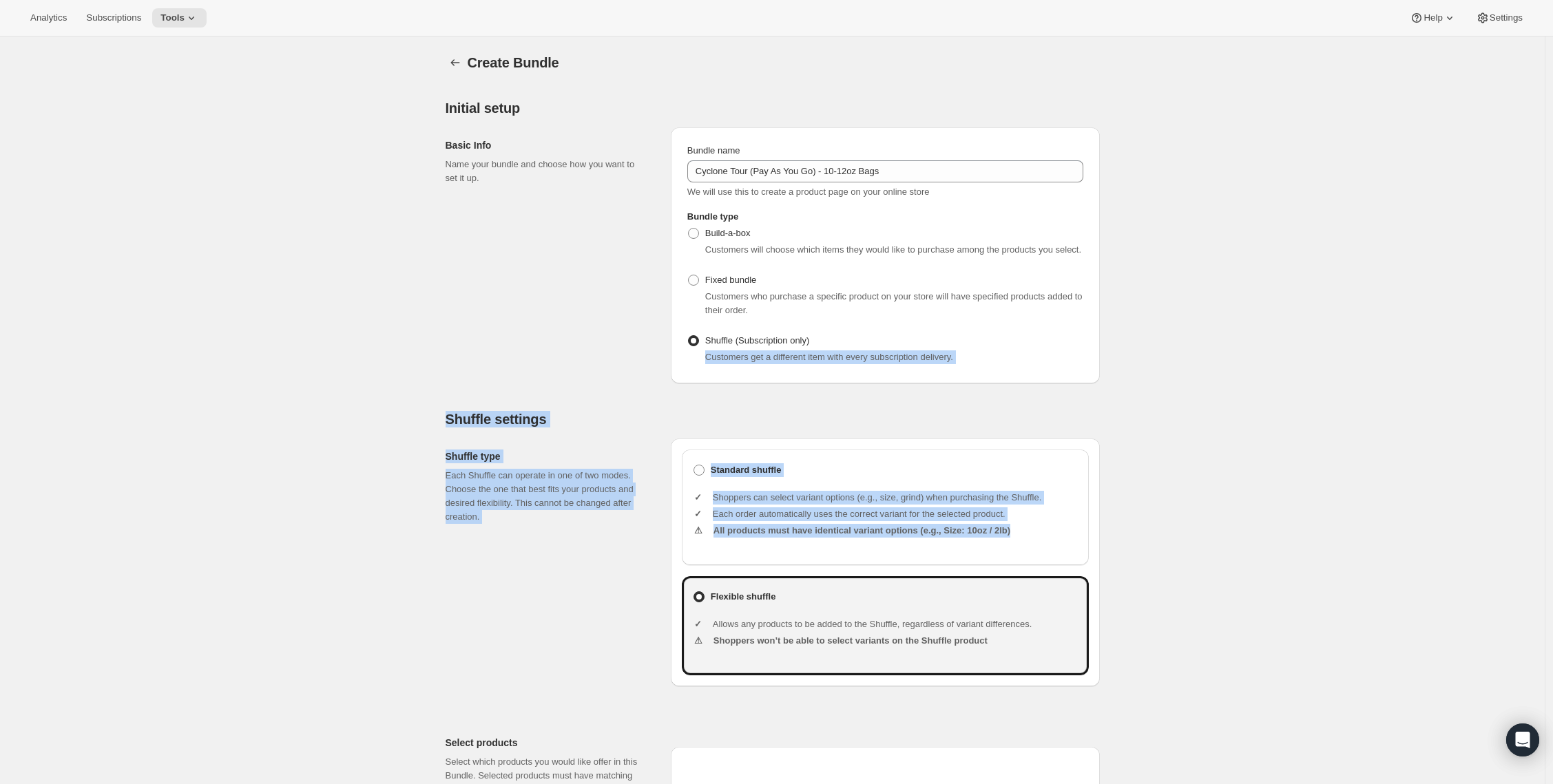
drag, startPoint x: 1552, startPoint y: 354, endPoint x: 1536, endPoint y: 547, distance: 193.7
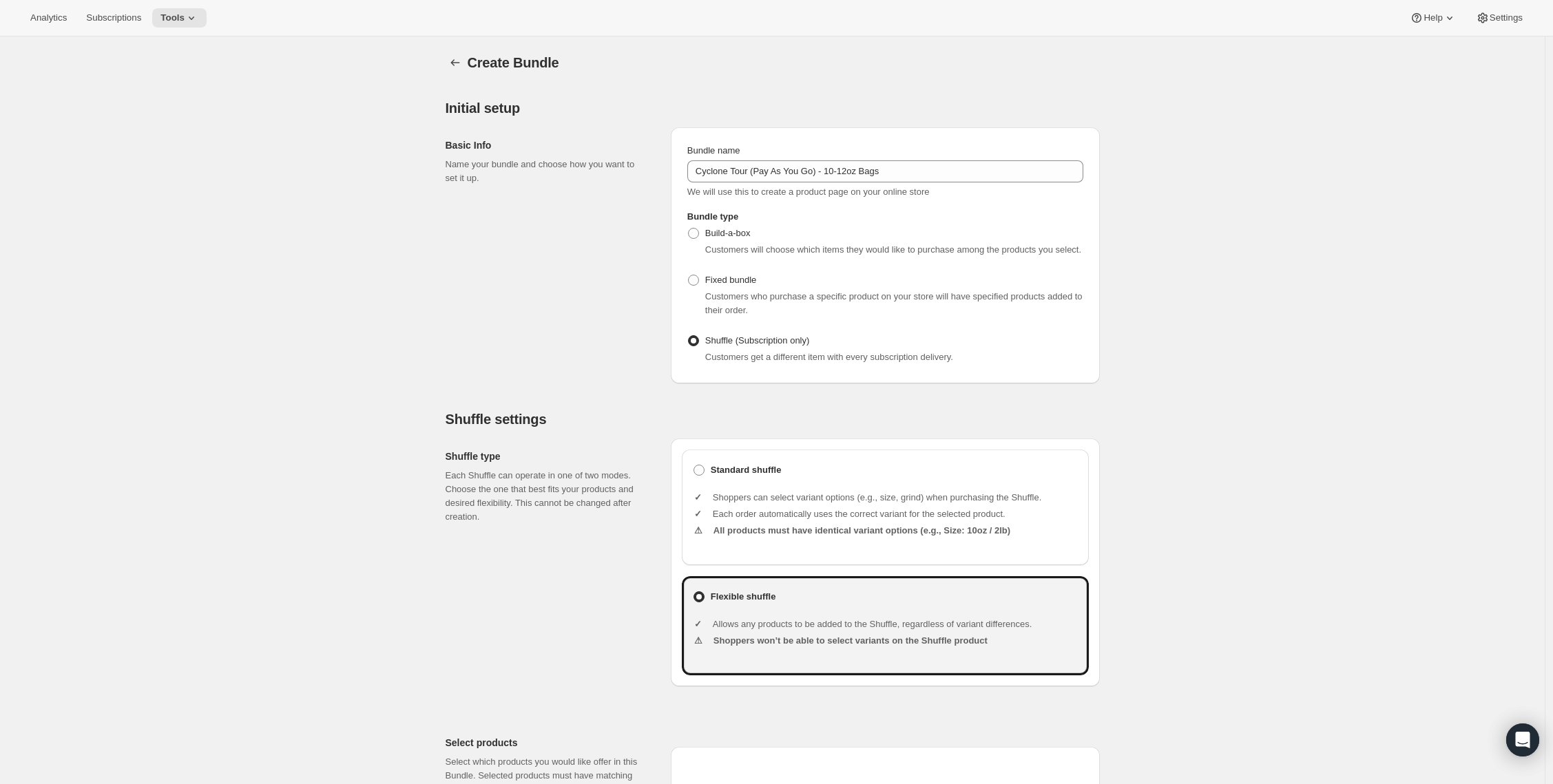
scroll to position [770, 0]
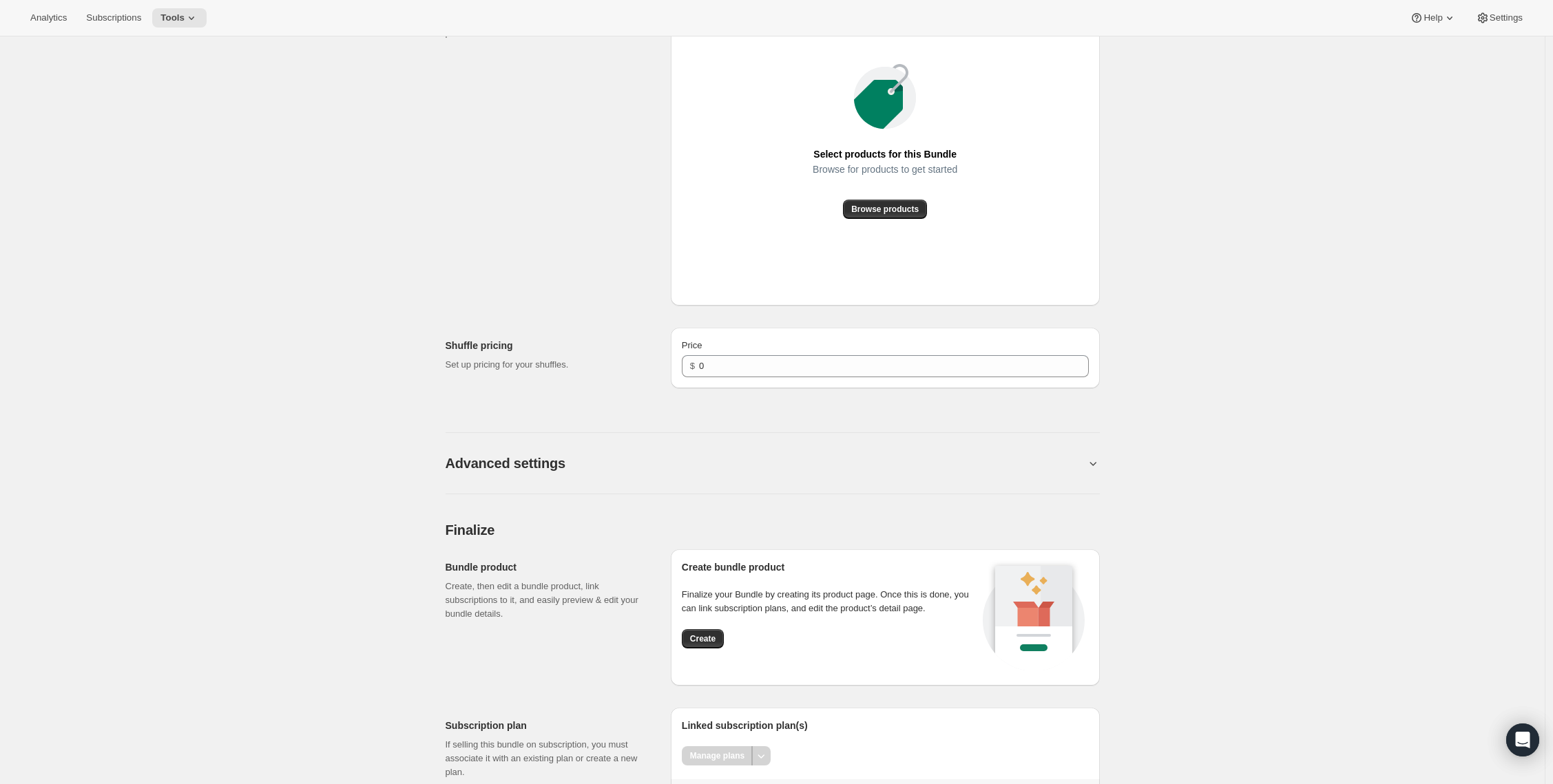
click at [707, 640] on div "Create bundle product Finalize your Bundle by creating its product page. Once t…" at bounding box center [830, 617] width 297 height 114
click at [705, 644] on span "Create" at bounding box center [703, 639] width 26 height 11
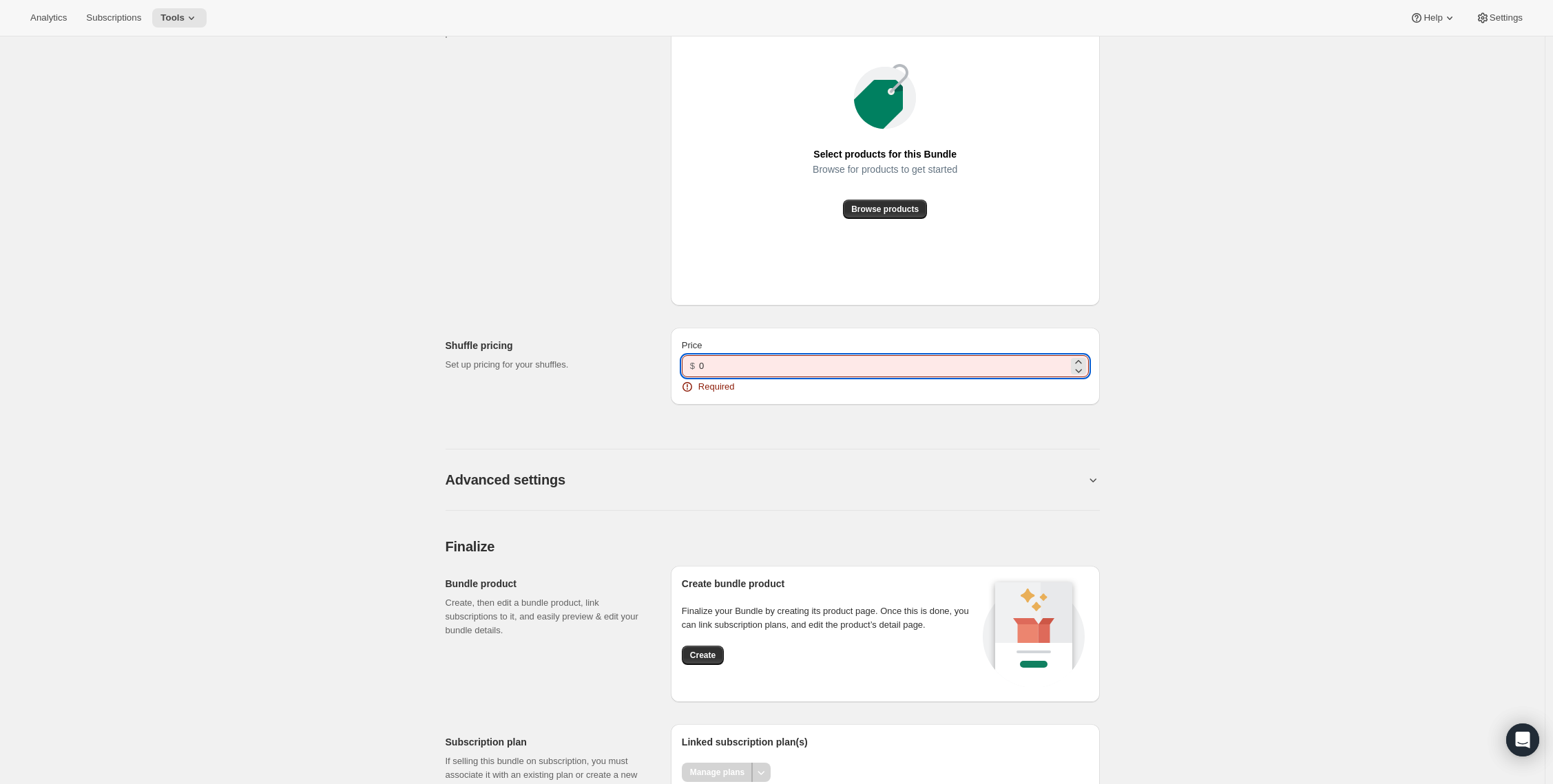
click at [706, 377] on input "0" at bounding box center [883, 366] width 368 height 22
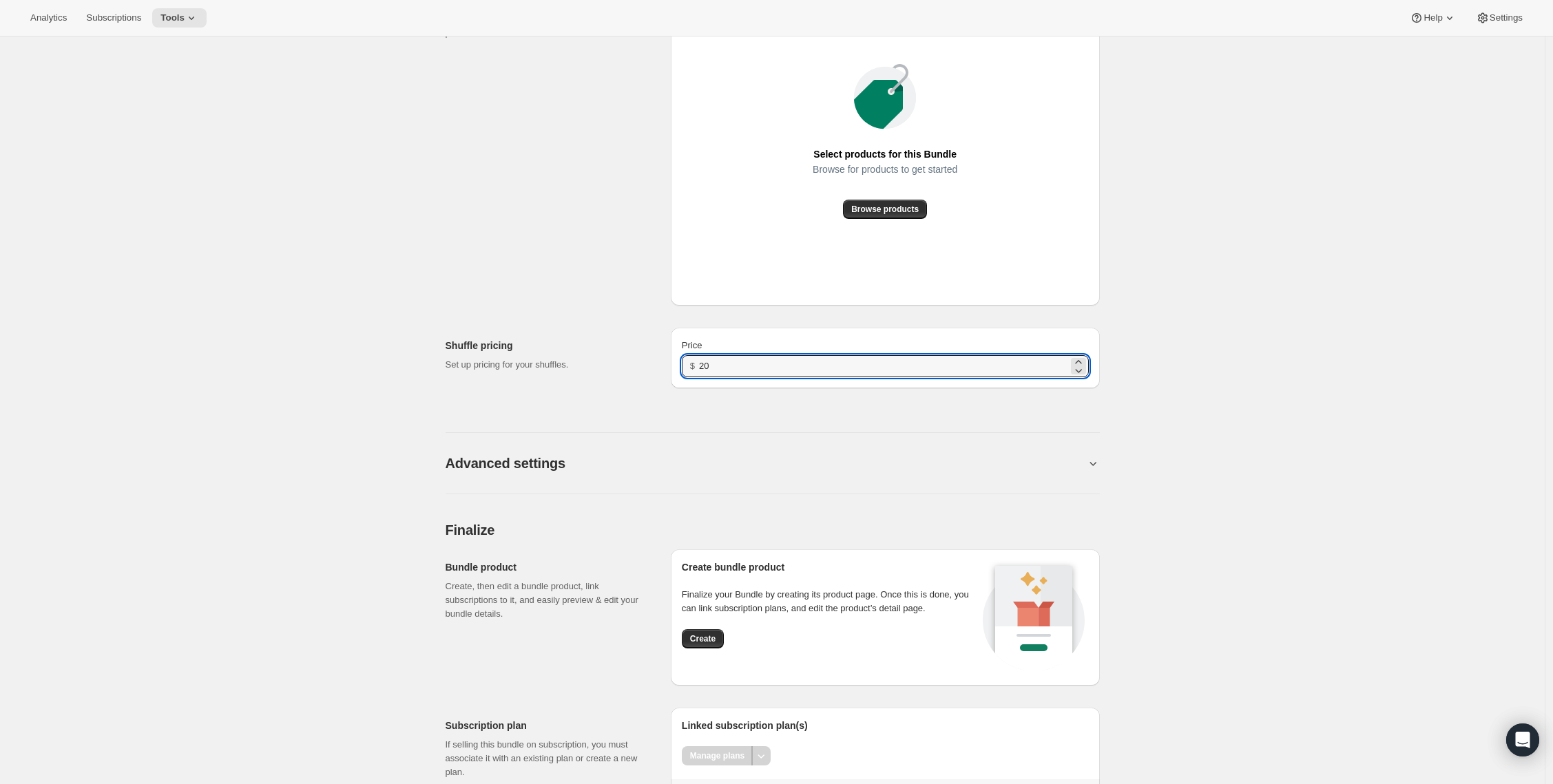
click at [692, 536] on h2 "Finalize" at bounding box center [772, 530] width 654 height 17
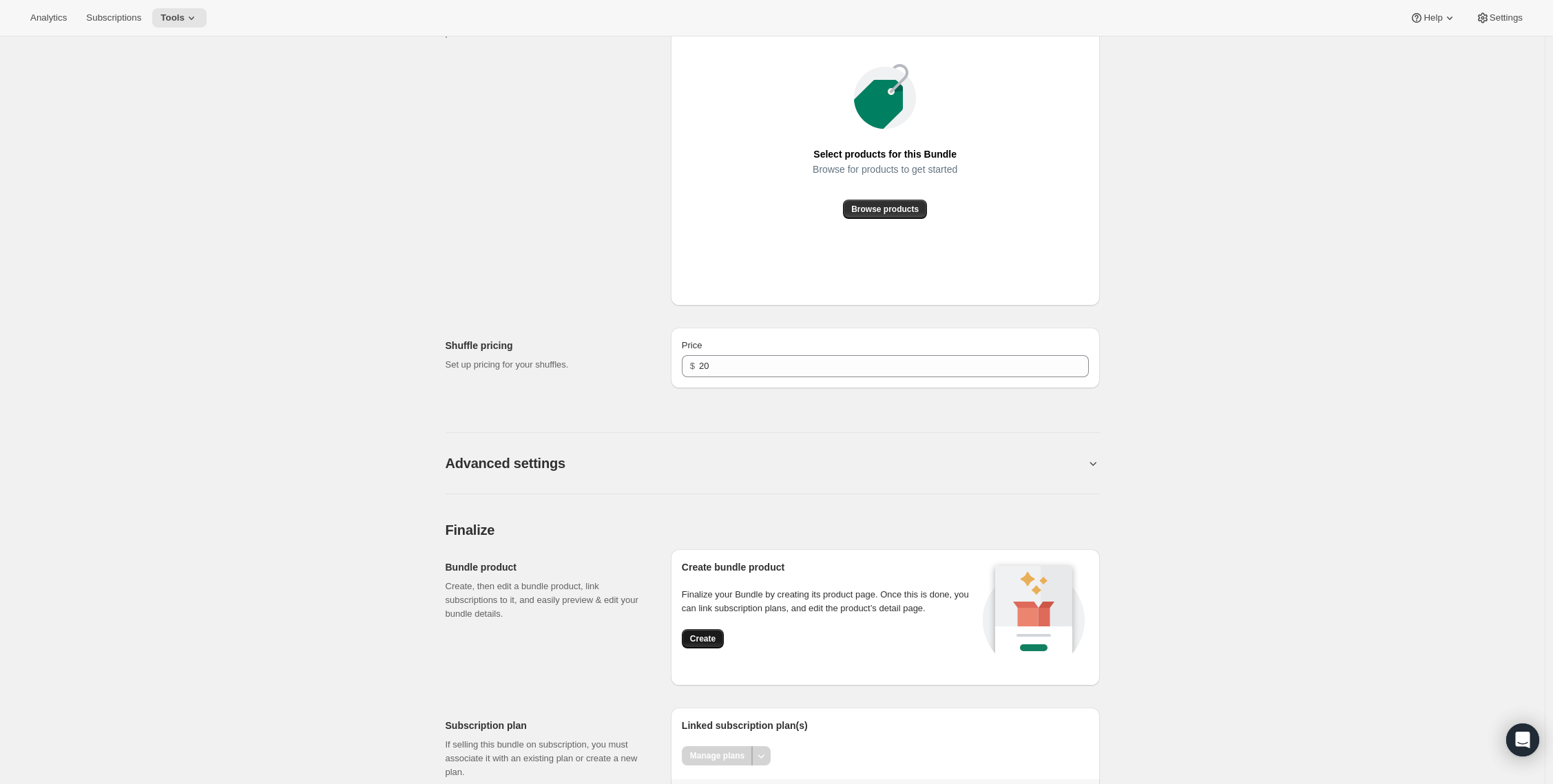
click at [710, 644] on span "Create" at bounding box center [703, 639] width 26 height 11
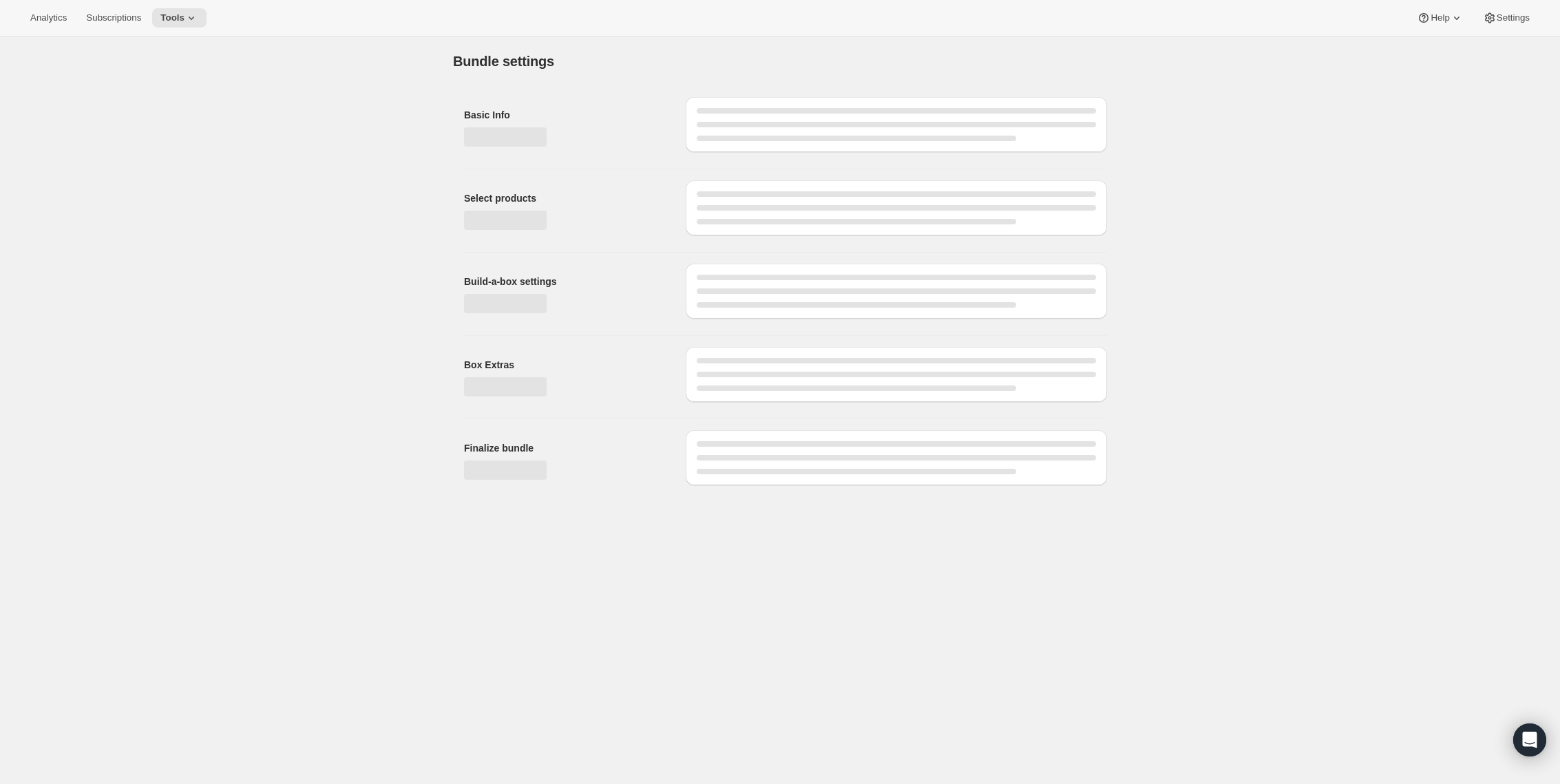
type input "0"
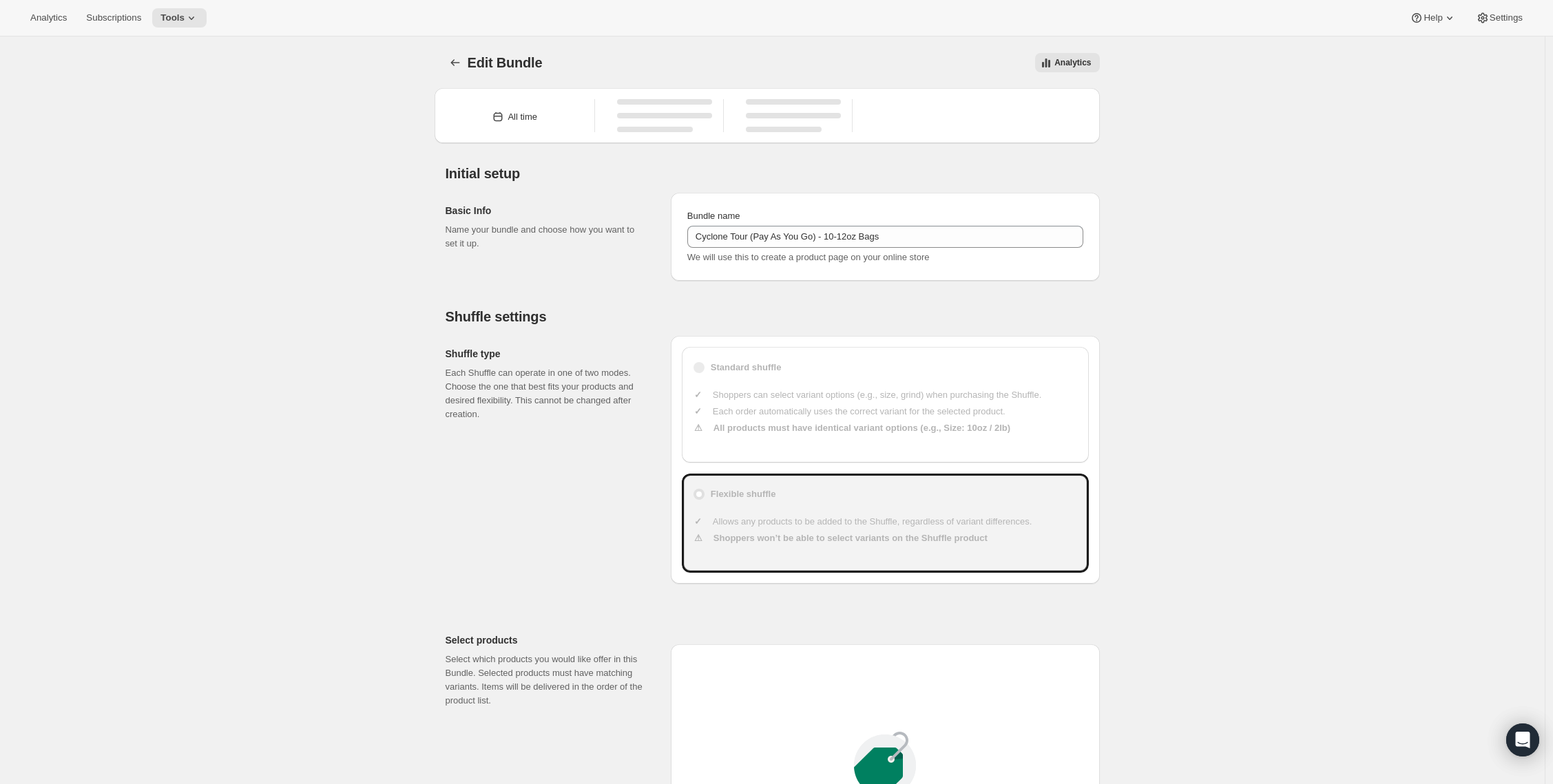
scroll to position [770, 0]
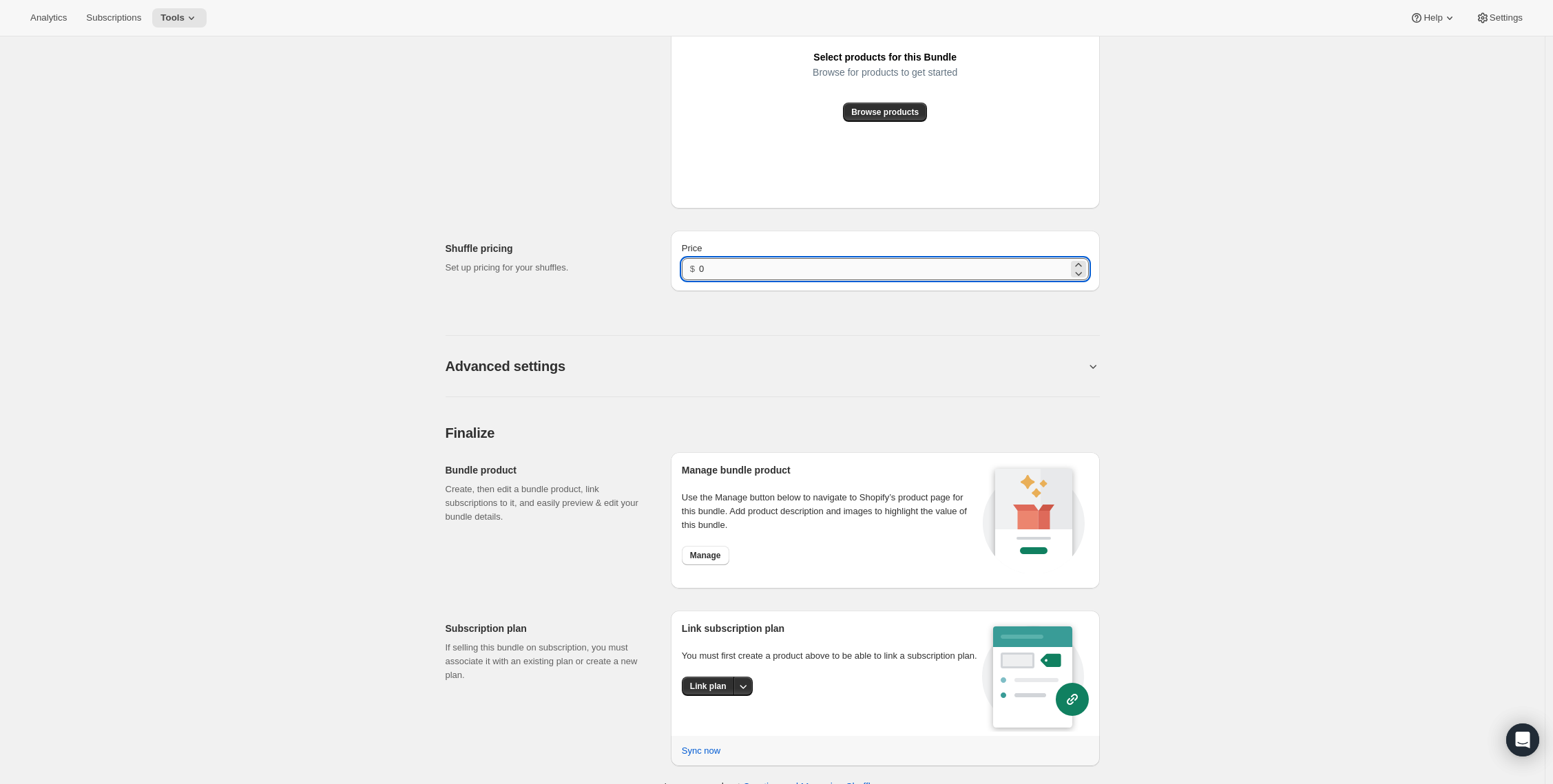
click at [724, 271] on input "0" at bounding box center [883, 269] width 368 height 22
type input "20"
click at [704, 345] on div "Advanced settings" at bounding box center [772, 358] width 654 height 79
click at [732, 696] on button "Link plan" at bounding box center [708, 687] width 53 height 19
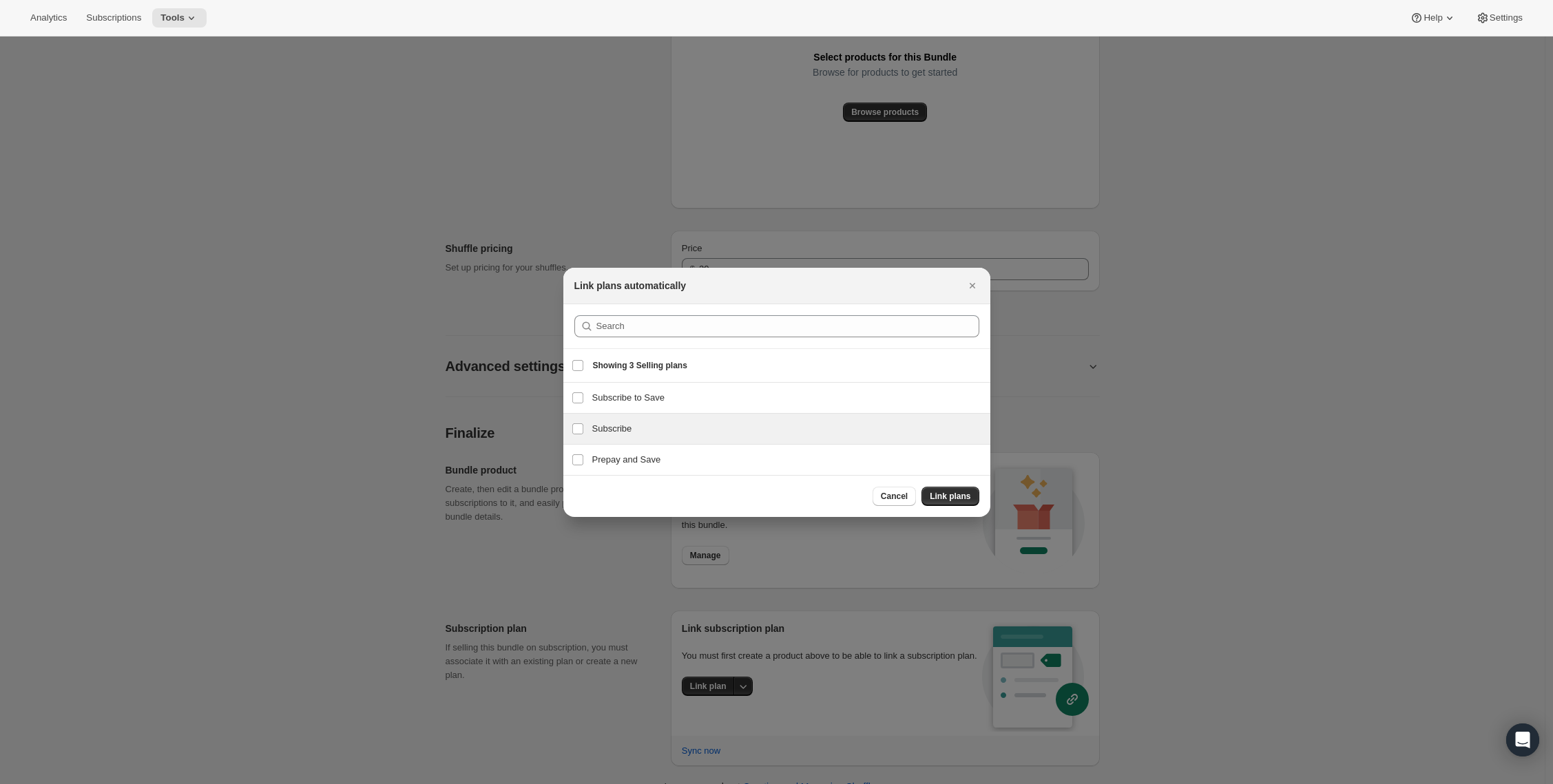
click at [615, 437] on div "Subscribe Subscribe" at bounding box center [776, 429] width 427 height 30
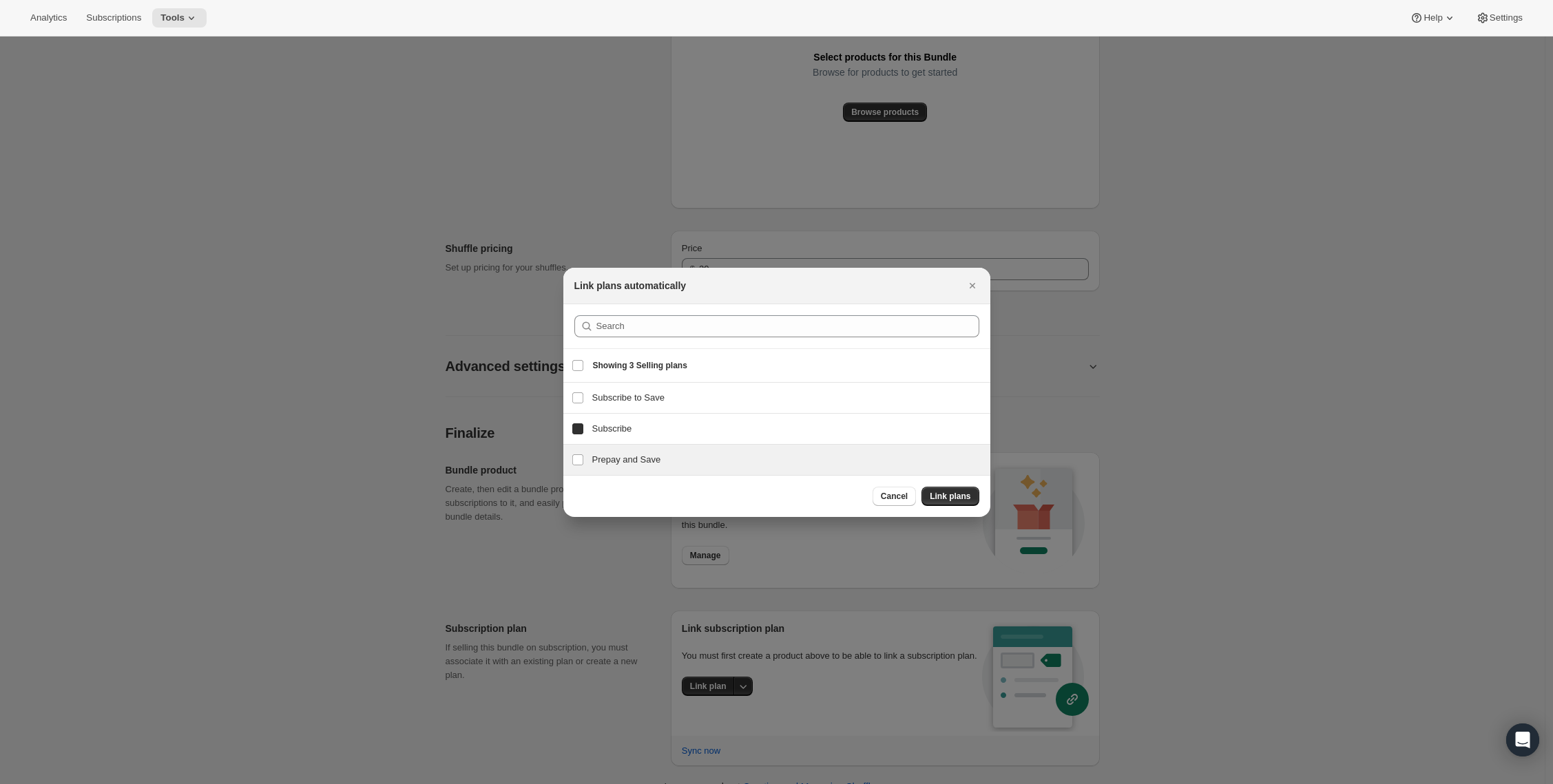
checkbox input "true"
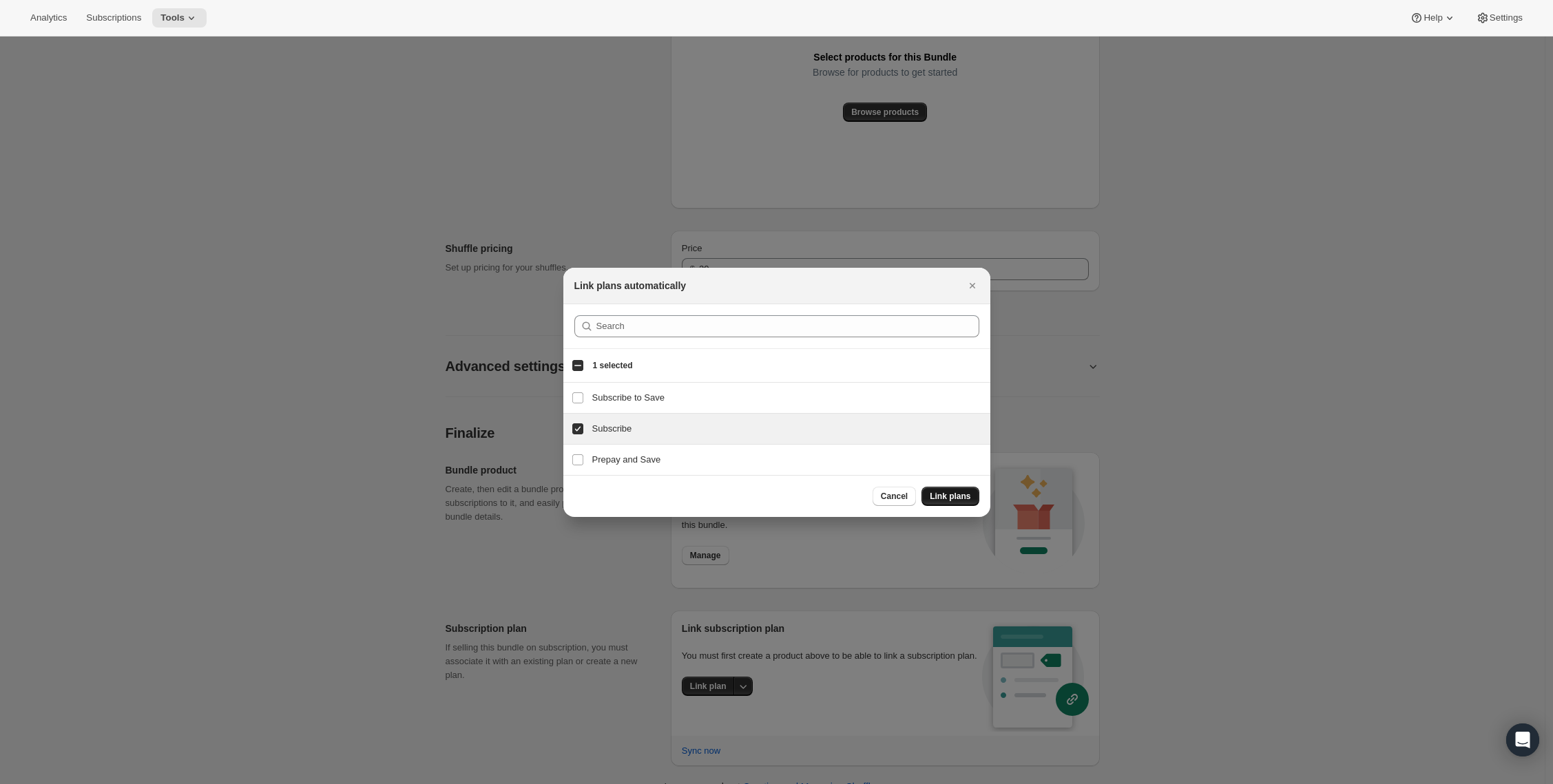
click at [952, 493] on span "Link plans" at bounding box center [950, 497] width 41 height 11
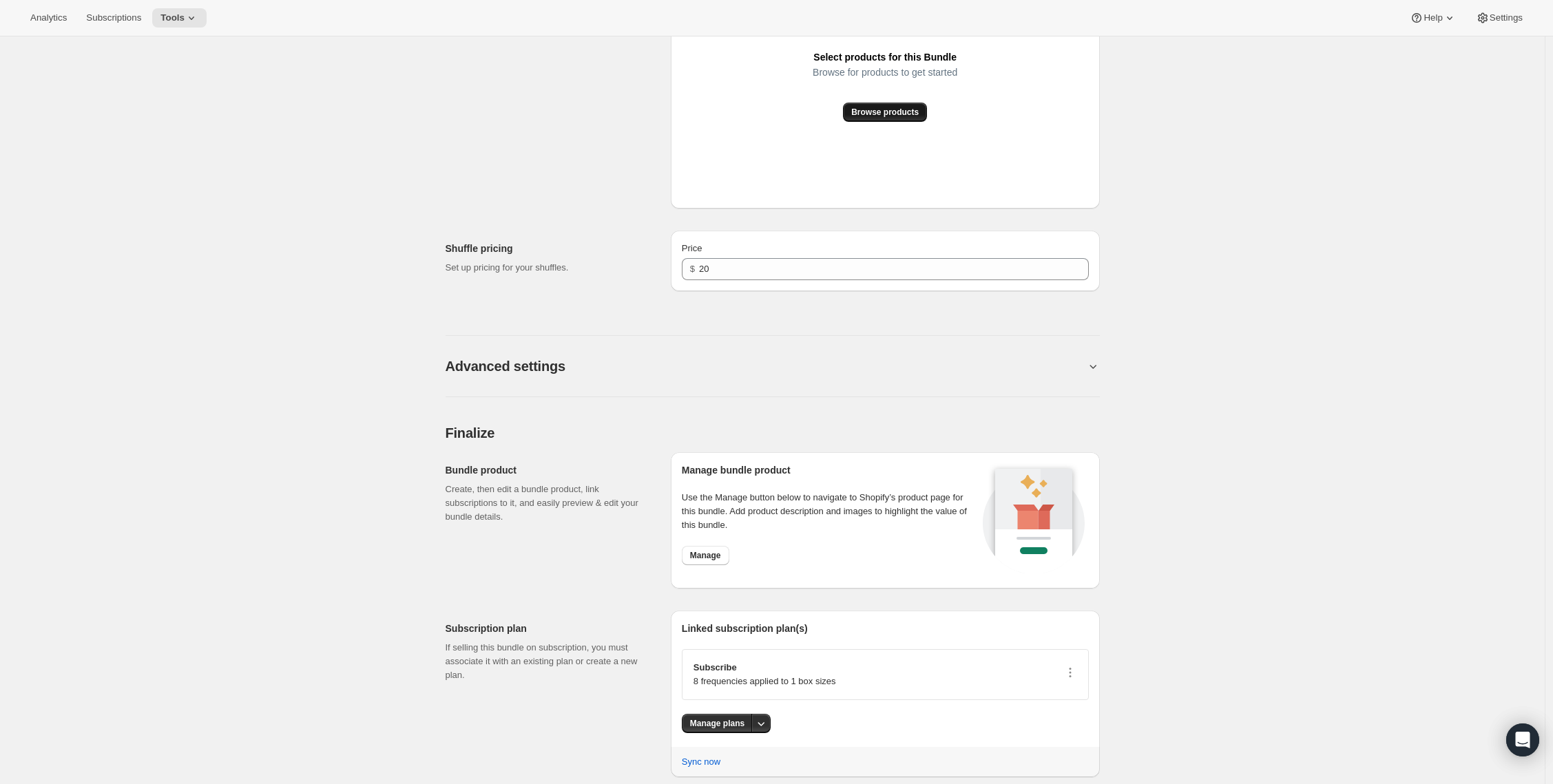
click at [871, 110] on span "Browse products" at bounding box center [885, 112] width 68 height 11
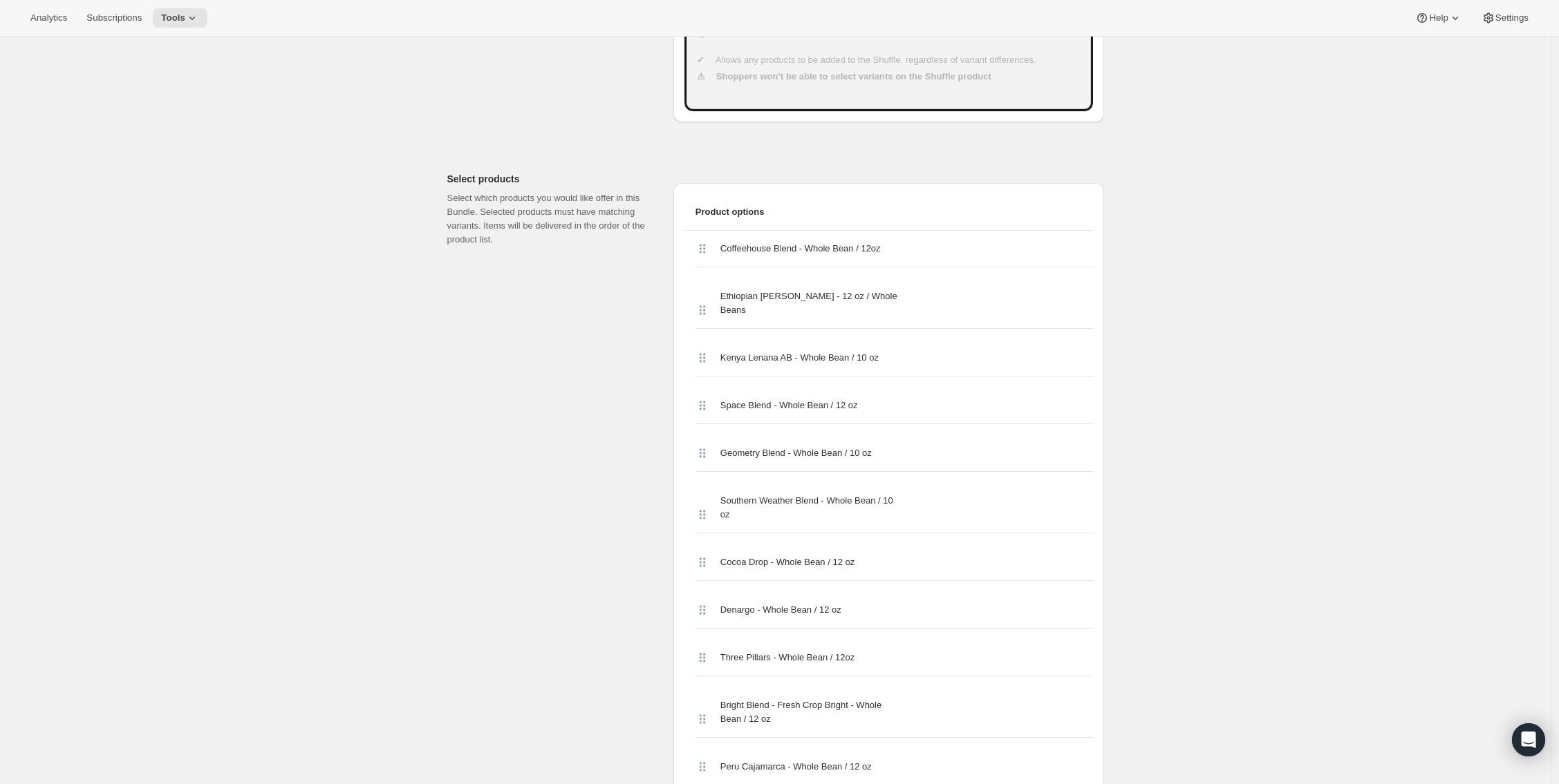
scroll to position [0, 0]
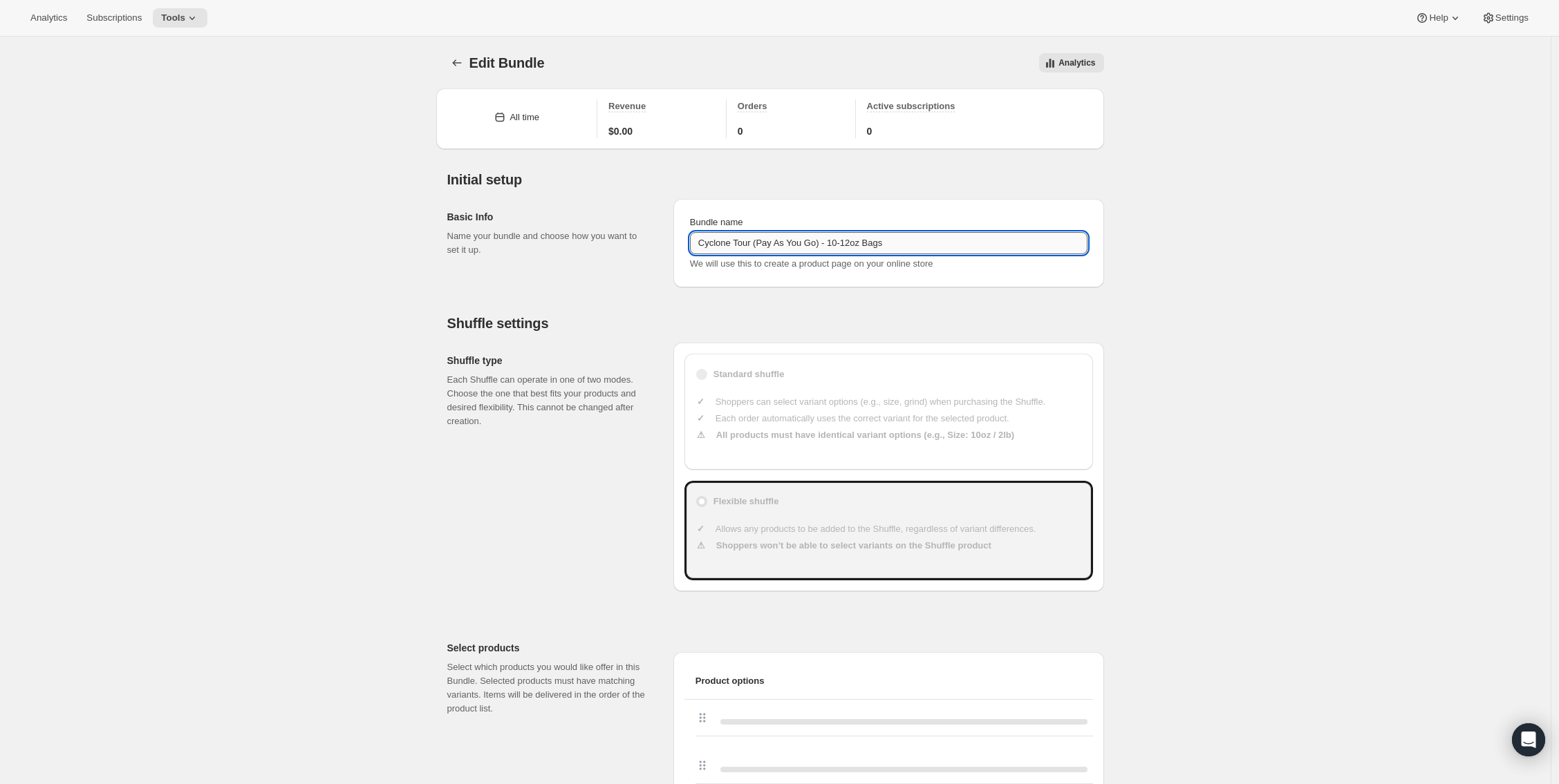
click at [783, 241] on input "Cyclone Tour (Pay As You Go) - 10-12oz Bags" at bounding box center [888, 243] width 397 height 22
click at [455, 55] on button "Bundles" at bounding box center [457, 63] width 19 height 19
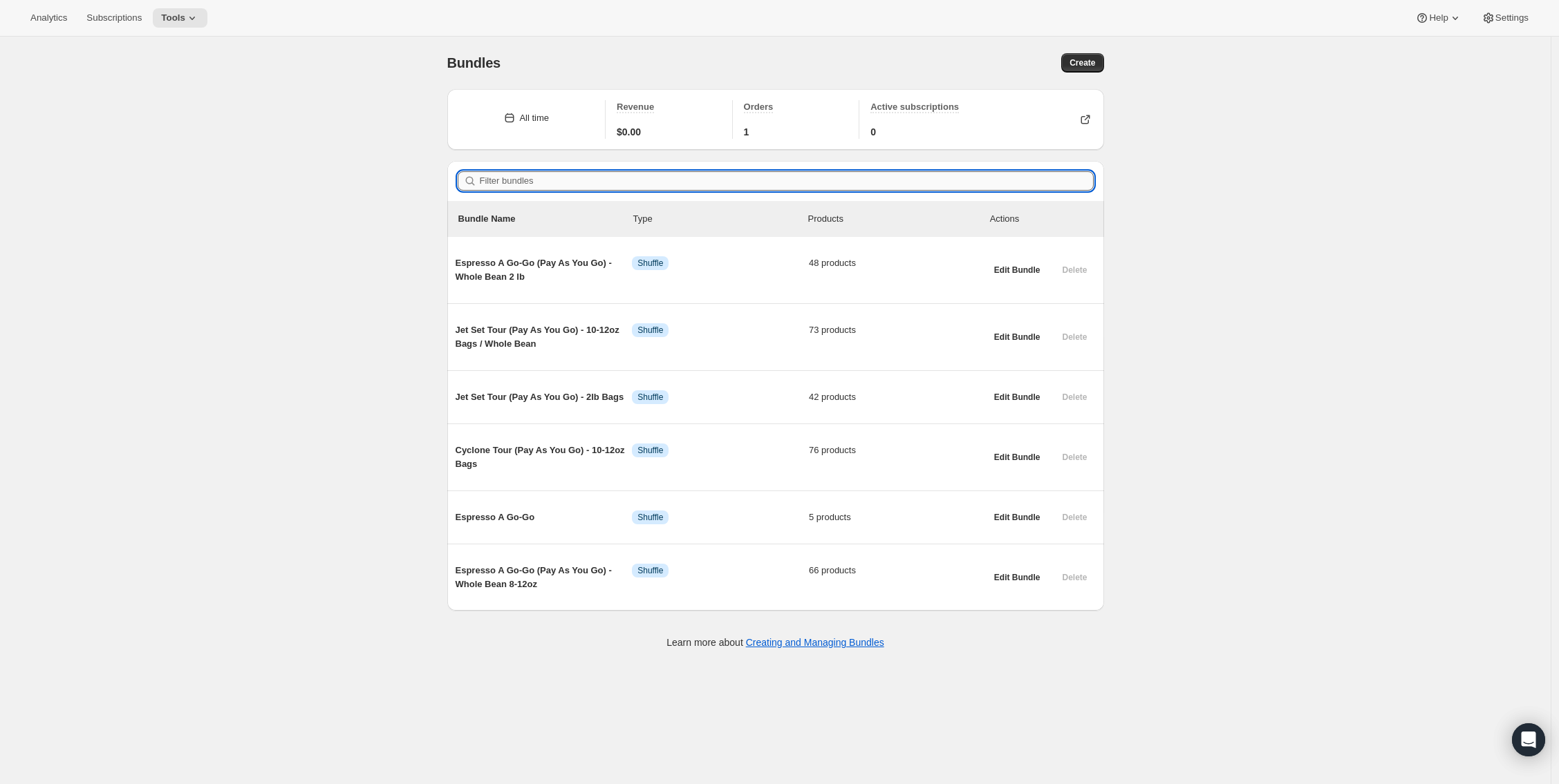
click at [620, 188] on input "Filter bundles" at bounding box center [786, 181] width 614 height 19
click at [1076, 69] on button "Create" at bounding box center [1082, 63] width 42 height 19
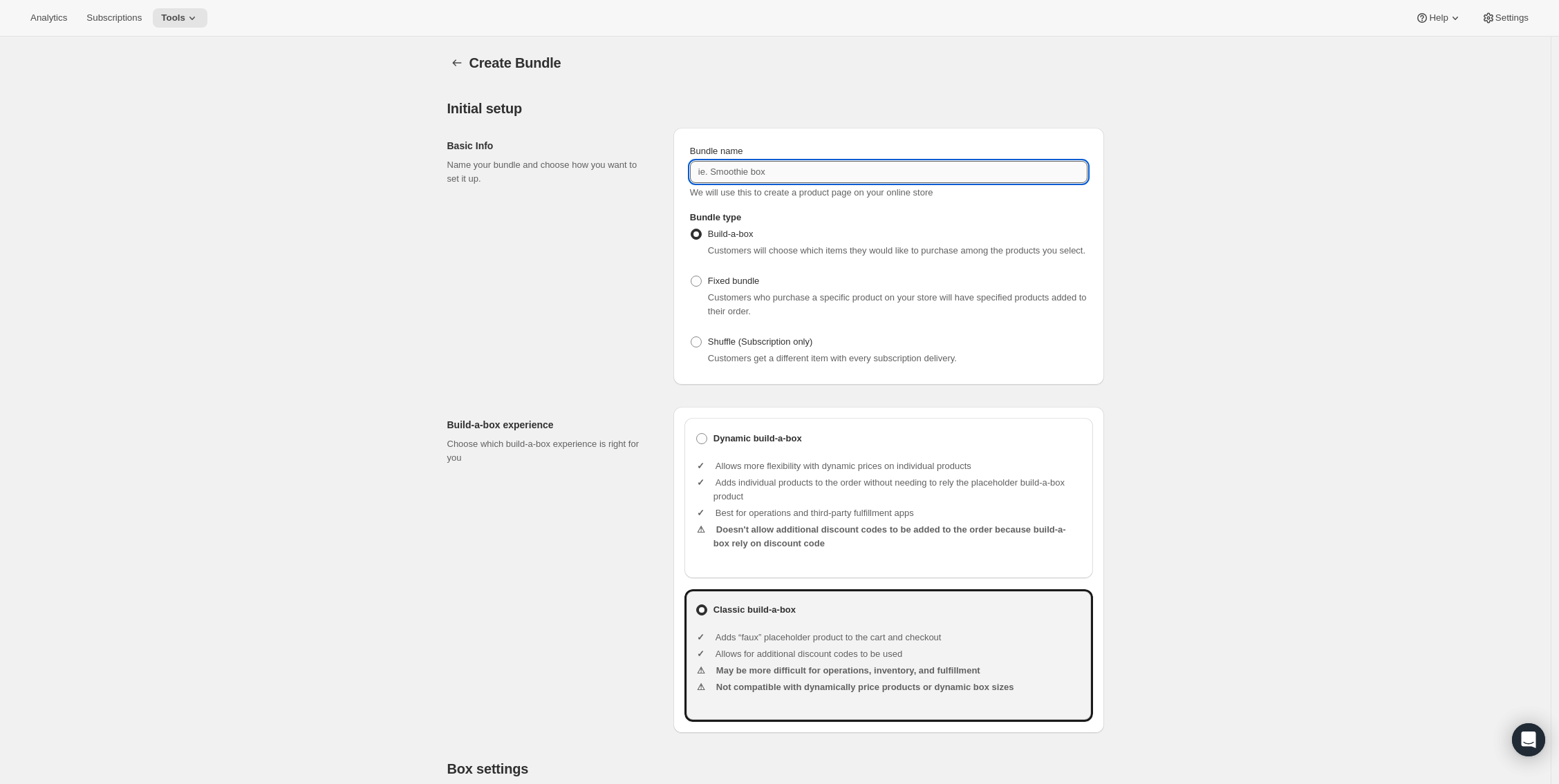
click at [829, 178] on input "Bundle name" at bounding box center [888, 172] width 397 height 22
paste input "Cyclone Tour (Pay As You Go) - 10-12oz Bags"
click at [870, 172] on input "Cyclone Tour (Pay As You Go) - 10-12oz Bags" at bounding box center [888, 172] width 397 height 22
click at [871, 173] on input "Cyclone Tour (Pay As You Go) - 10-12oz Bags" at bounding box center [888, 172] width 397 height 22
type input "Cyclone Tour (Pay As You Go) - 2lb Bags"
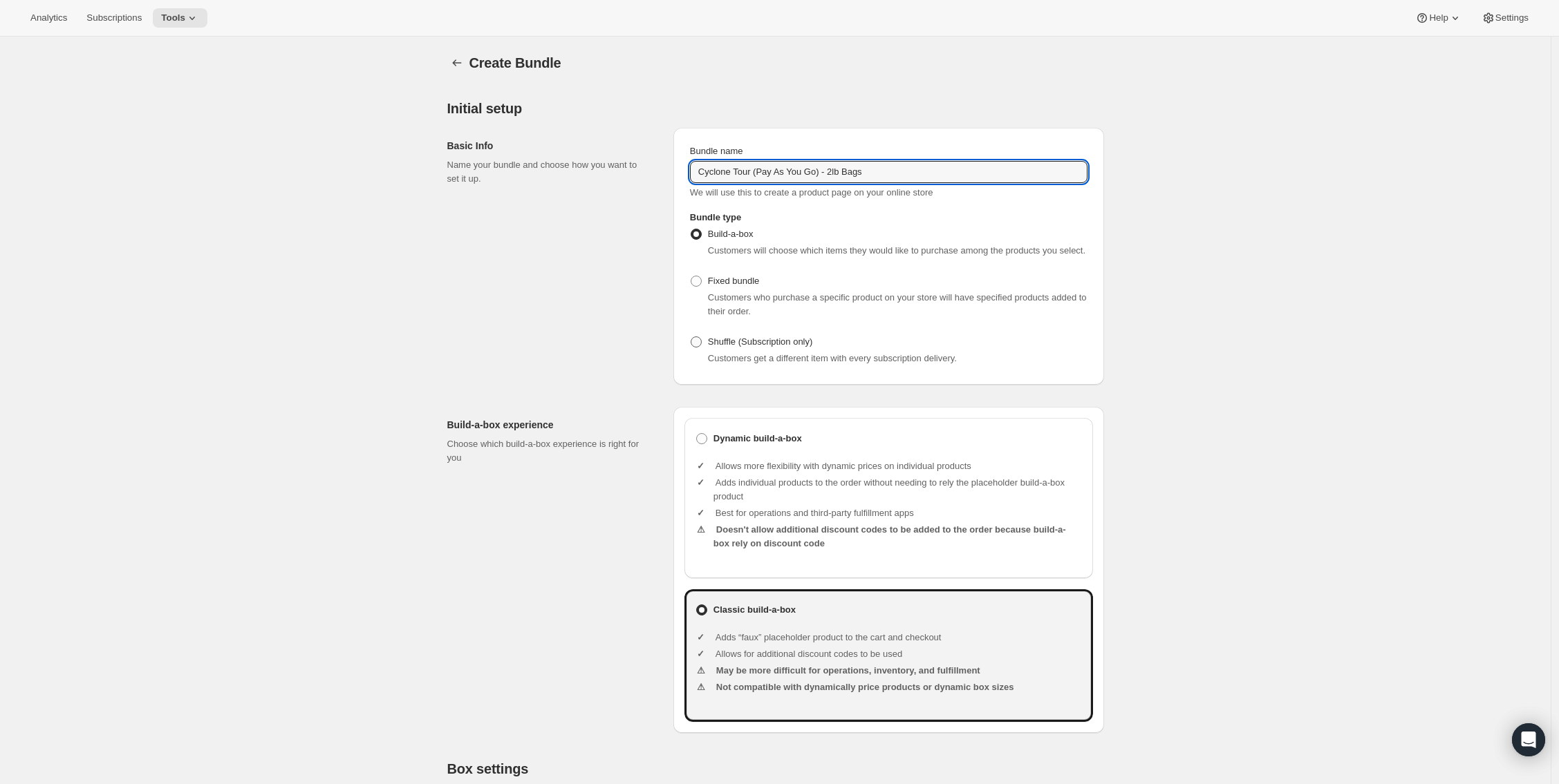
click at [775, 347] on span "Shuffle (Subscription only)" at bounding box center [760, 341] width 105 height 10
click at [691, 337] on input "Shuffle (Subscription only)" at bounding box center [691, 336] width 1 height 1
radio input "true"
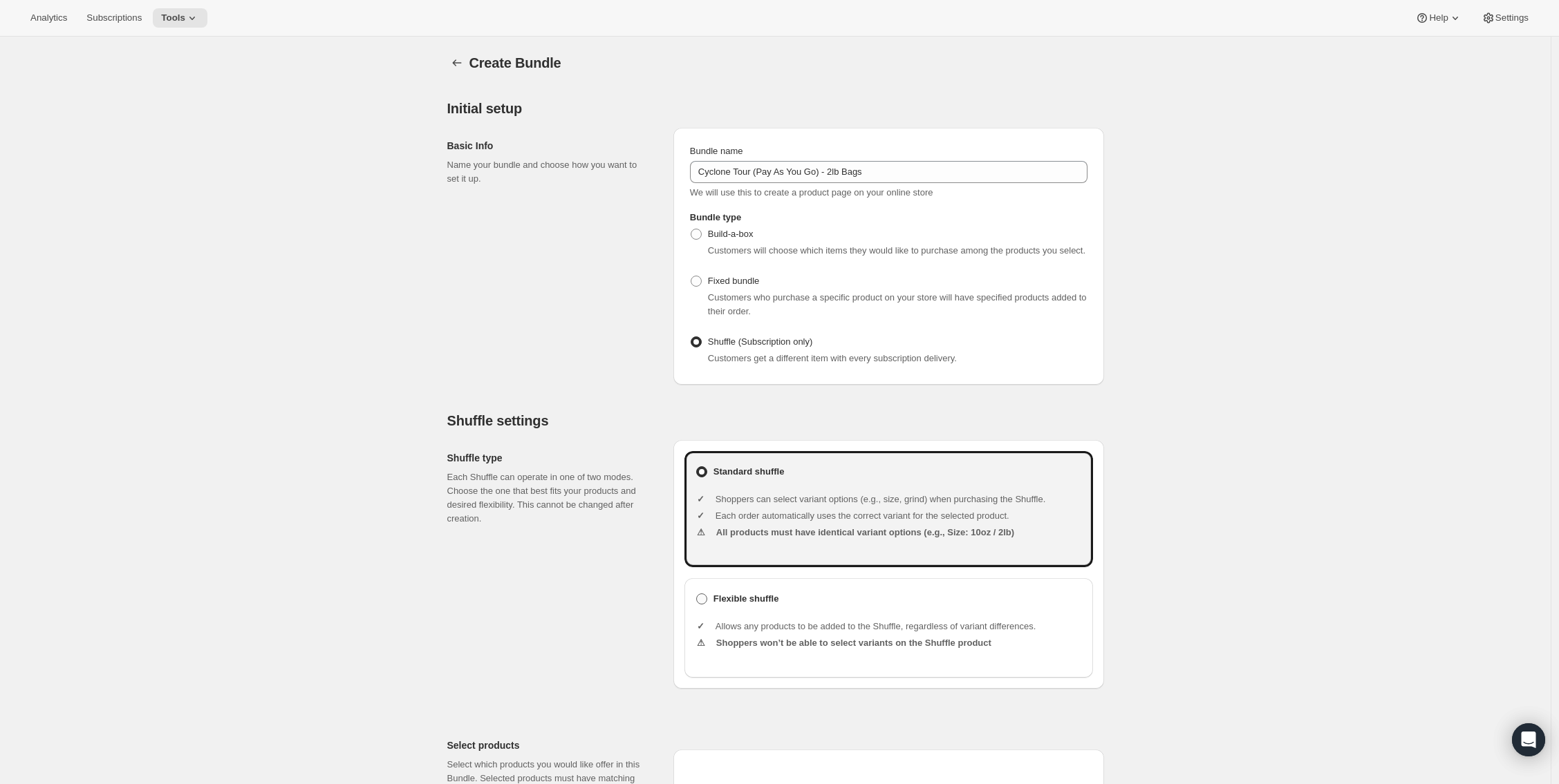
click at [748, 606] on b "Flexible shuffle" at bounding box center [746, 599] width 66 height 14
click at [697, 594] on input "Flexible shuffle" at bounding box center [696, 593] width 1 height 1
radio input "true"
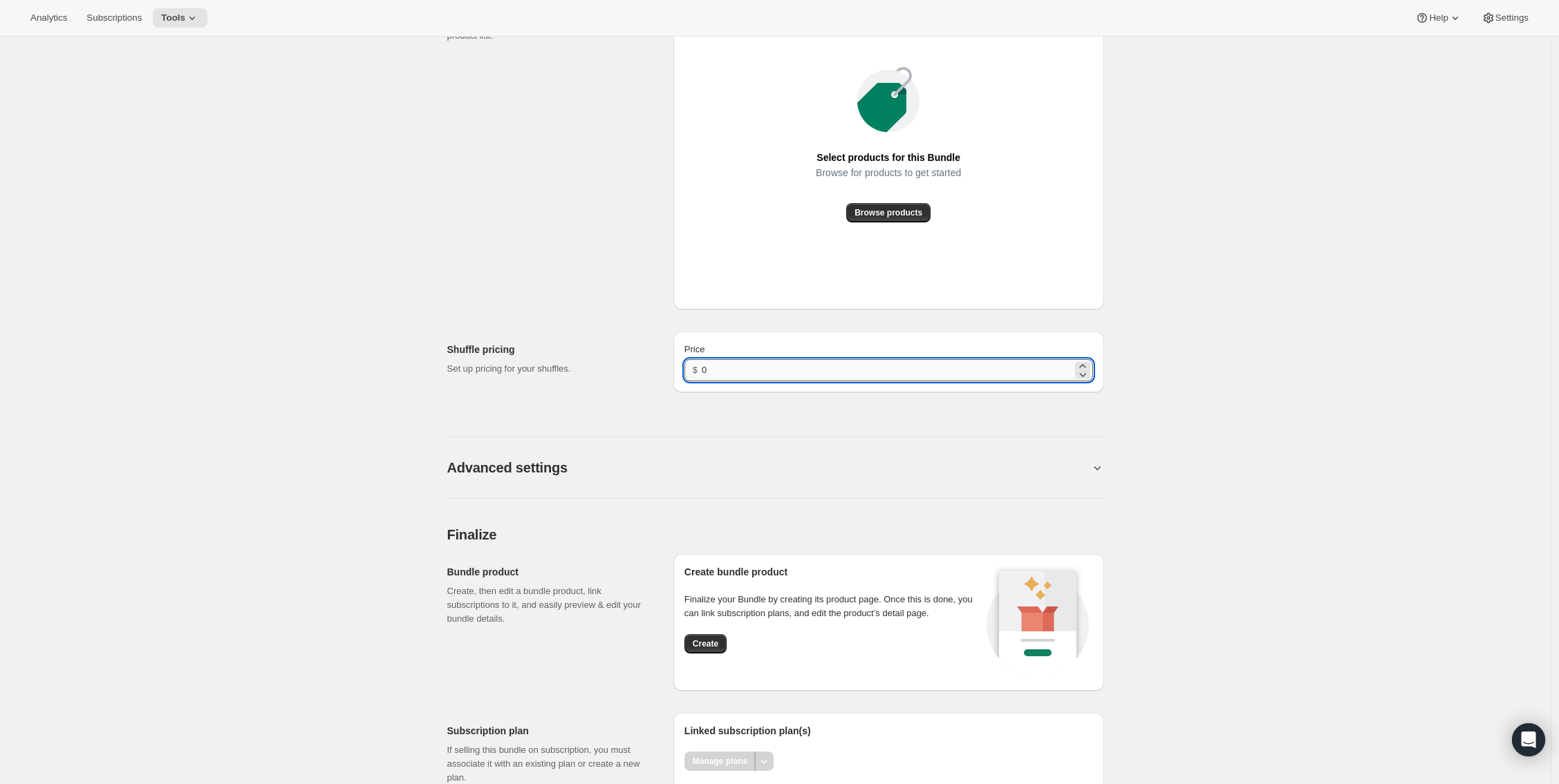
drag, startPoint x: 708, startPoint y: 386, endPoint x: 708, endPoint y: 406, distance: 20.0
click at [708, 381] on input "0" at bounding box center [886, 370] width 370 height 22
click at [699, 650] on span "Create" at bounding box center [705, 644] width 26 height 11
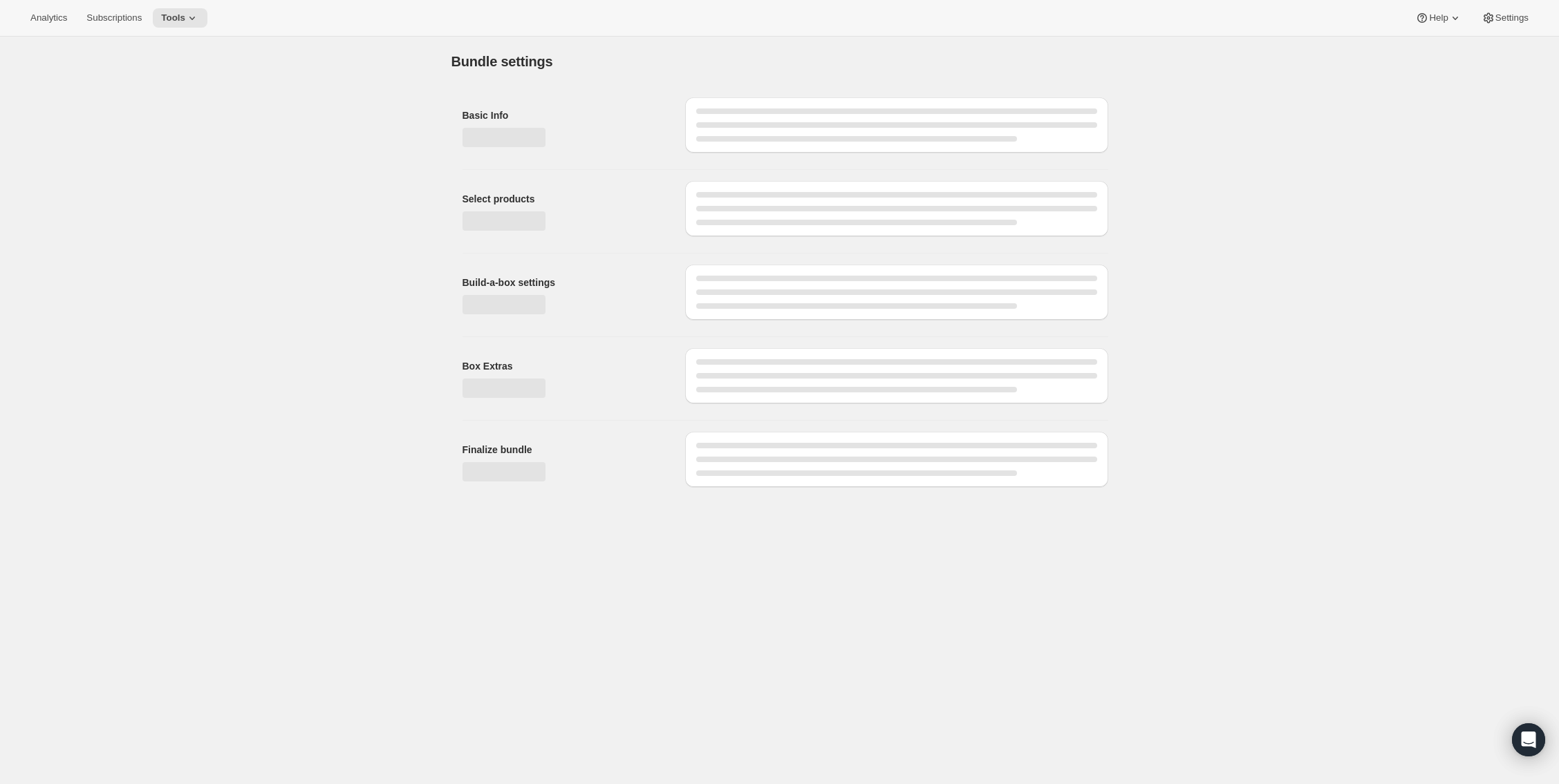
scroll to position [0, 0]
type input "0"
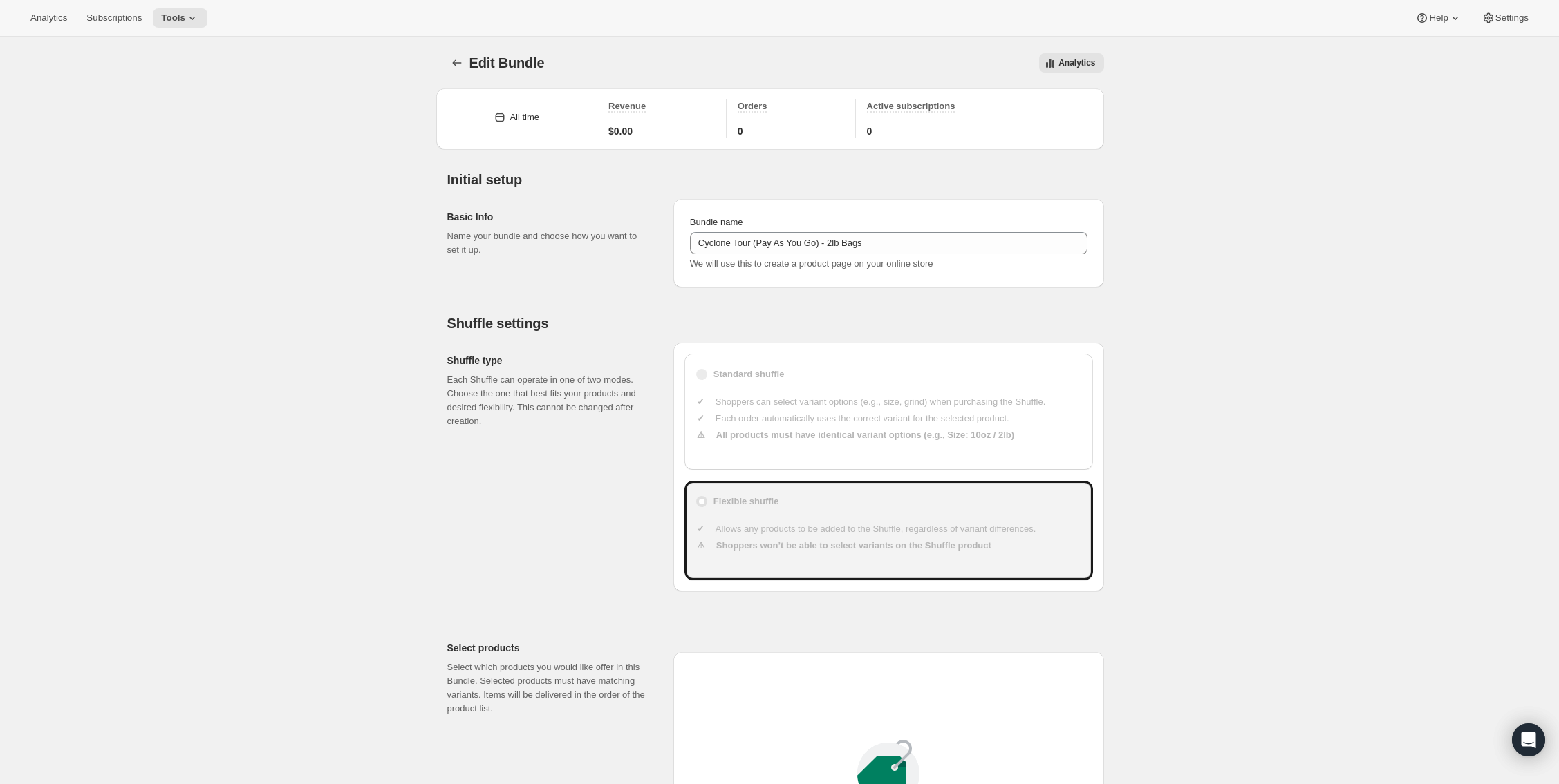
click at [1551, 654] on div "Edit Bundle. This page is ready Edit Bundle Analytics More actions Analytics Al…" at bounding box center [775, 790] width 1551 height 1506
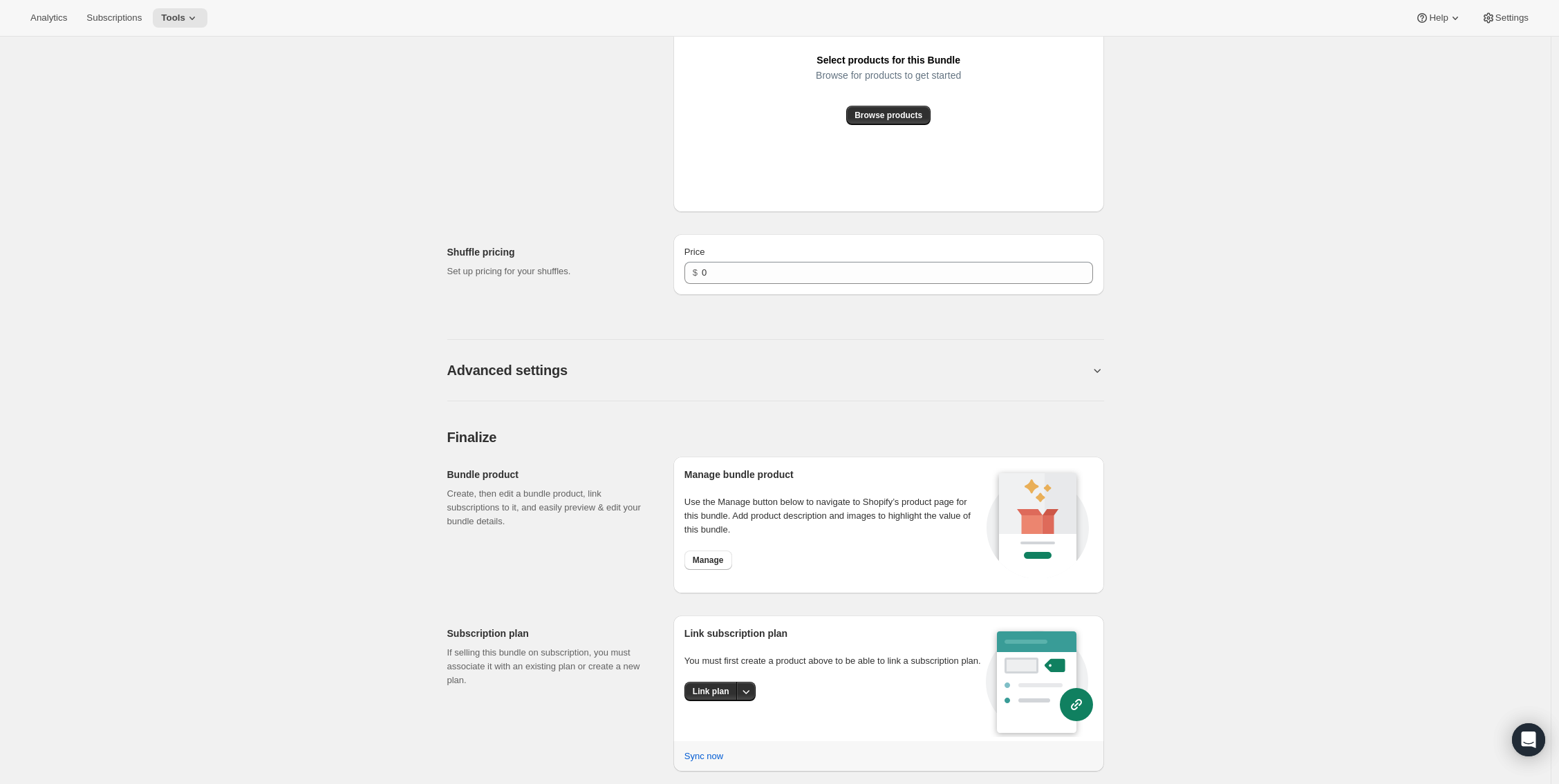
scroll to position [799, 0]
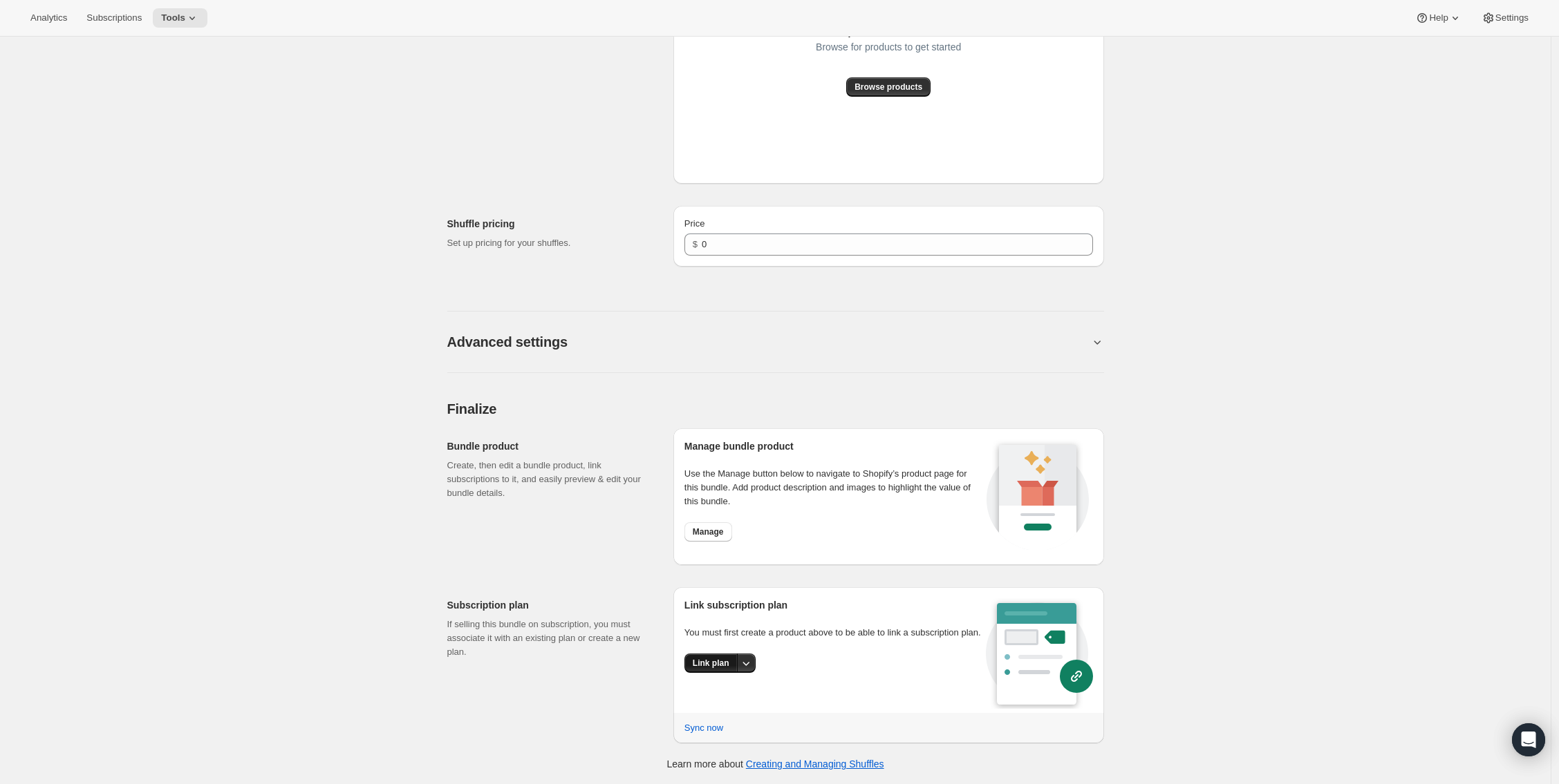
click at [698, 669] on span "Link plan" at bounding box center [711, 663] width 37 height 11
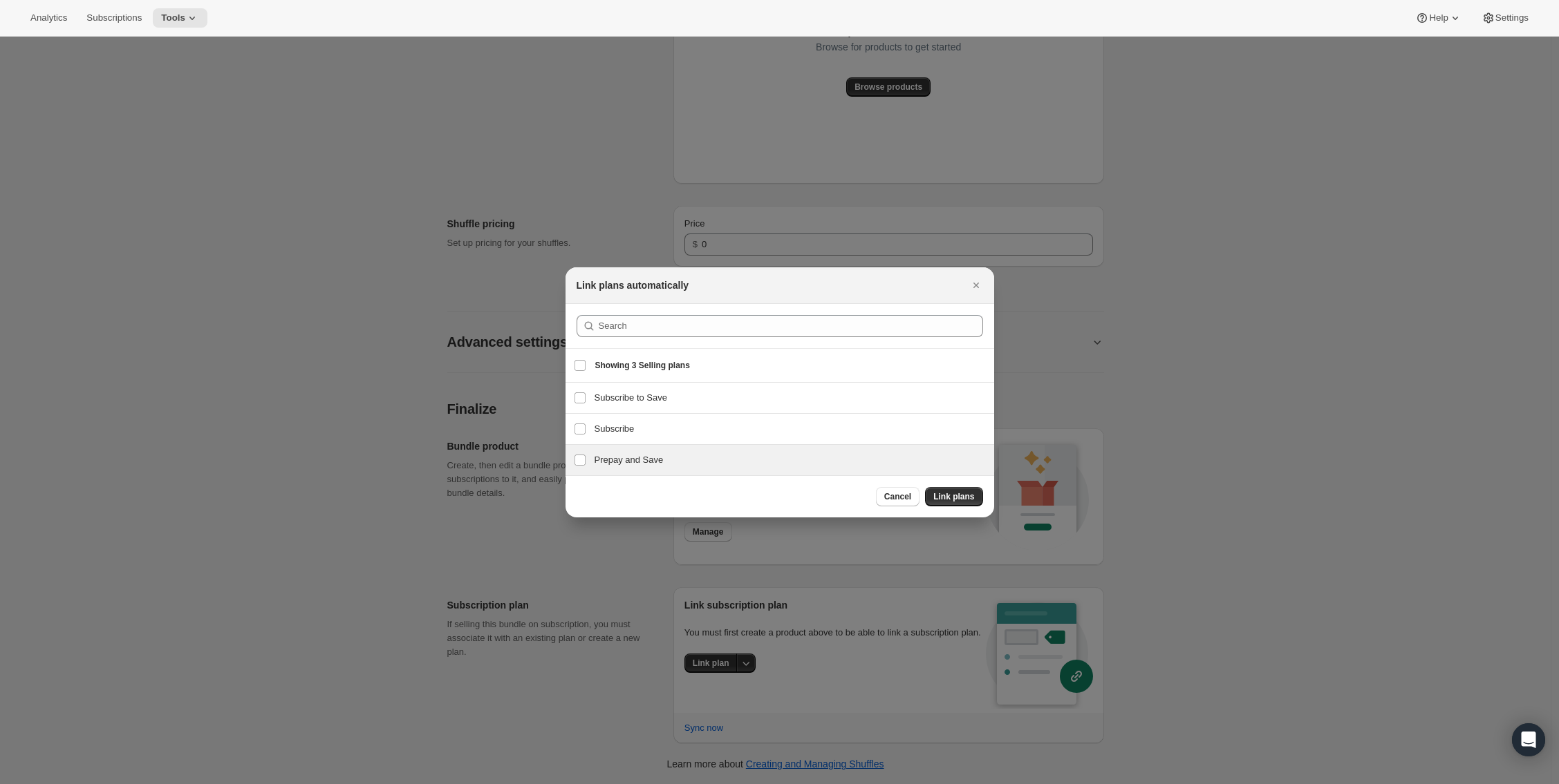
drag, startPoint x: 603, startPoint y: 431, endPoint x: 664, endPoint y: 455, distance: 65.6
click at [603, 432] on h3 "Subscribe" at bounding box center [790, 429] width 391 height 14
checkbox input "true"
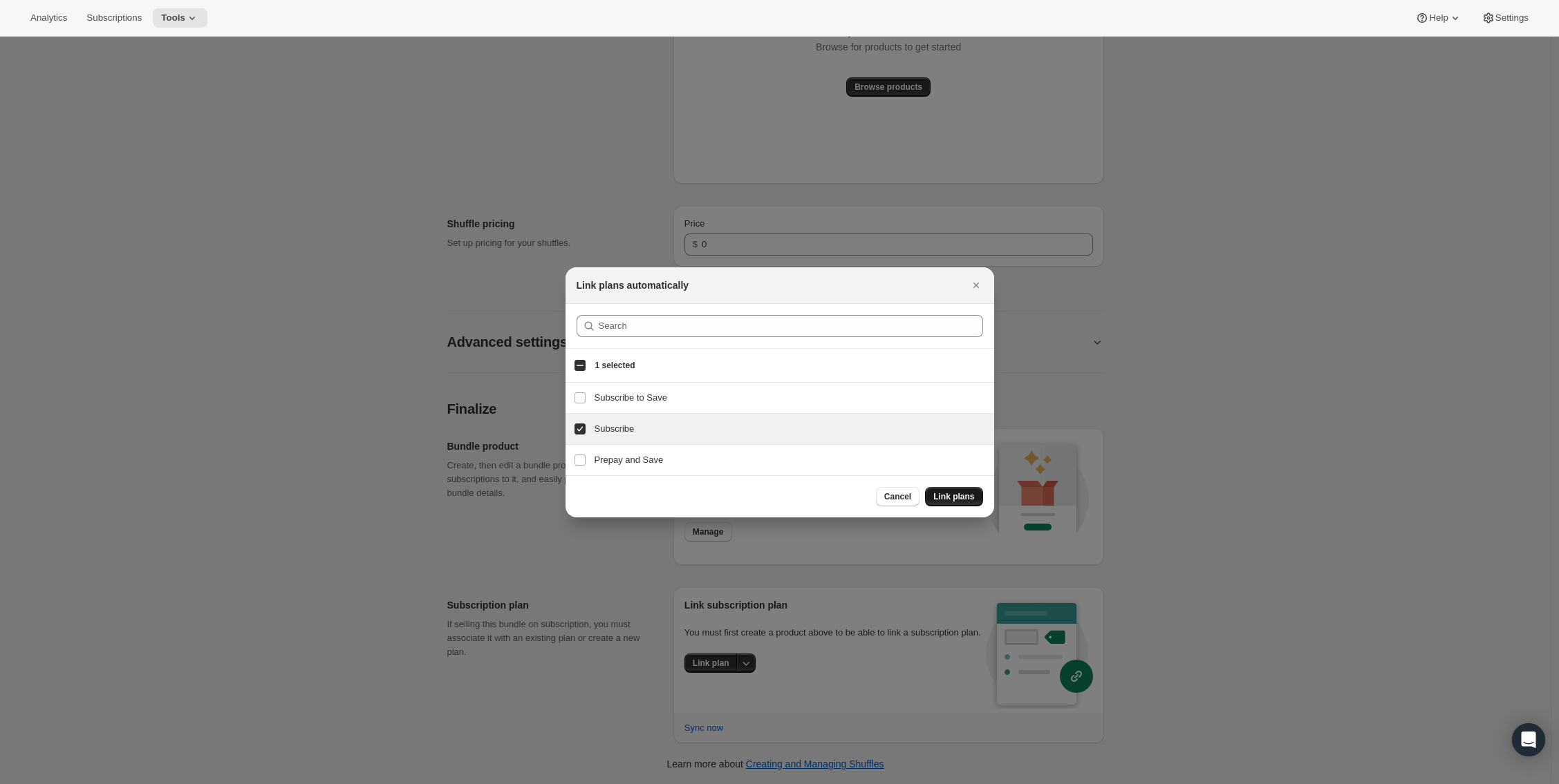
click at [940, 496] on span "Link plans" at bounding box center [954, 497] width 41 height 11
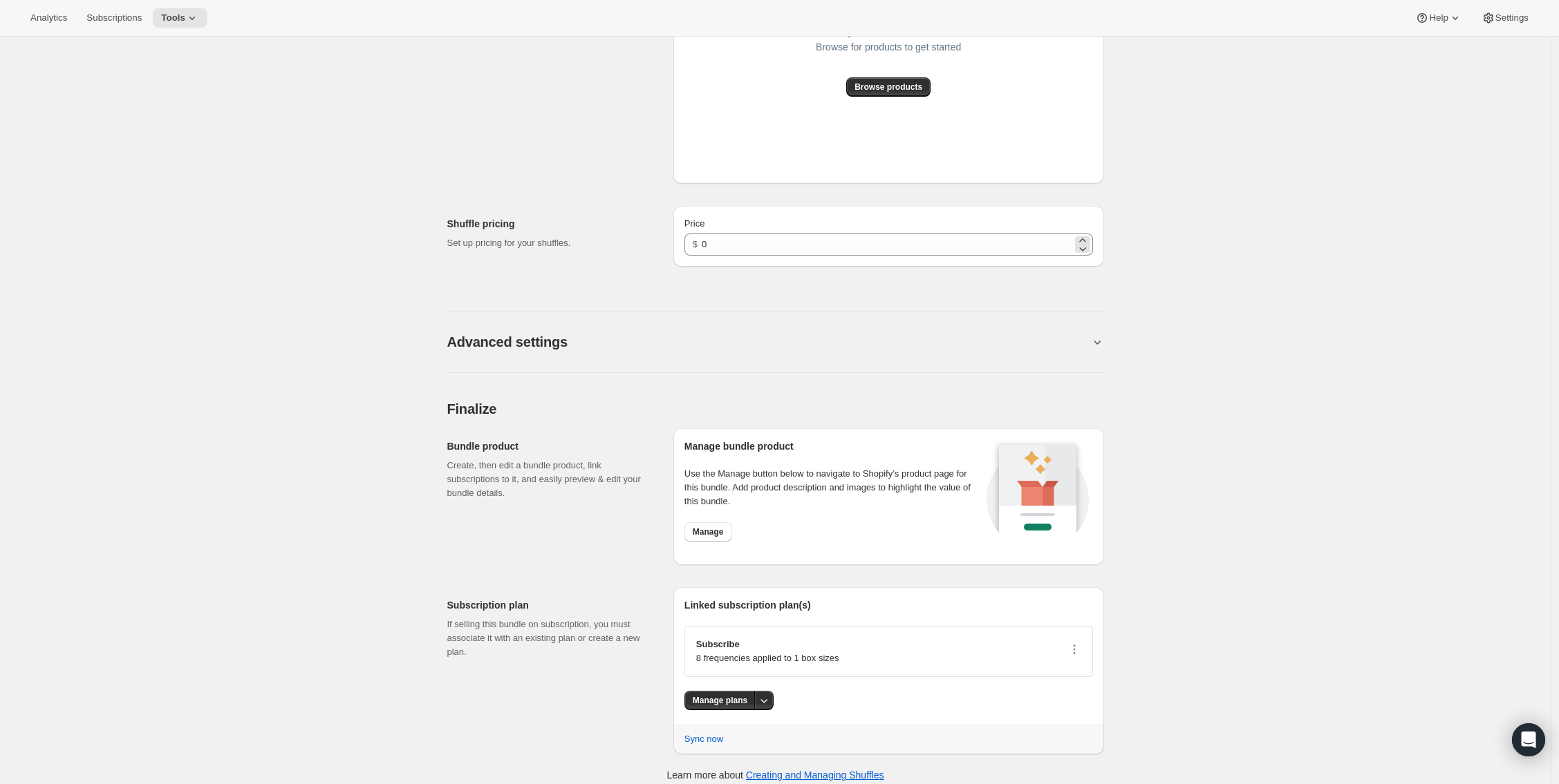
click at [704, 242] on div "$ 0" at bounding box center [888, 245] width 408 height 22
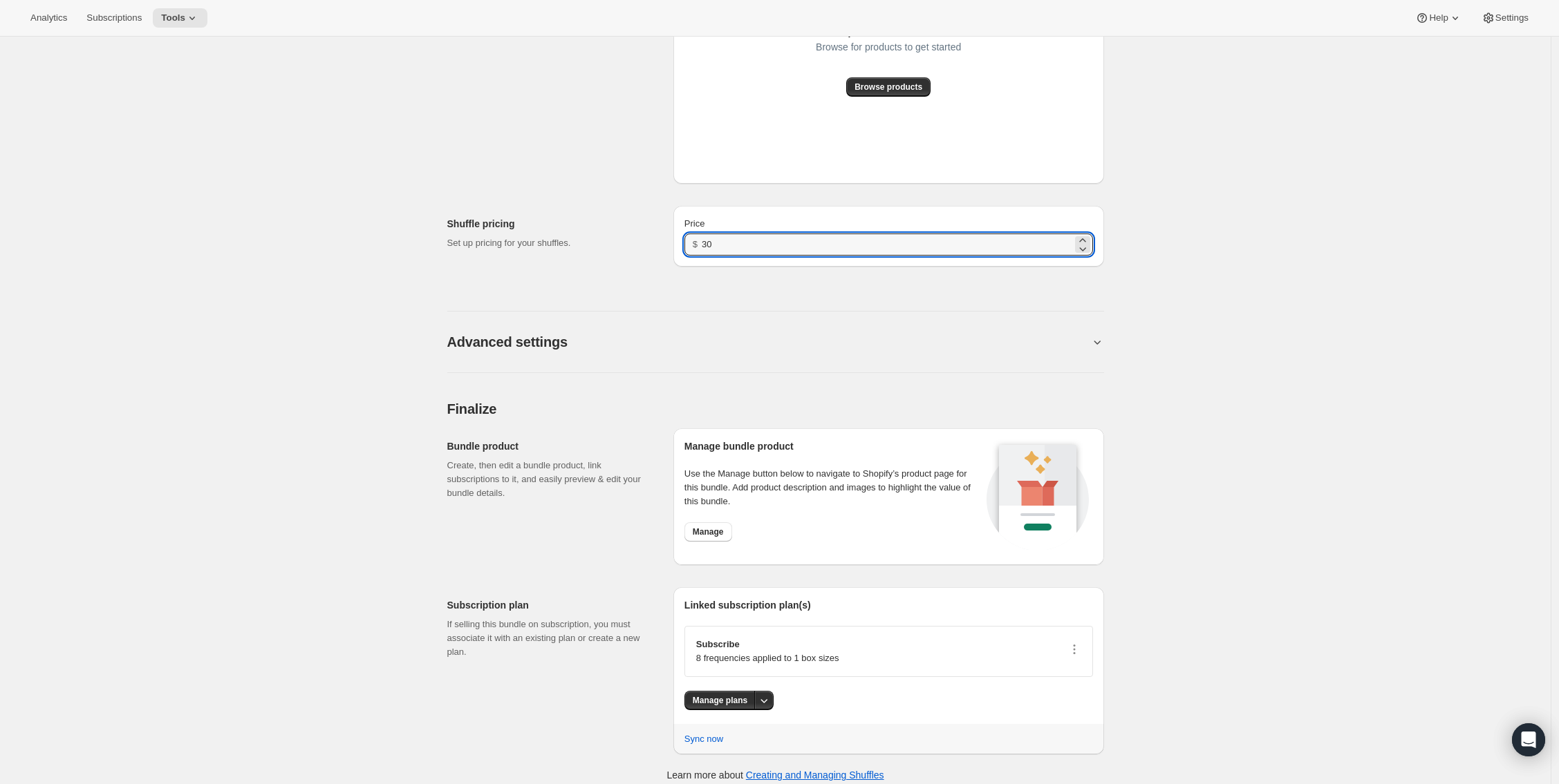
type input "30"
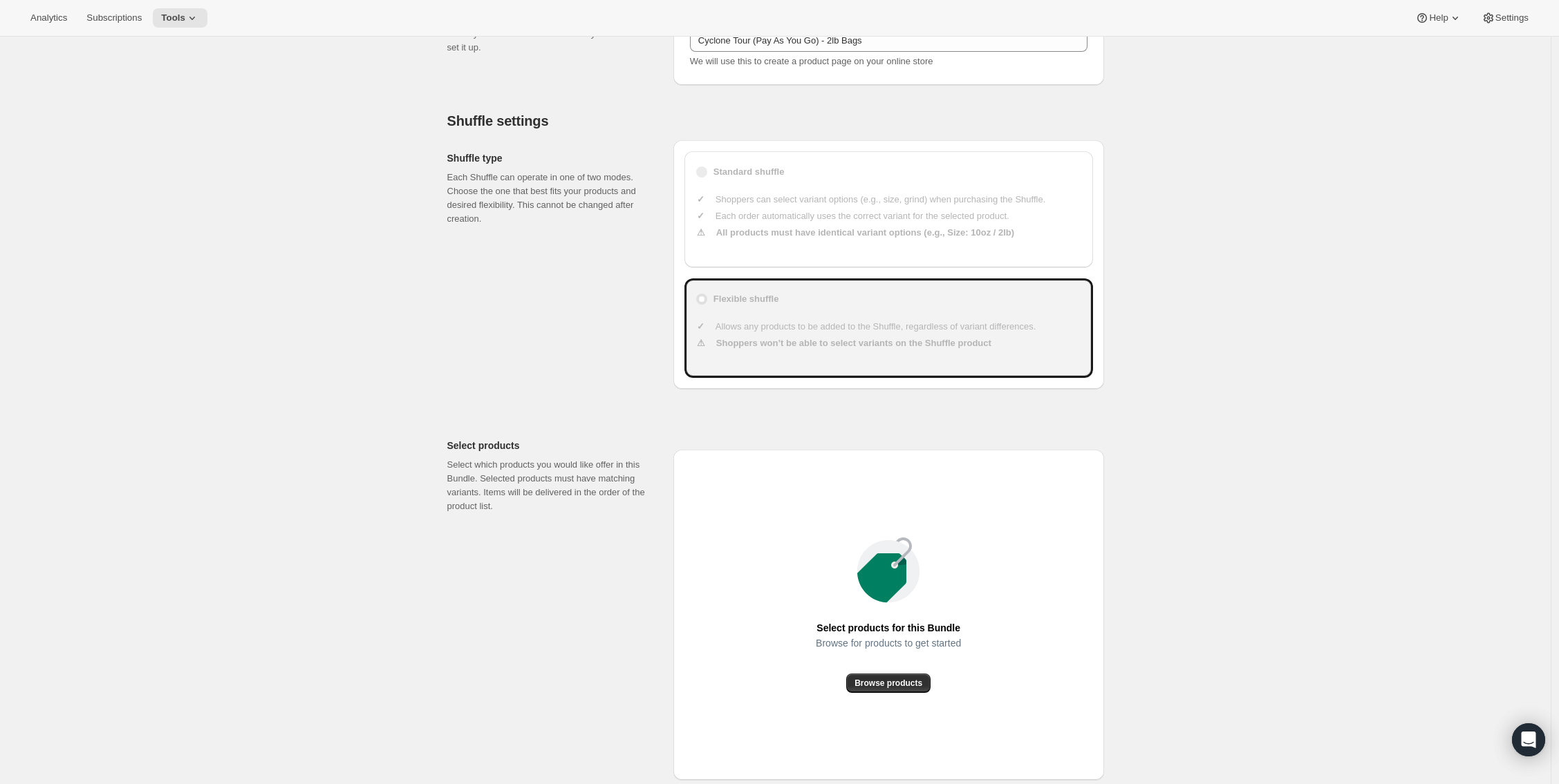
scroll to position [810, 0]
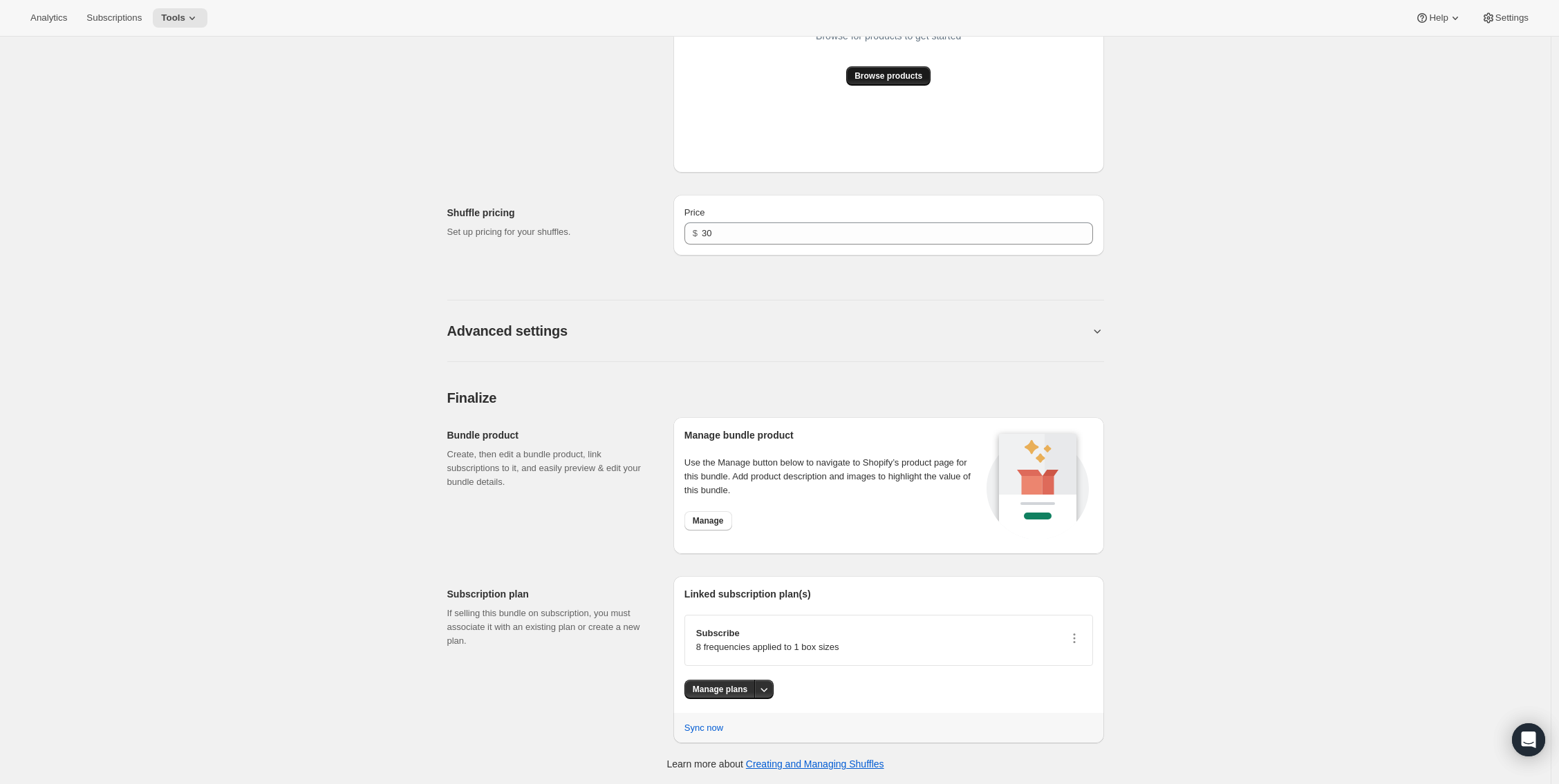
click at [907, 79] on span "Browse products" at bounding box center [888, 76] width 68 height 11
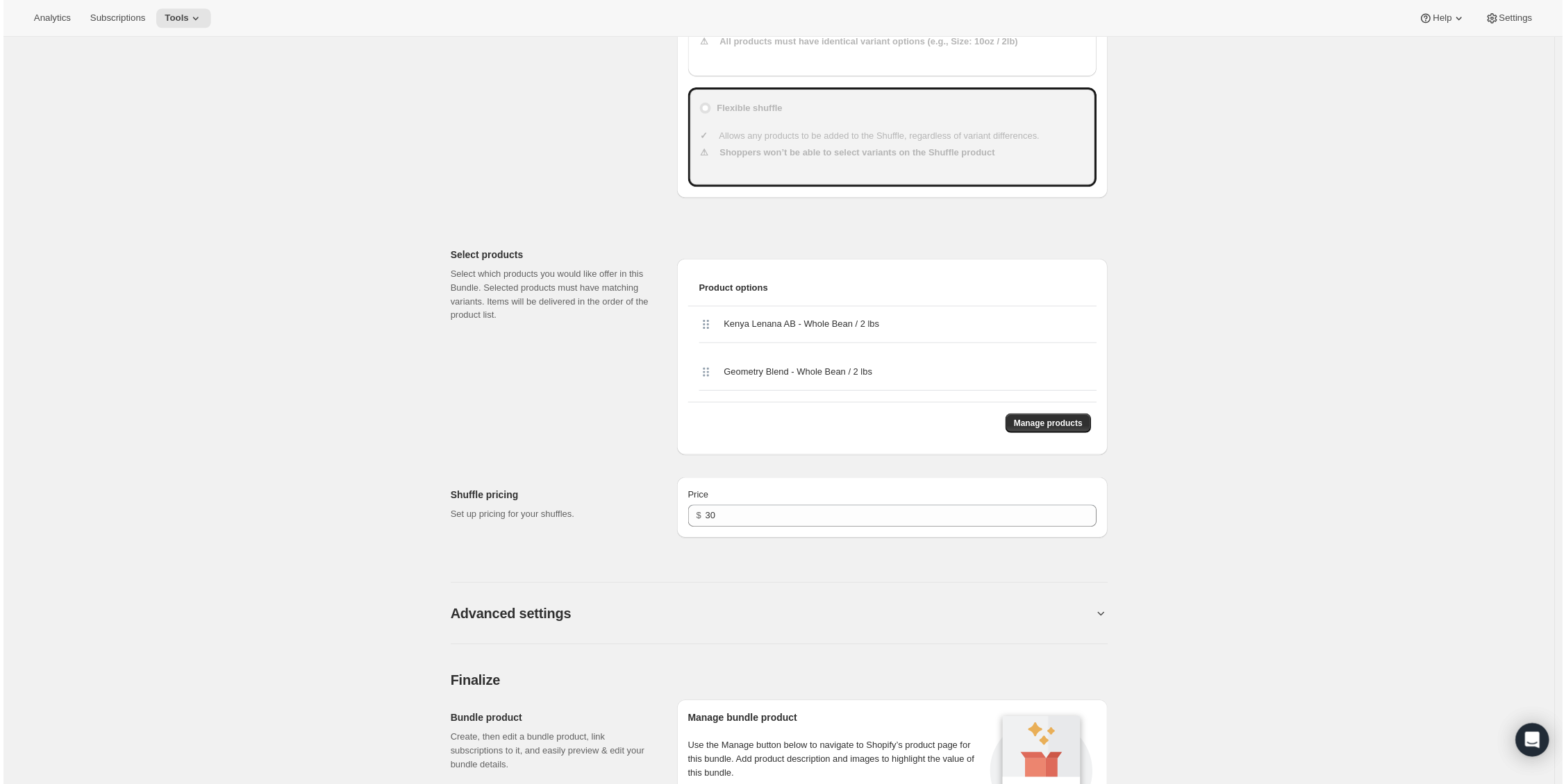
scroll to position [537, 0]
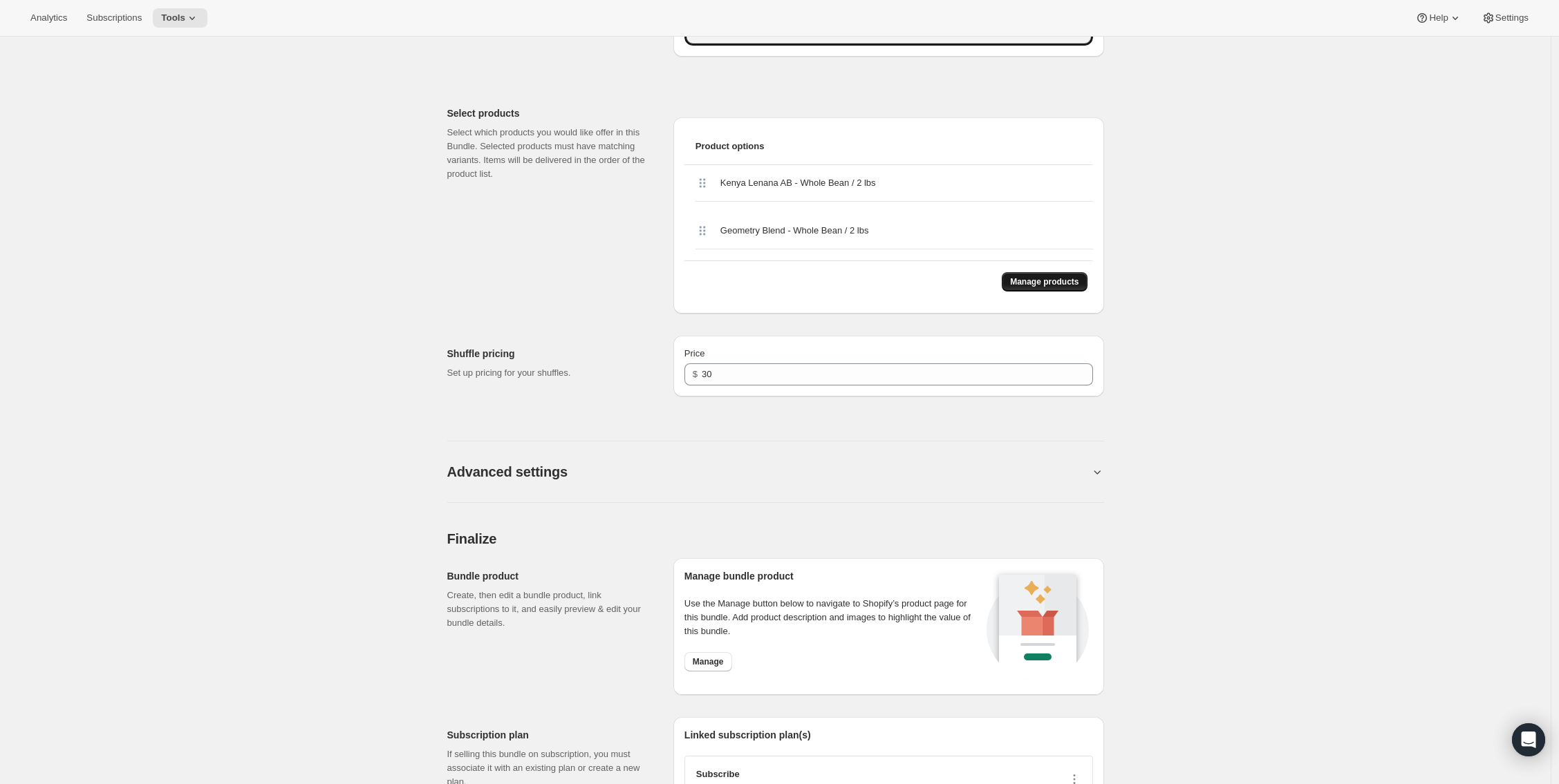
click at [1031, 277] on button "Manage products" at bounding box center [1044, 282] width 85 height 19
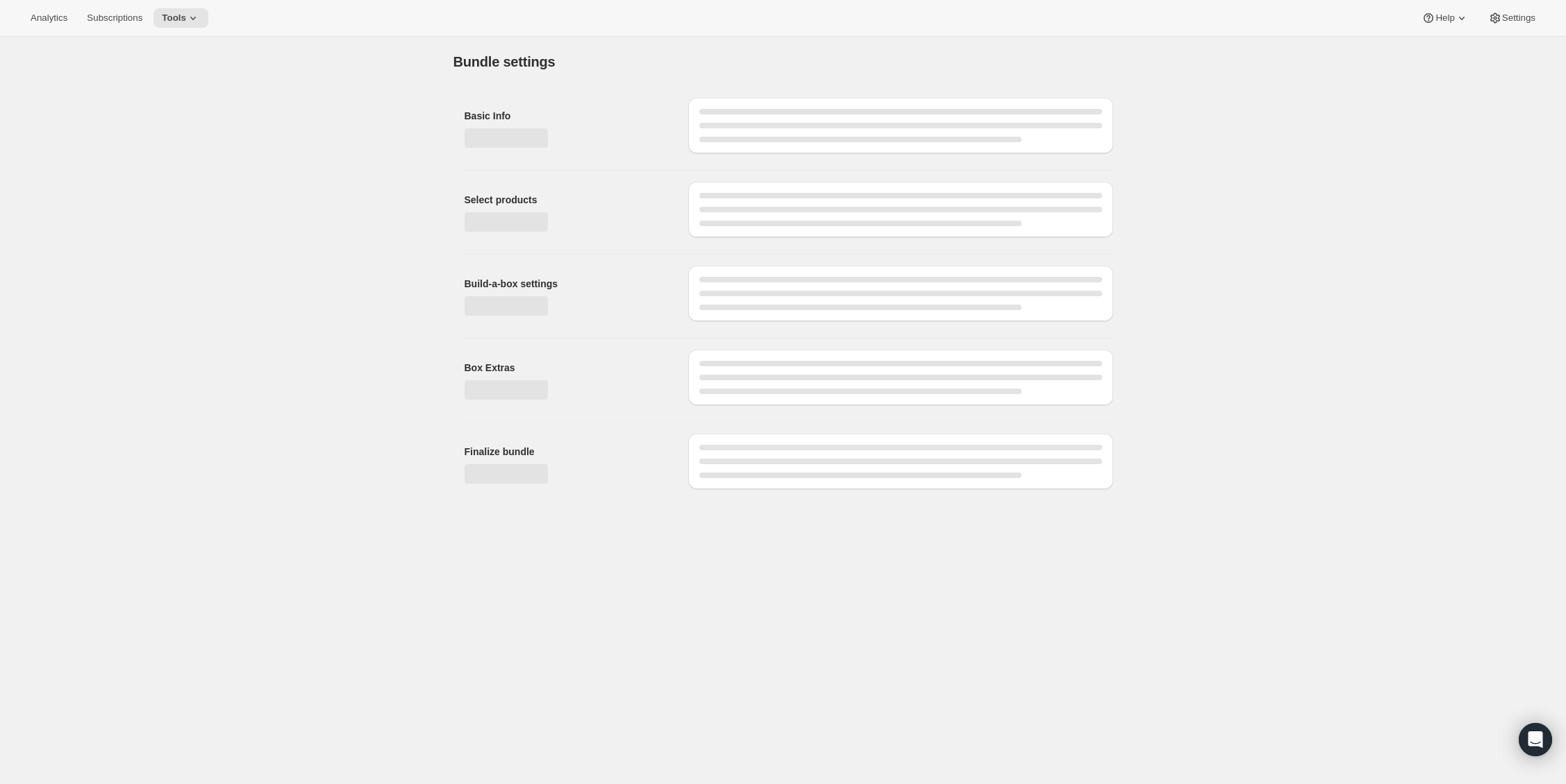
scroll to position [0, 0]
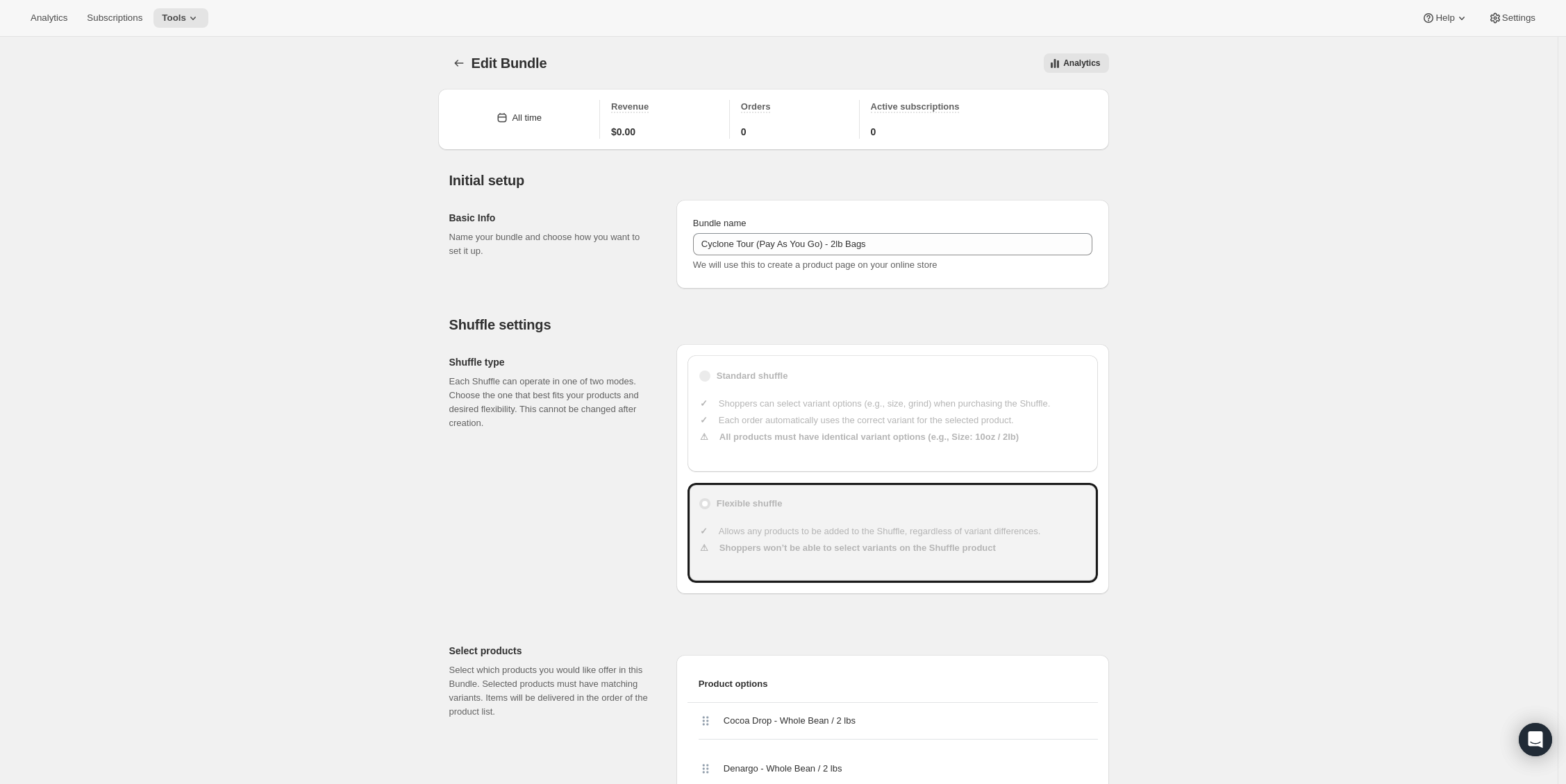
drag, startPoint x: 1560, startPoint y: 125, endPoint x: 1551, endPoint y: 152, distance: 28.5
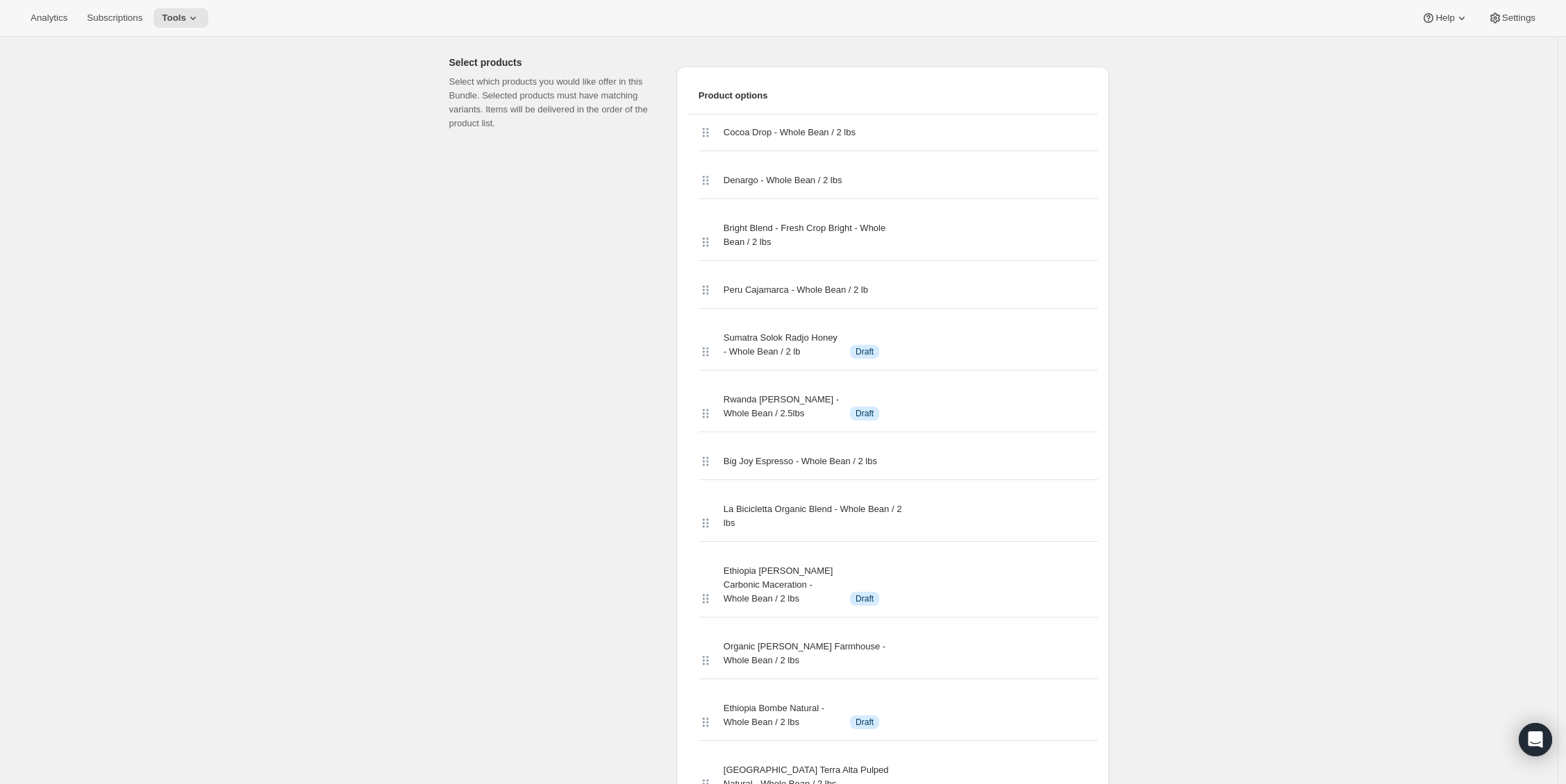
scroll to position [572, 0]
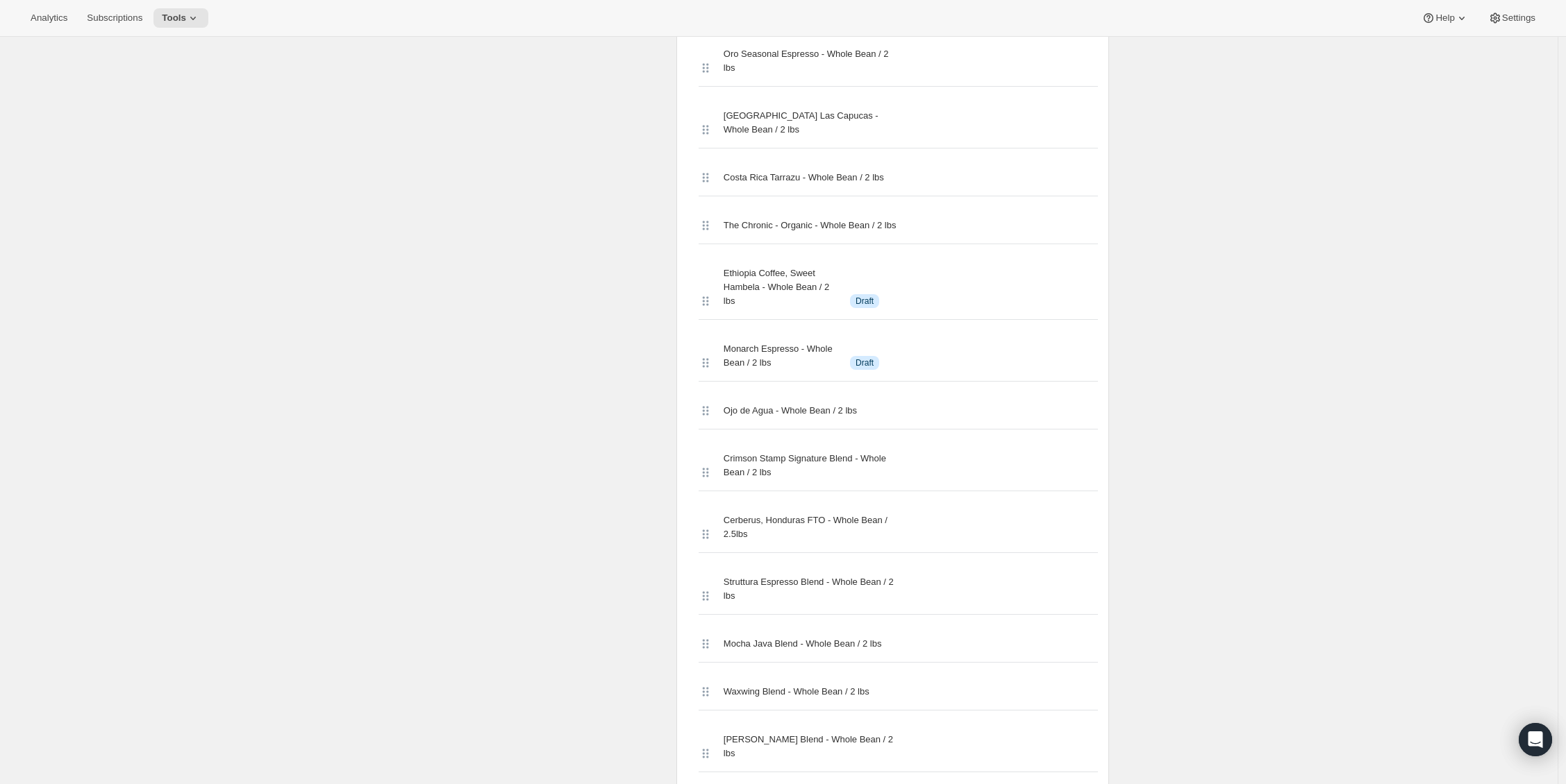
scroll to position [2392, 0]
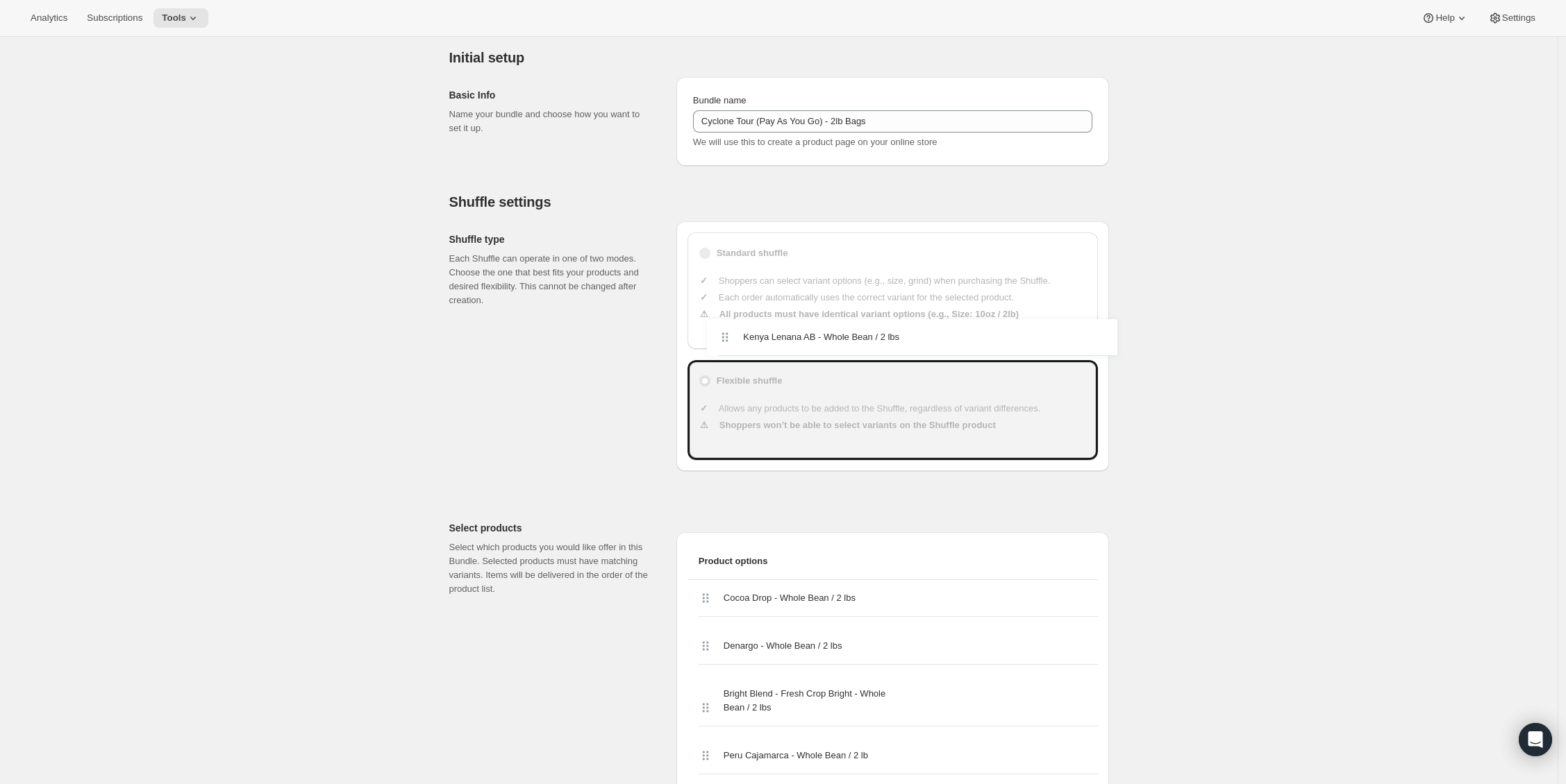
scroll to position [122, 0]
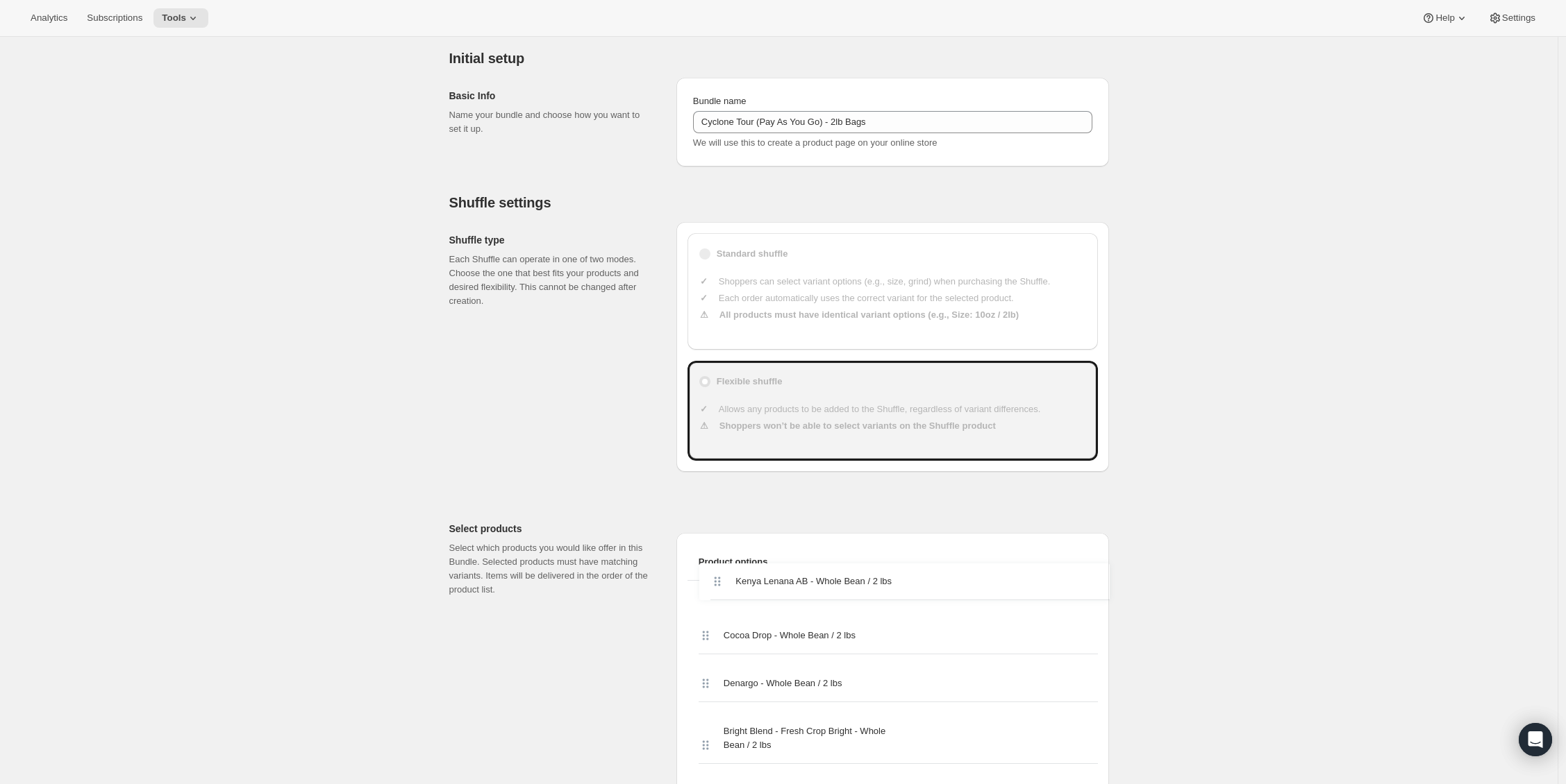
drag, startPoint x: 707, startPoint y: 394, endPoint x: 710, endPoint y: 563, distance: 169.0
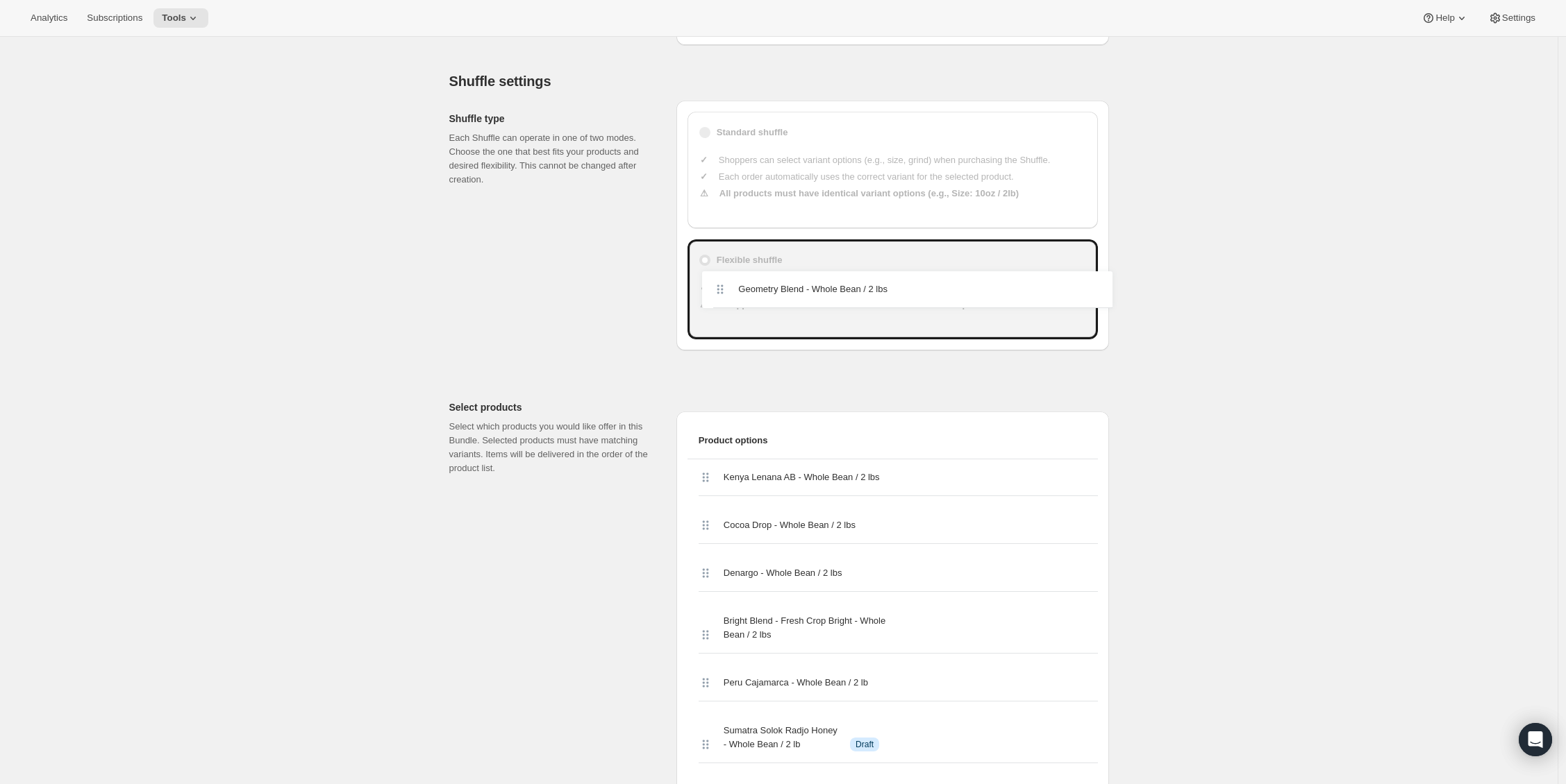
scroll to position [242, 0]
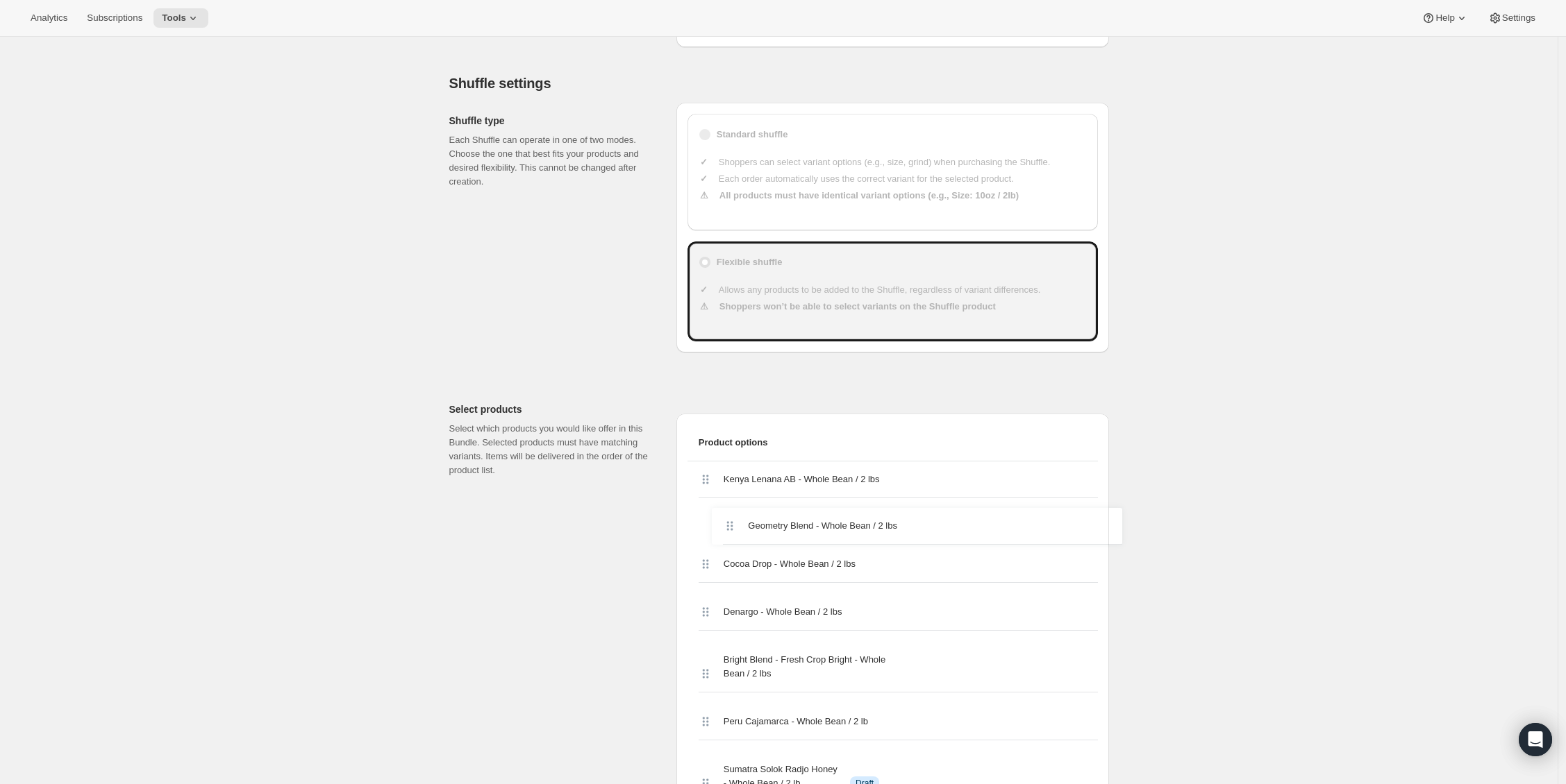
drag, startPoint x: 710, startPoint y: 305, endPoint x: 731, endPoint y: 522, distance: 218.0
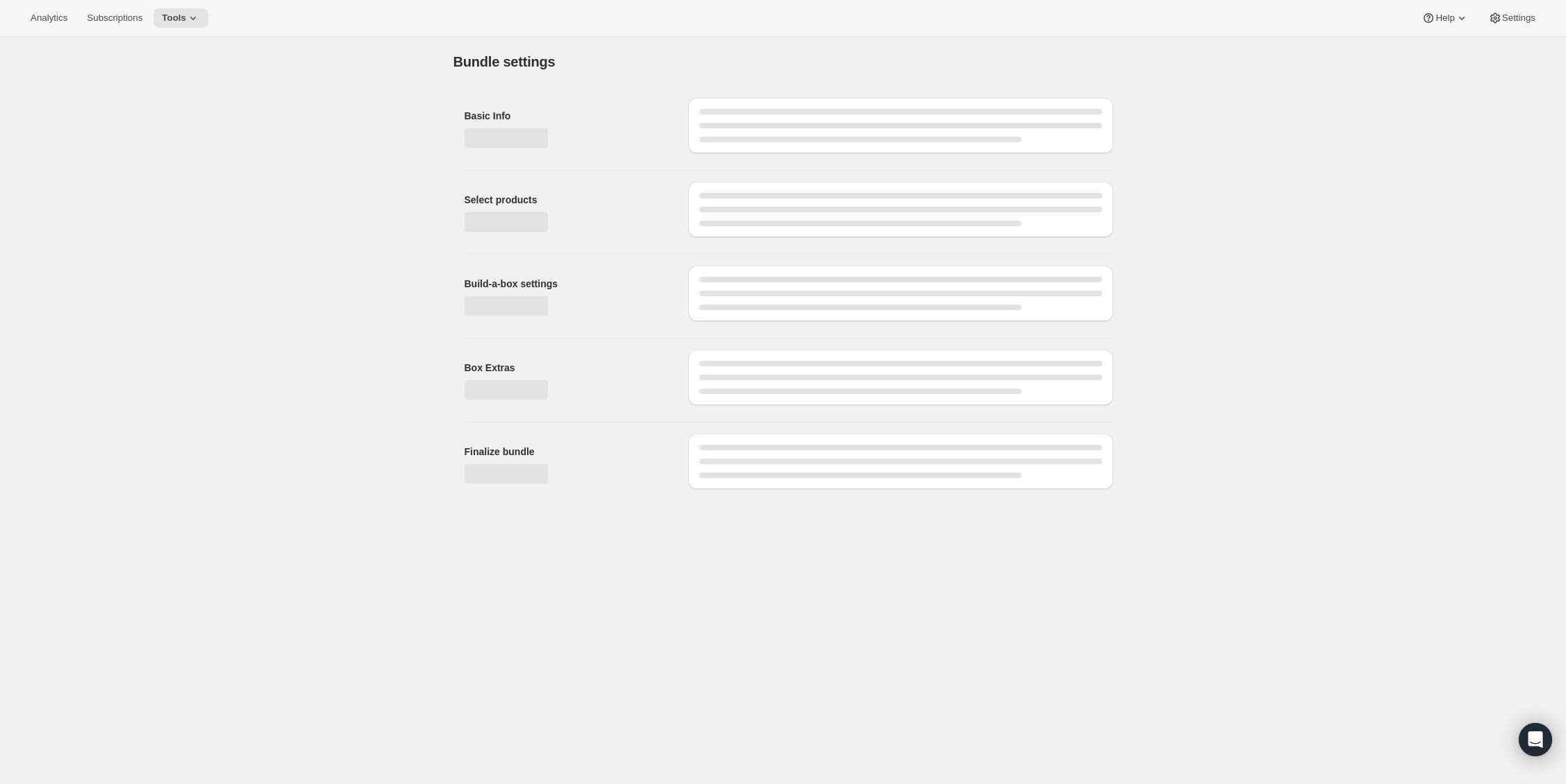
scroll to position [0, 0]
